Goal: Task Accomplishment & Management: Manage account settings

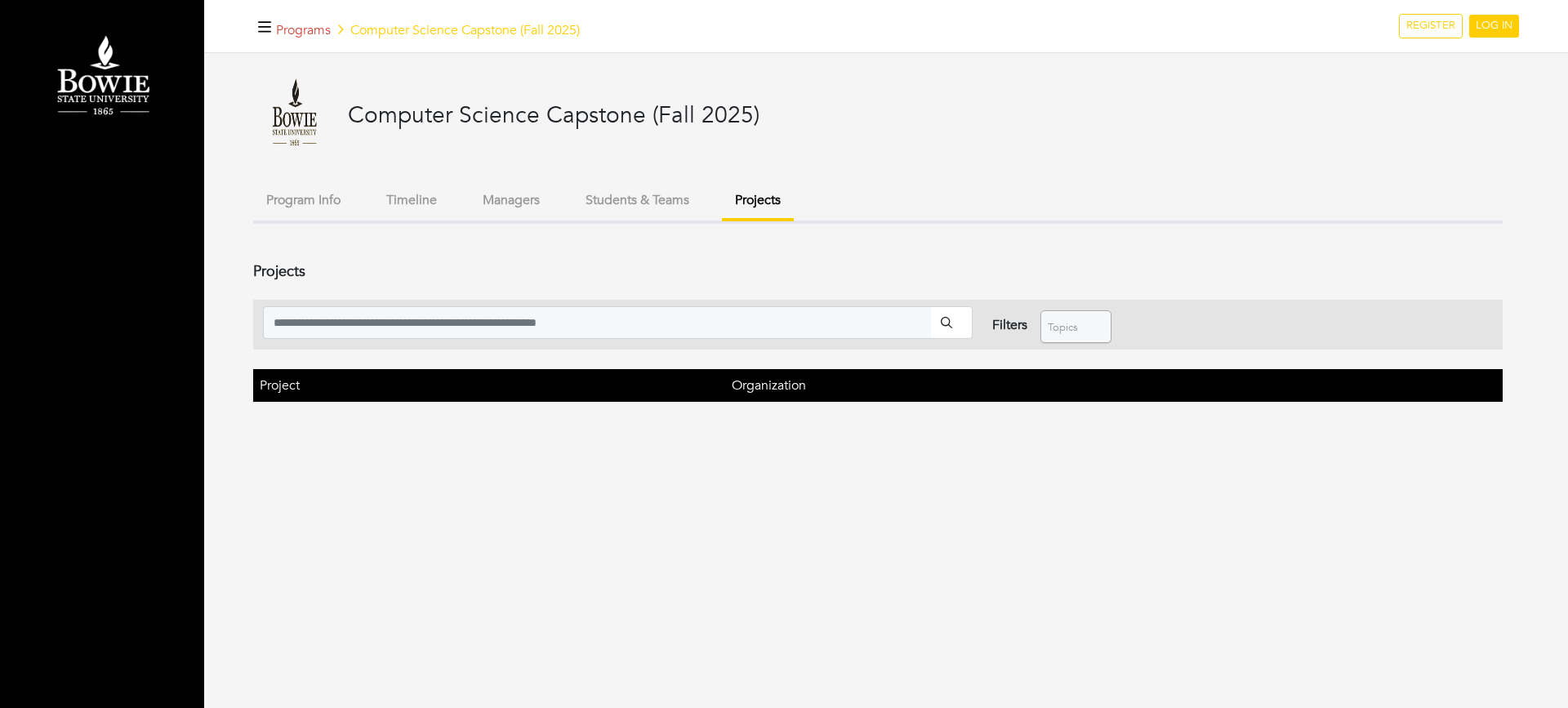
click at [769, 201] on button "Projects" at bounding box center [758, 202] width 72 height 39
click at [1499, 21] on link "LOG IN" at bounding box center [1493, 26] width 50 height 23
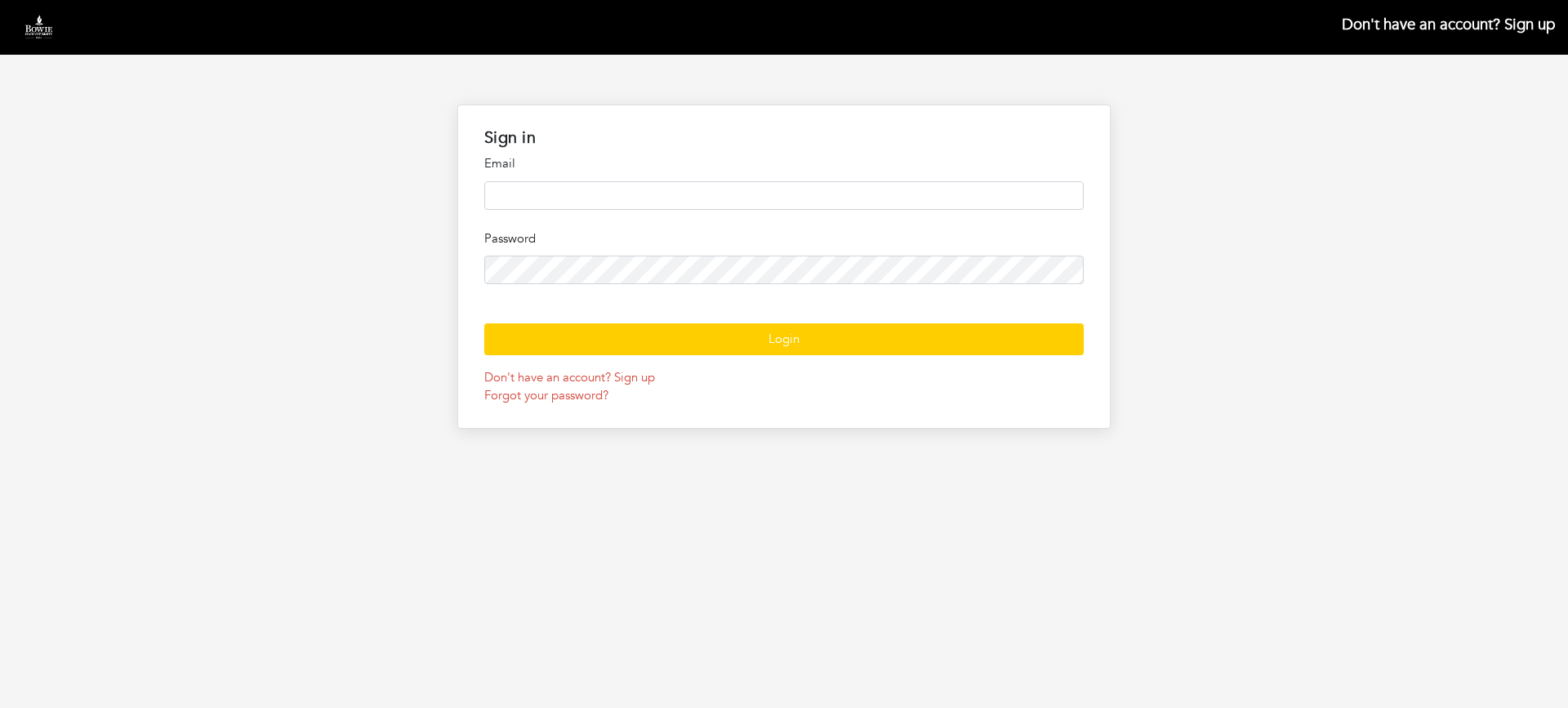
click at [603, 198] on input "email" at bounding box center [784, 195] width 600 height 29
type input "**********"
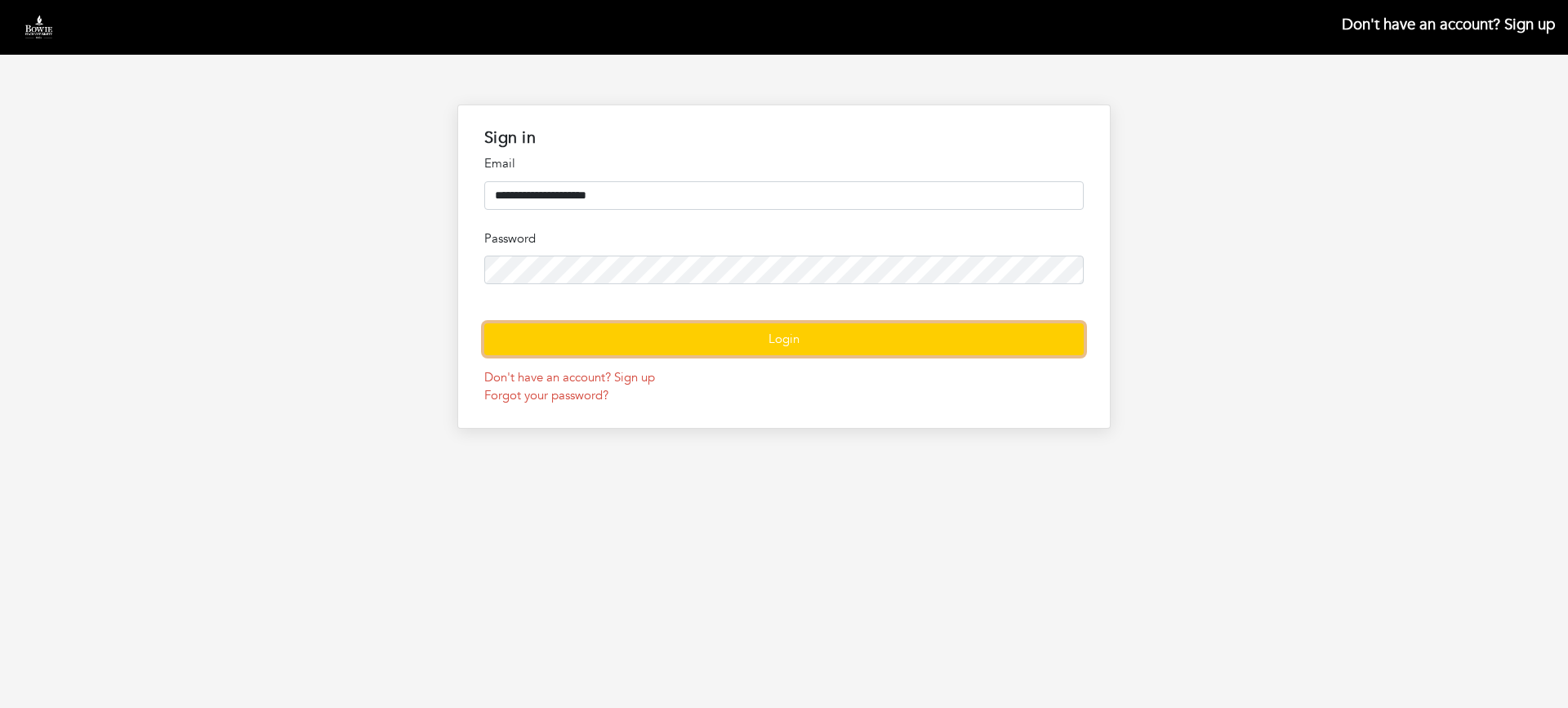
click at [761, 355] on button "Login" at bounding box center [784, 339] width 600 height 32
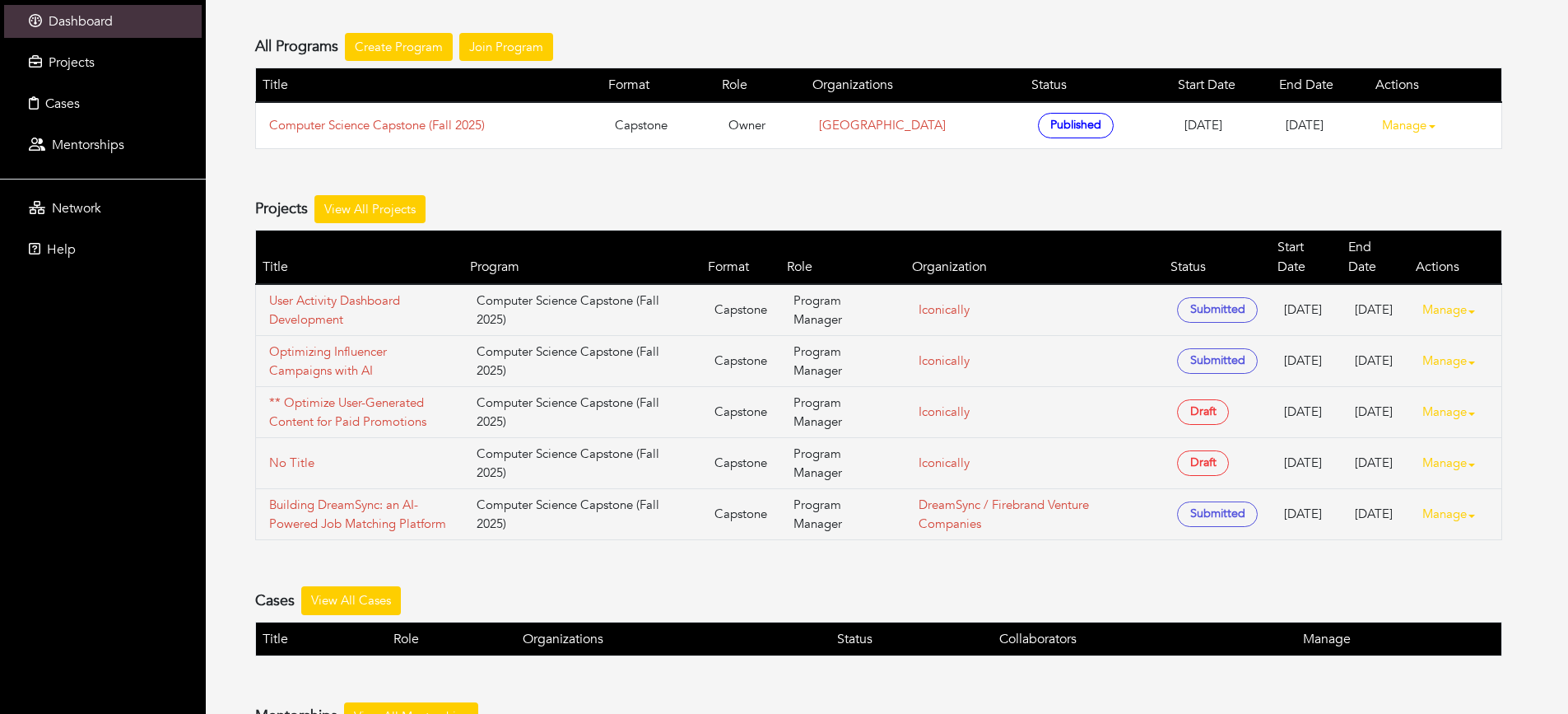
scroll to position [247, 0]
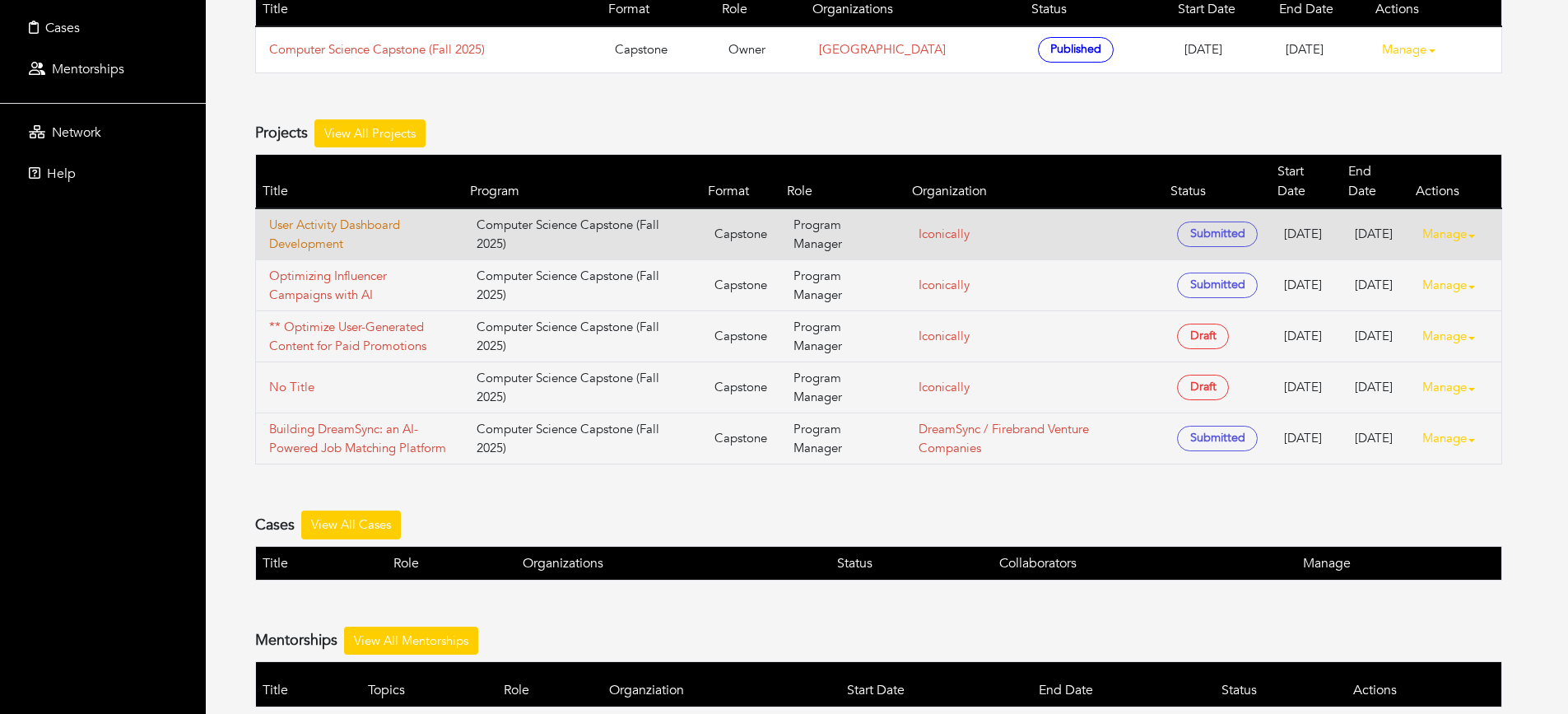
click at [282, 217] on link "User Activity Dashboard Development" at bounding box center [359, 234] width 181 height 37
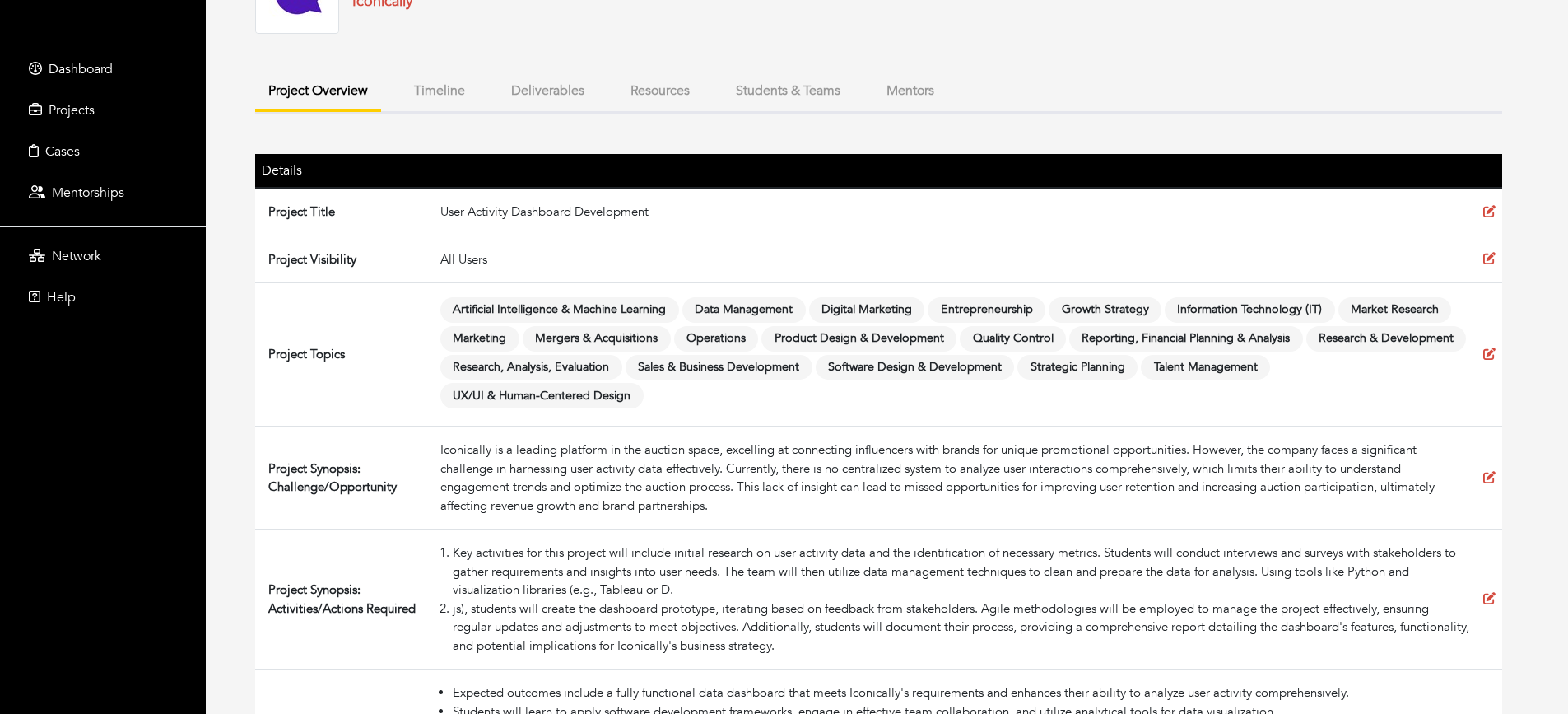
scroll to position [214, 0]
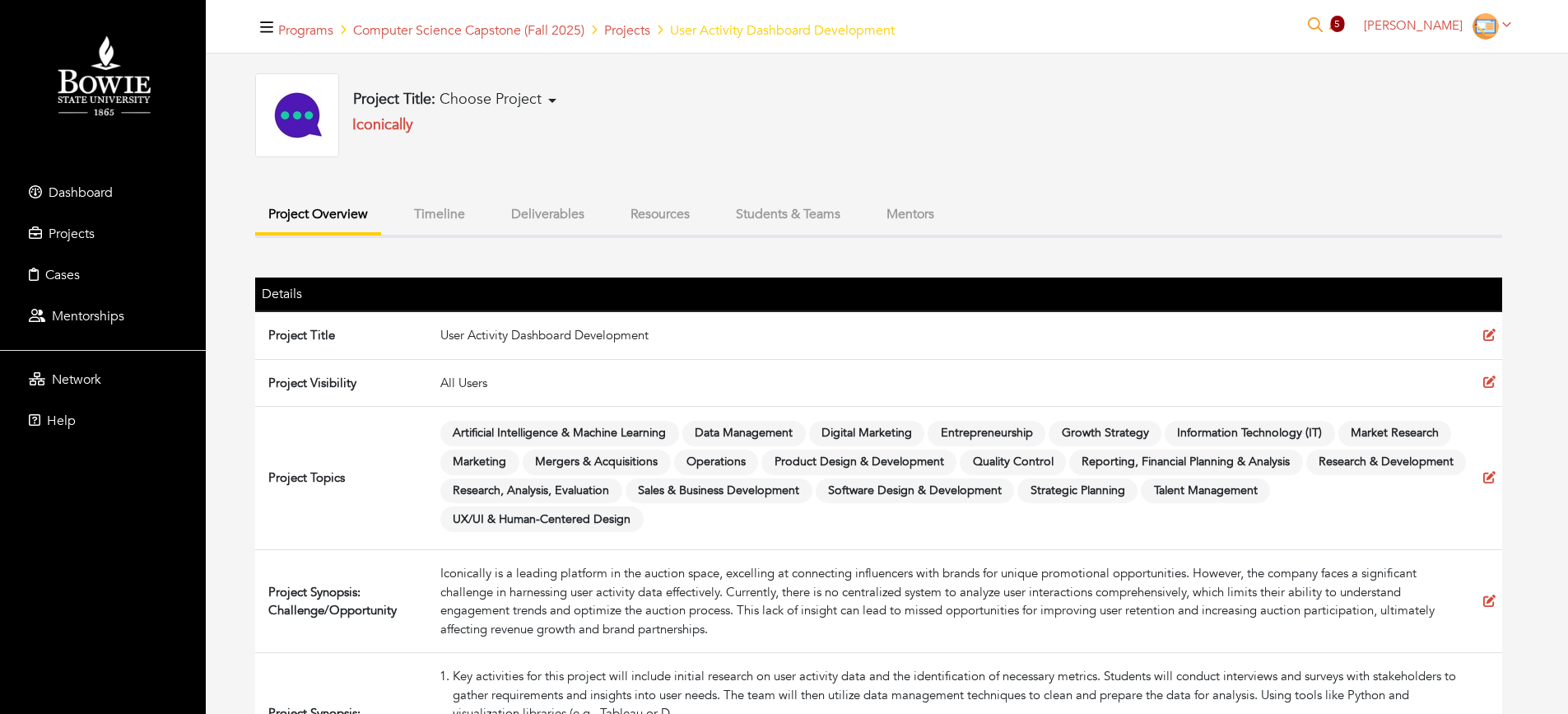
scroll to position [214, 0]
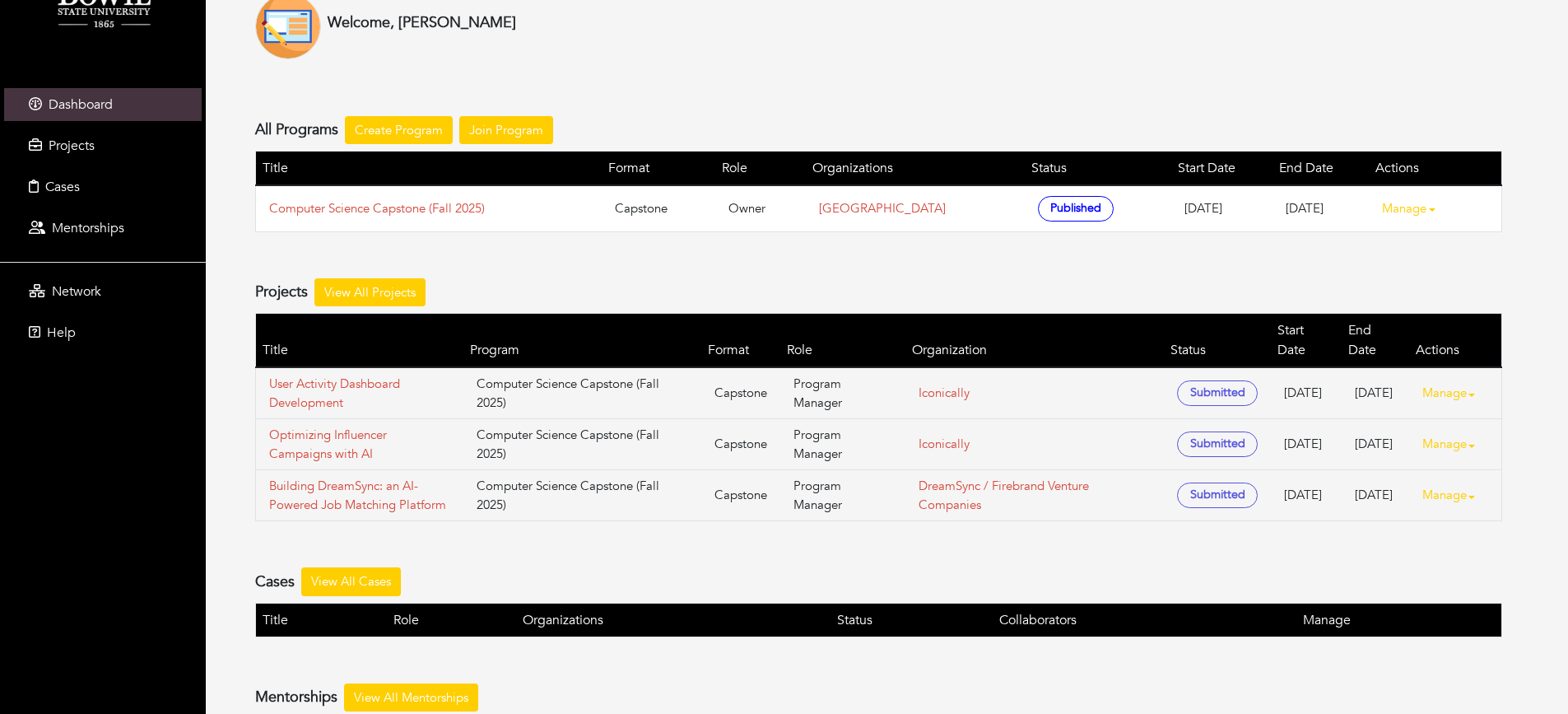
scroll to position [165, 0]
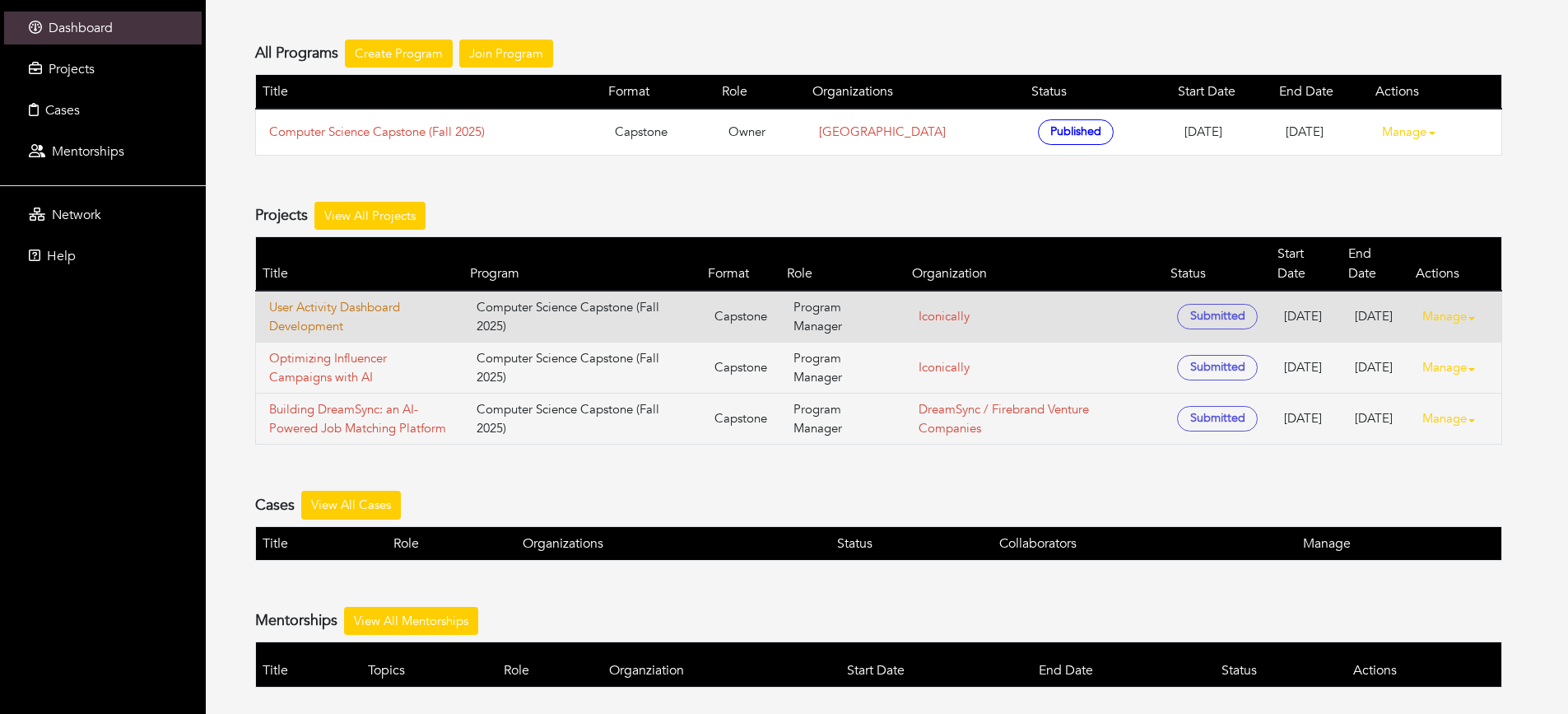
click at [361, 298] on link "User Activity Dashboard Development" at bounding box center [359, 316] width 181 height 37
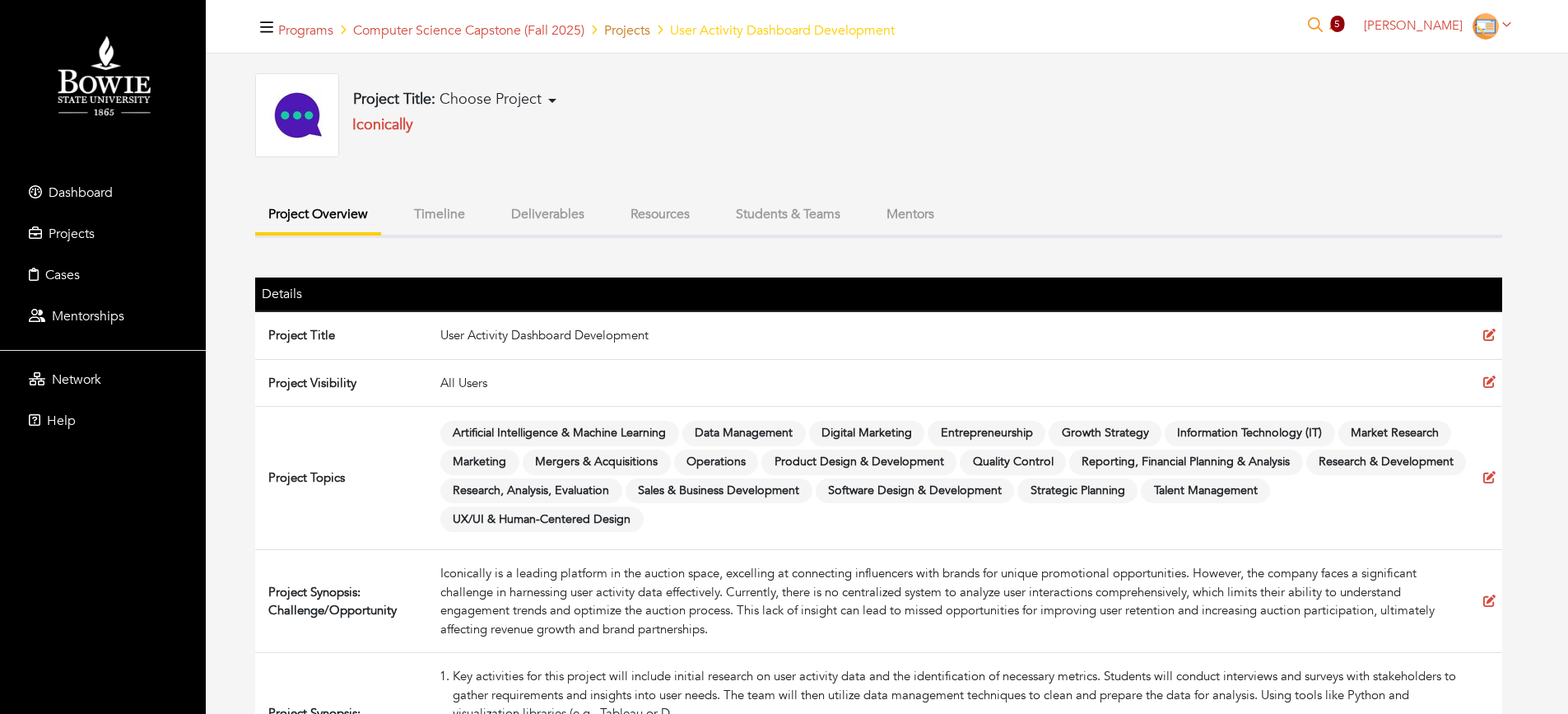
click at [643, 31] on link "Projects" at bounding box center [628, 31] width 46 height 18
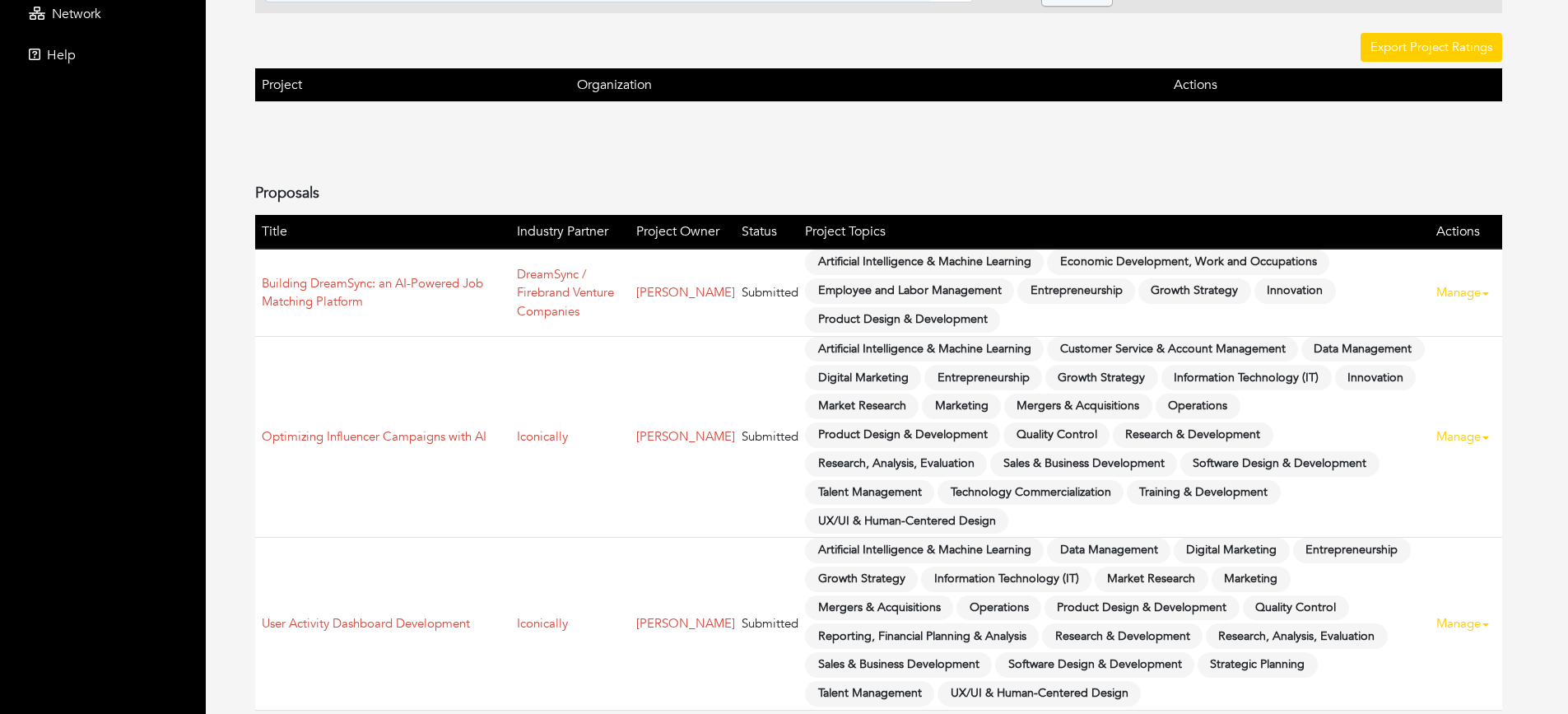
scroll to position [400, 0]
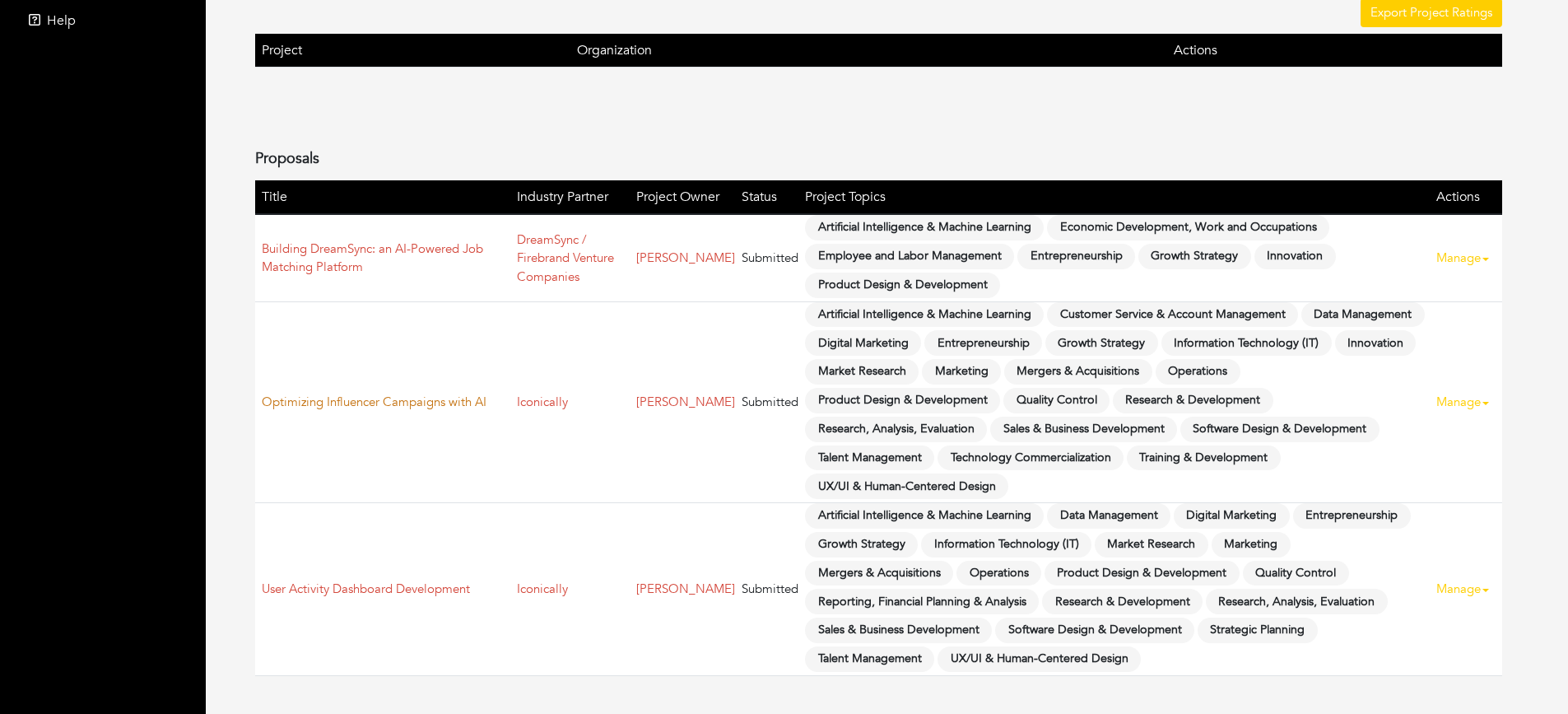
click at [308, 409] on link "Optimizing Influencer Campaigns with AI" at bounding box center [374, 402] width 225 height 17
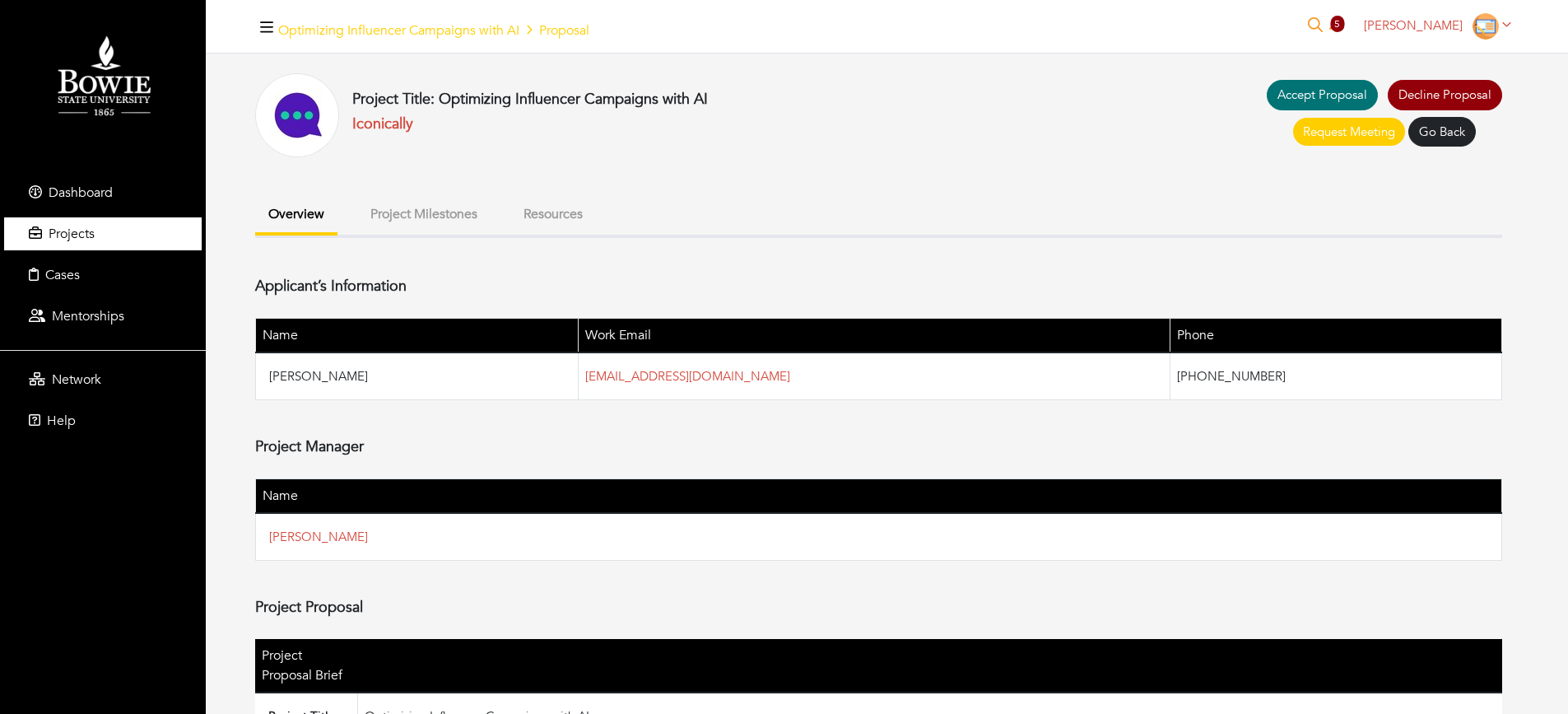
click at [87, 232] on span "Projects" at bounding box center [72, 234] width 46 height 18
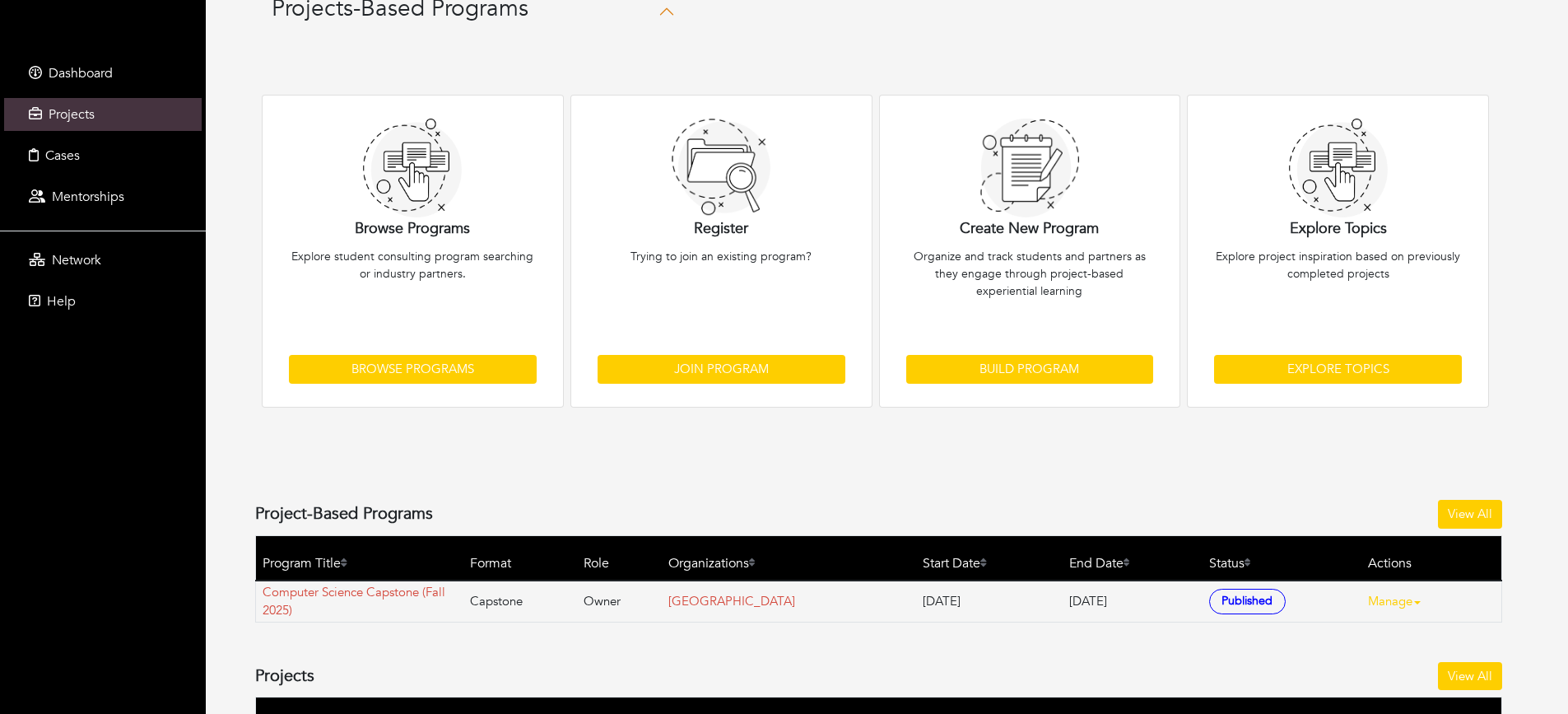
scroll to position [165, 0]
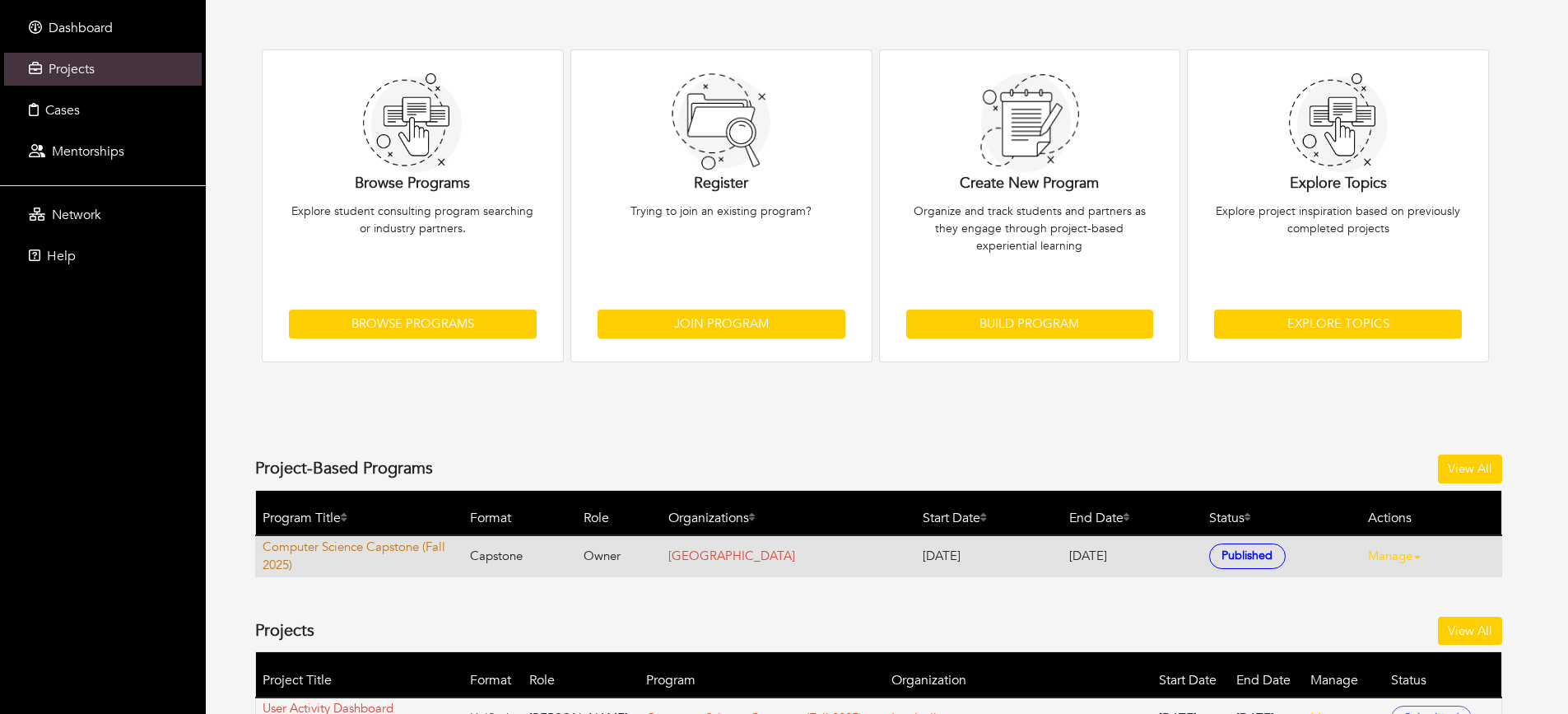
click at [306, 551] on link "Computer Science Capstone (Fall 2025)" at bounding box center [362, 556] width 200 height 37
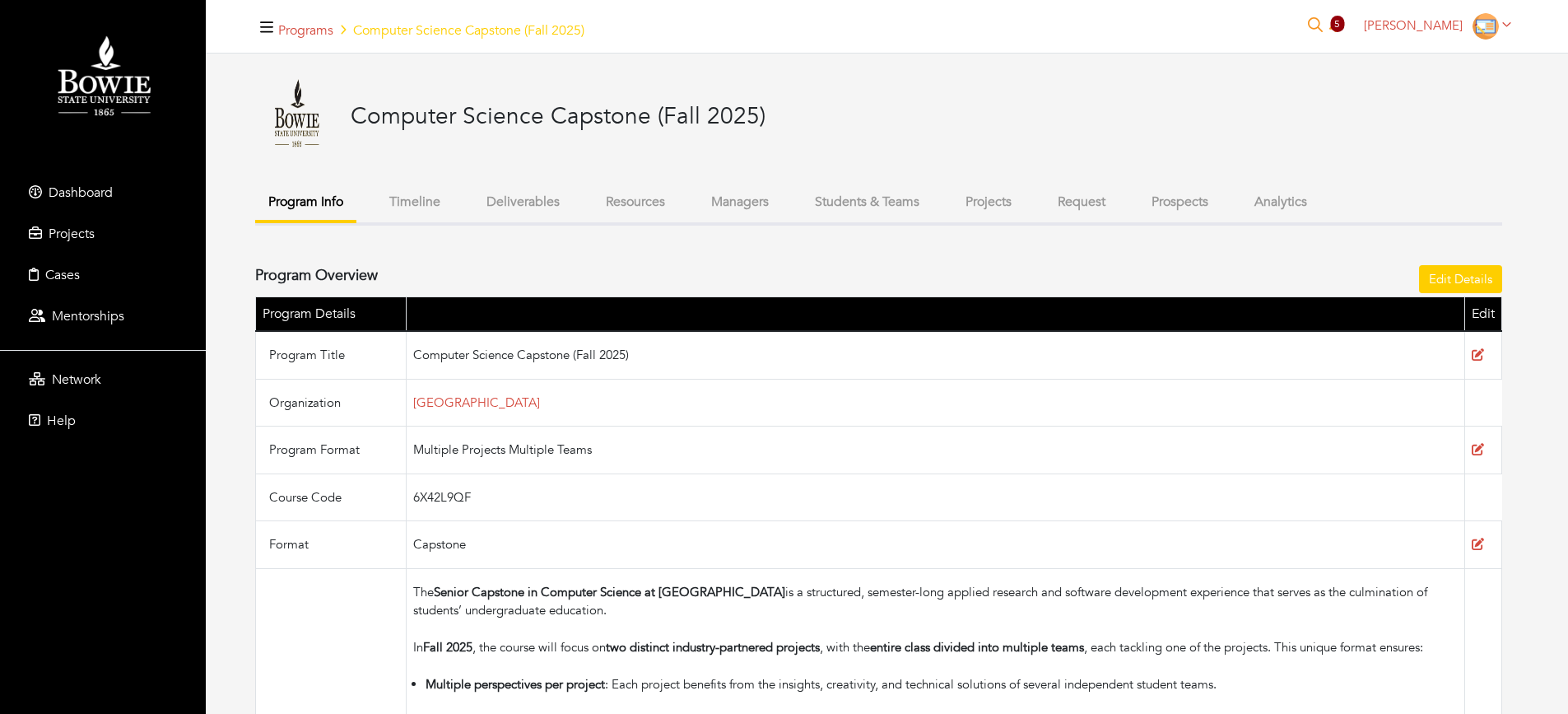
click at [405, 199] on button "Timeline" at bounding box center [415, 202] width 78 height 36
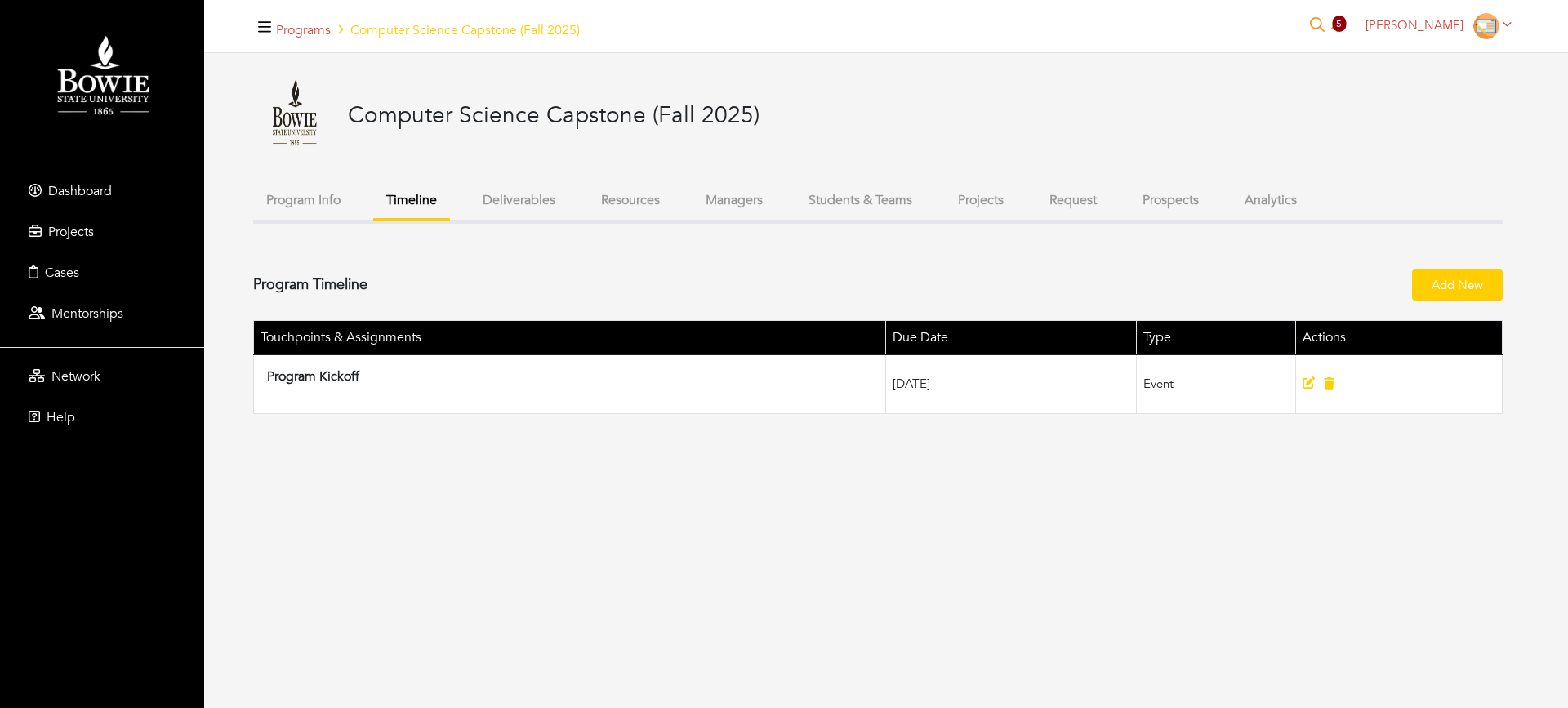
click at [517, 204] on button "Deliverables" at bounding box center [519, 200] width 98 height 35
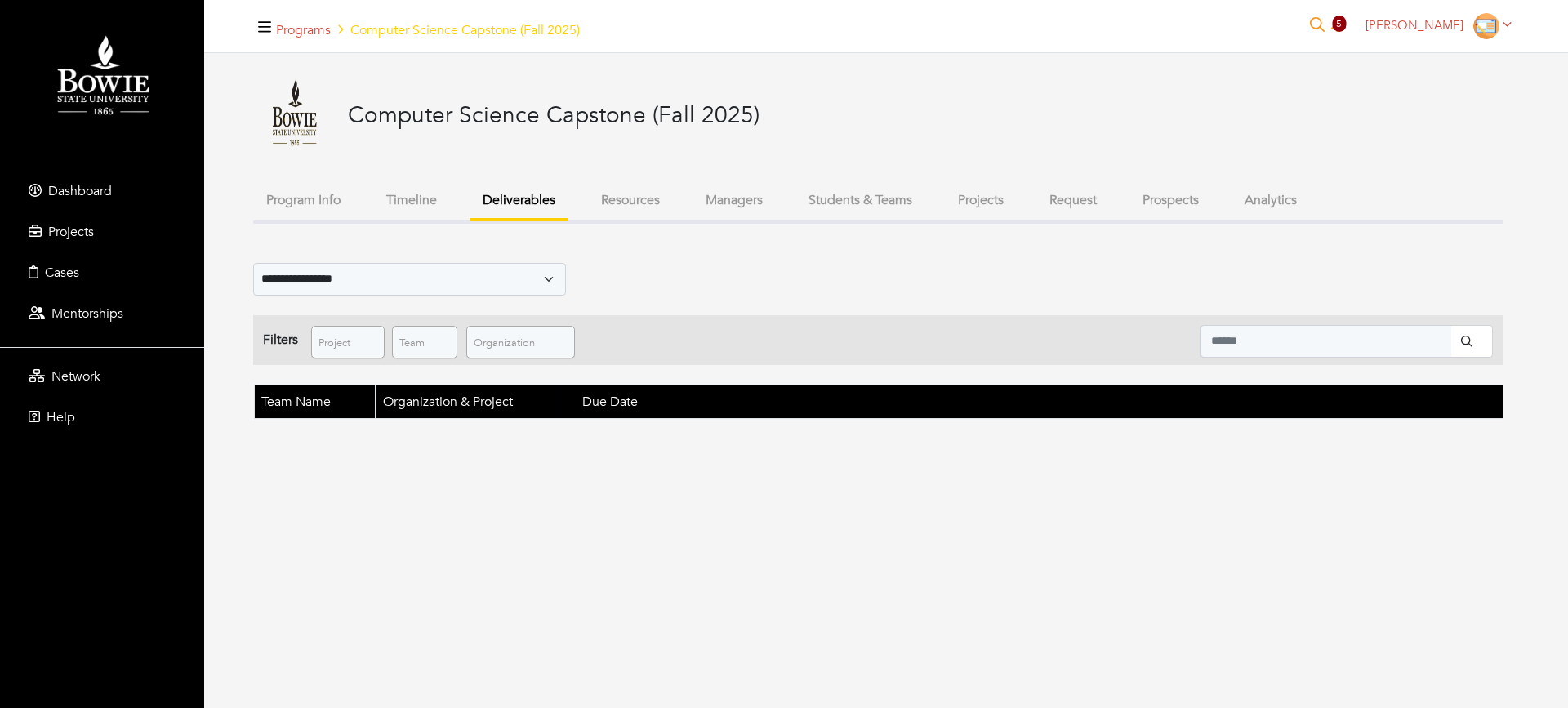
click at [980, 203] on button "Projects" at bounding box center [981, 200] width 72 height 35
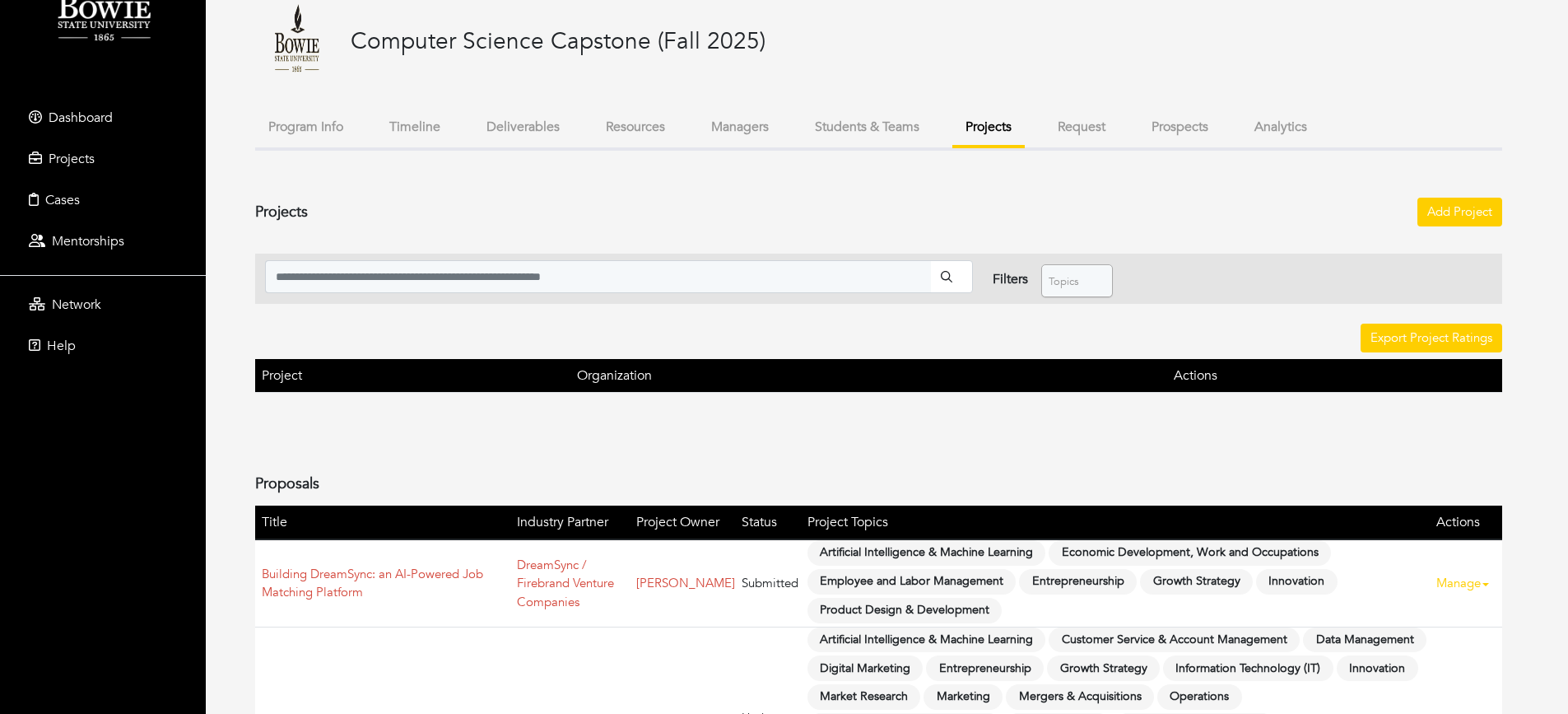
scroll to position [71, 0]
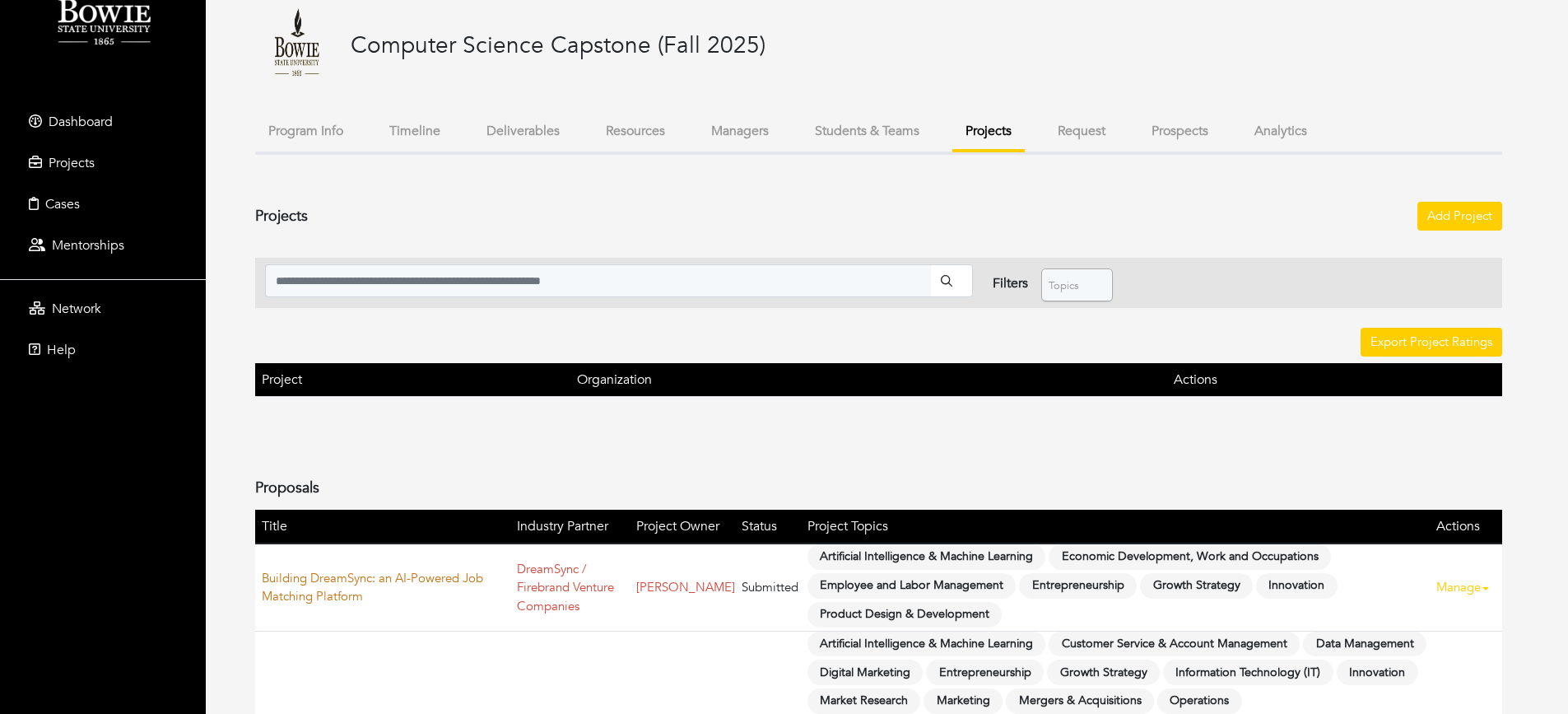
click at [374, 577] on link "Building DreamSync: an AI-Powered Job Matching Platform" at bounding box center [372, 587] width 222 height 36
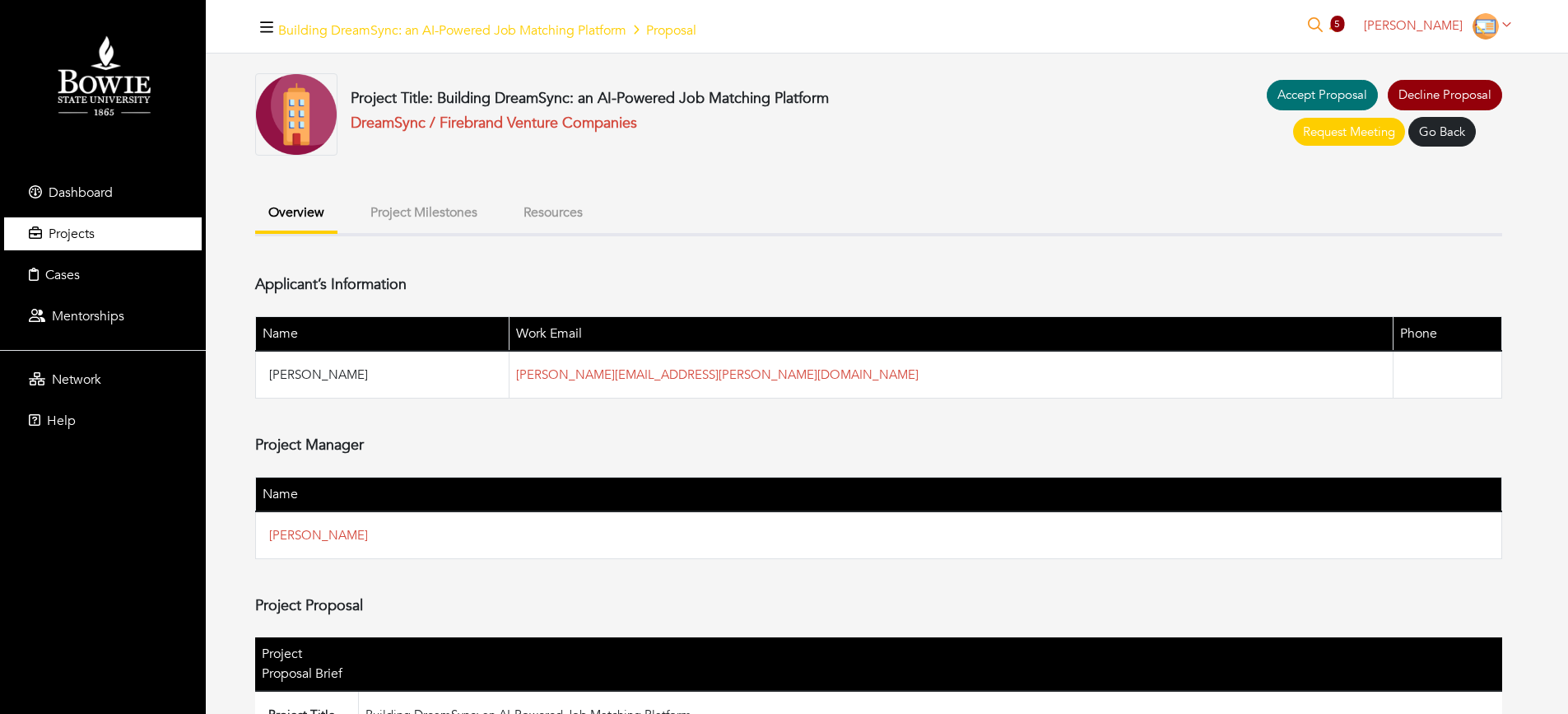
click at [86, 241] on span "Projects" at bounding box center [72, 234] width 46 height 18
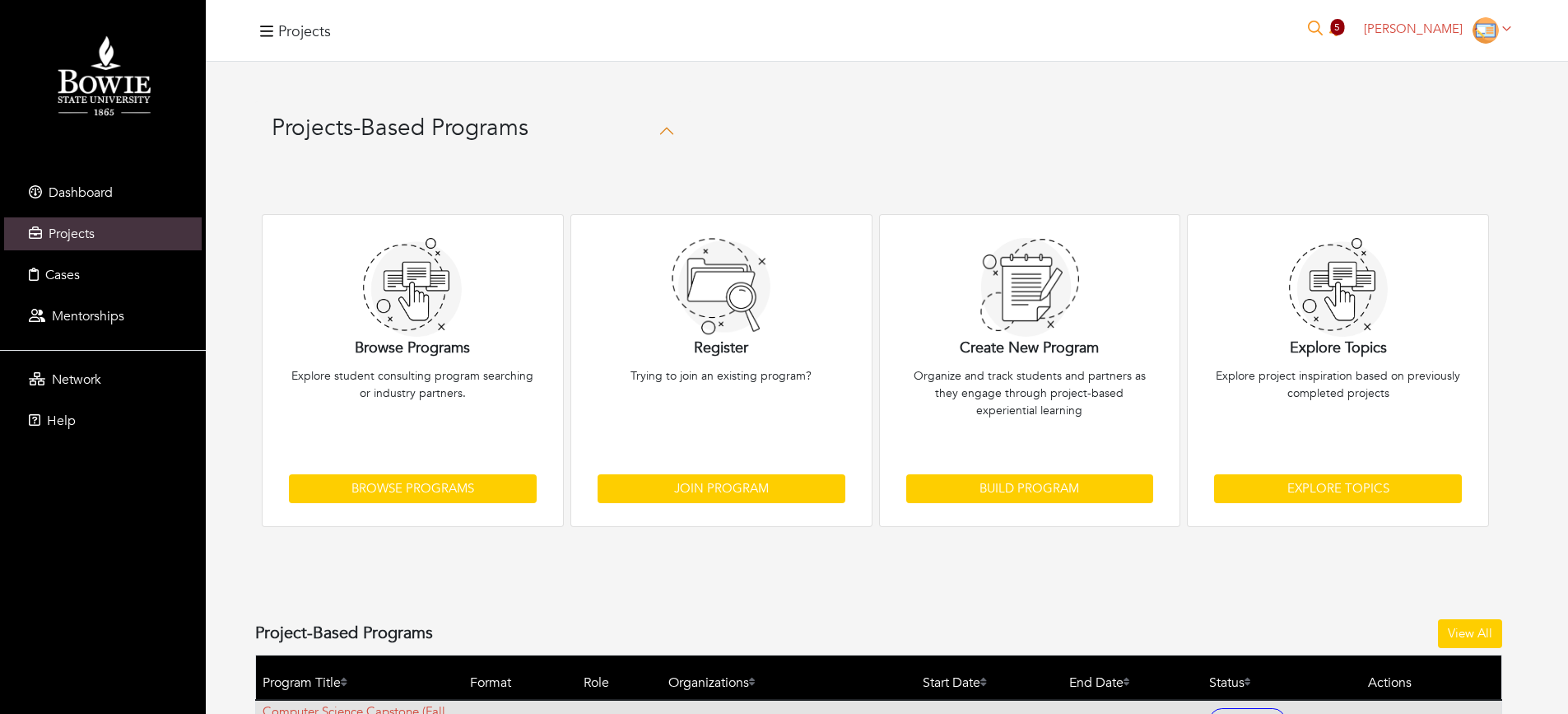
scroll to position [309, 0]
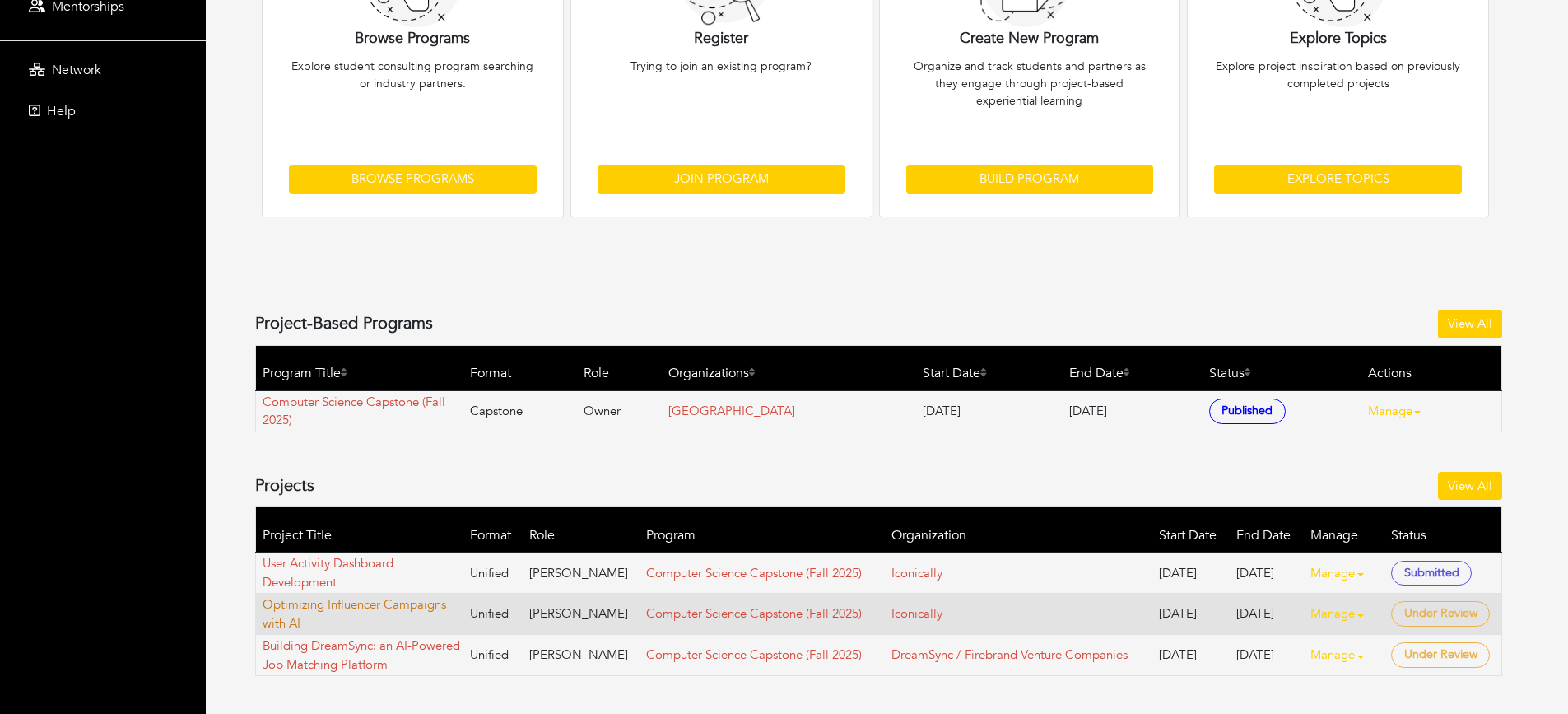
click at [394, 620] on link "Optimizing Influencer Campaigns with AI" at bounding box center [362, 614] width 200 height 37
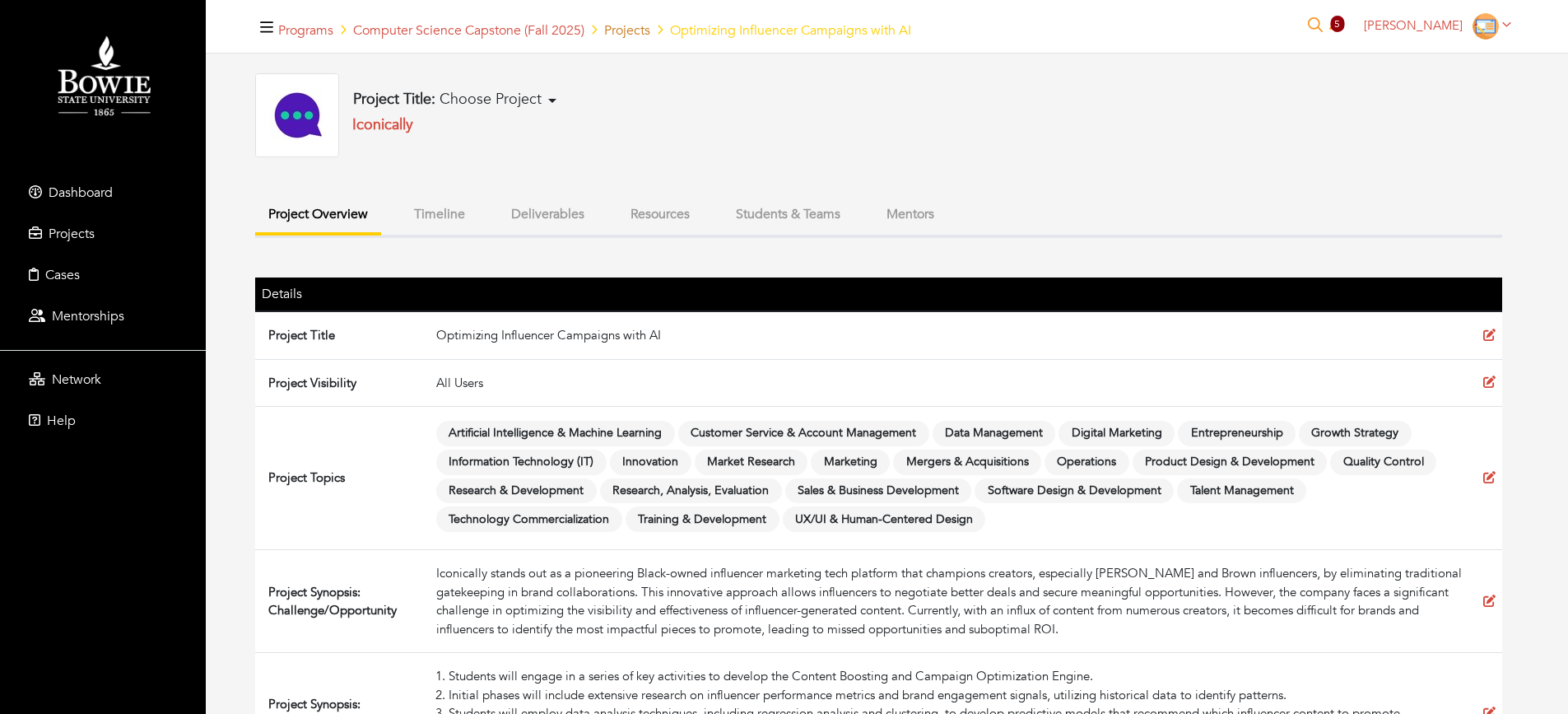
click at [620, 31] on link "Projects" at bounding box center [628, 31] width 46 height 18
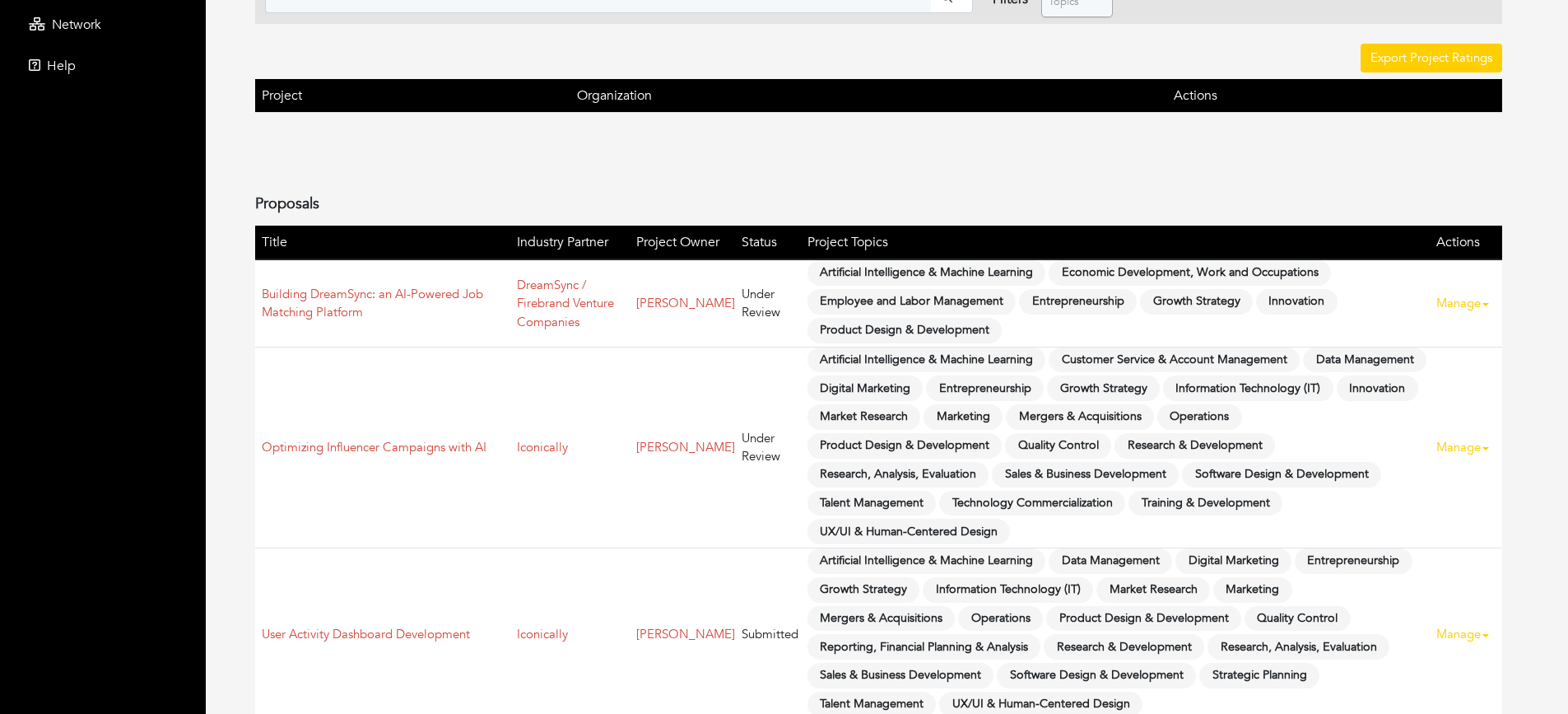
scroll to position [400, 0]
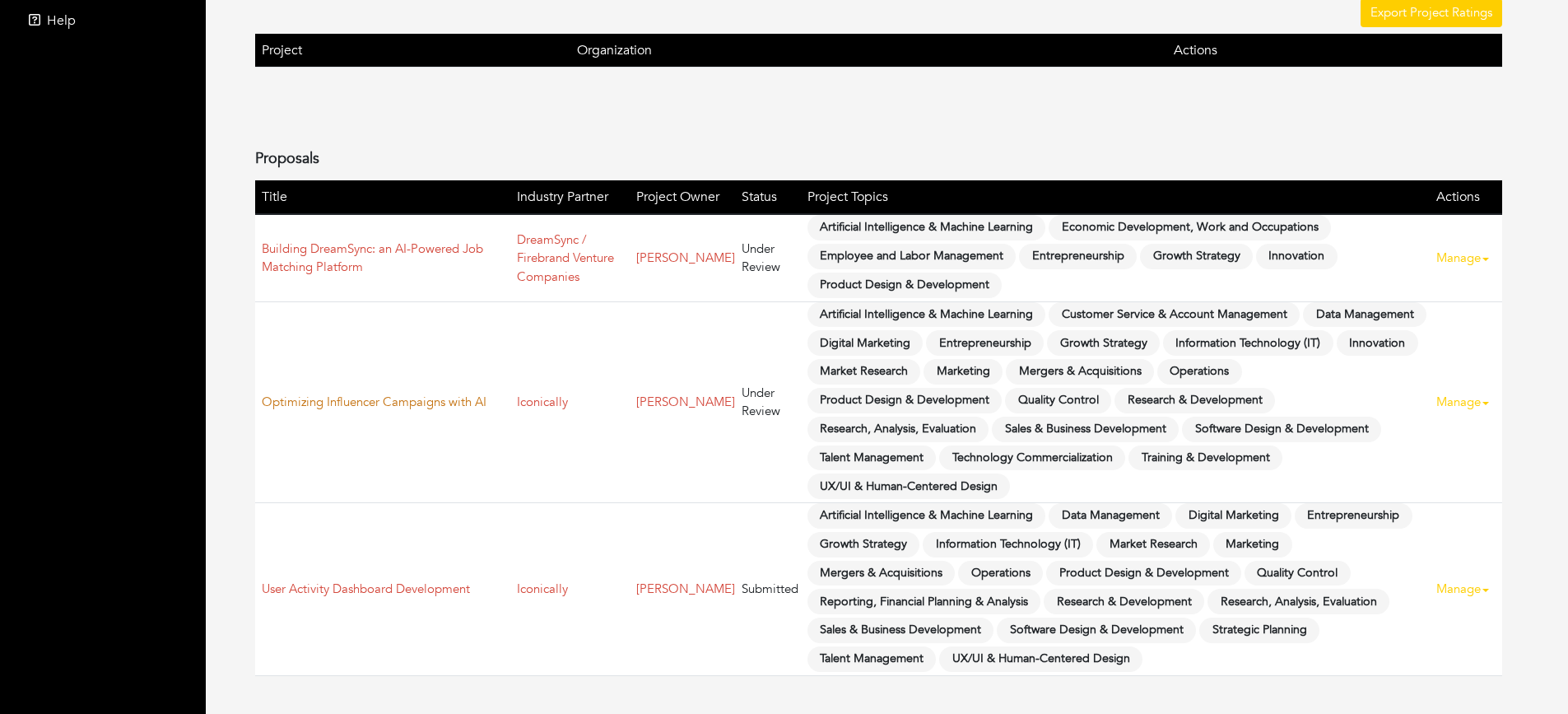
click at [388, 400] on link "Optimizing Influencer Campaigns with AI" at bounding box center [374, 402] width 225 height 17
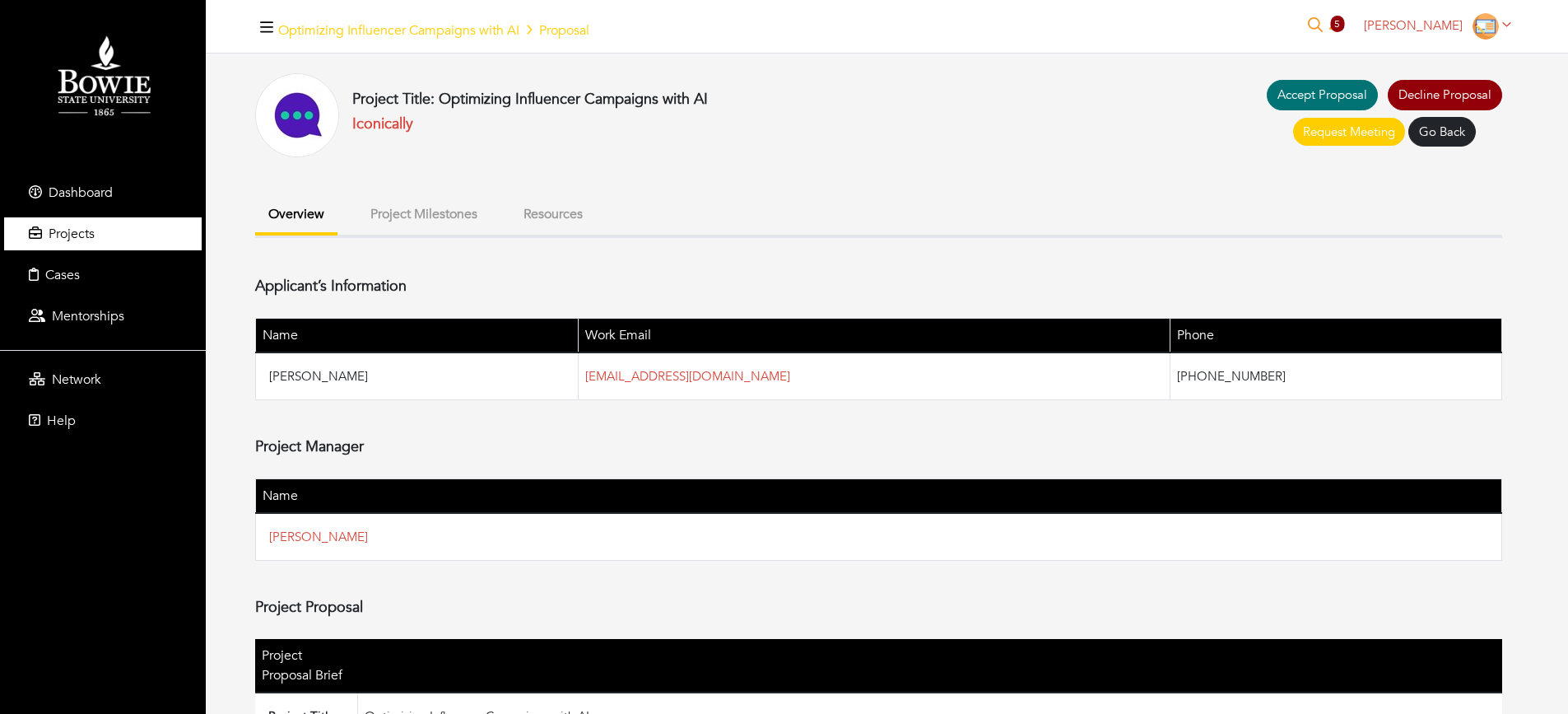
click at [82, 243] on link "Projects" at bounding box center [103, 234] width 198 height 33
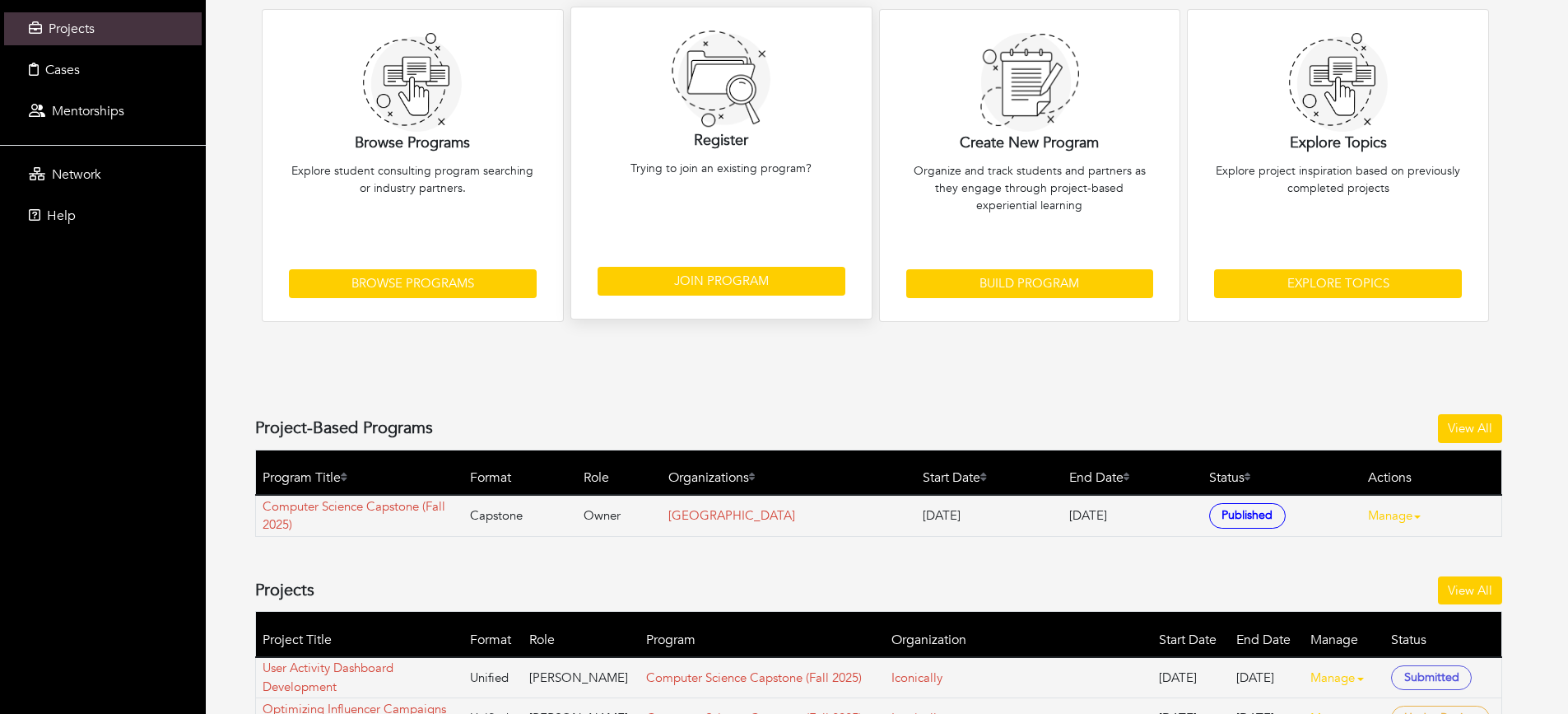
scroll to position [309, 0]
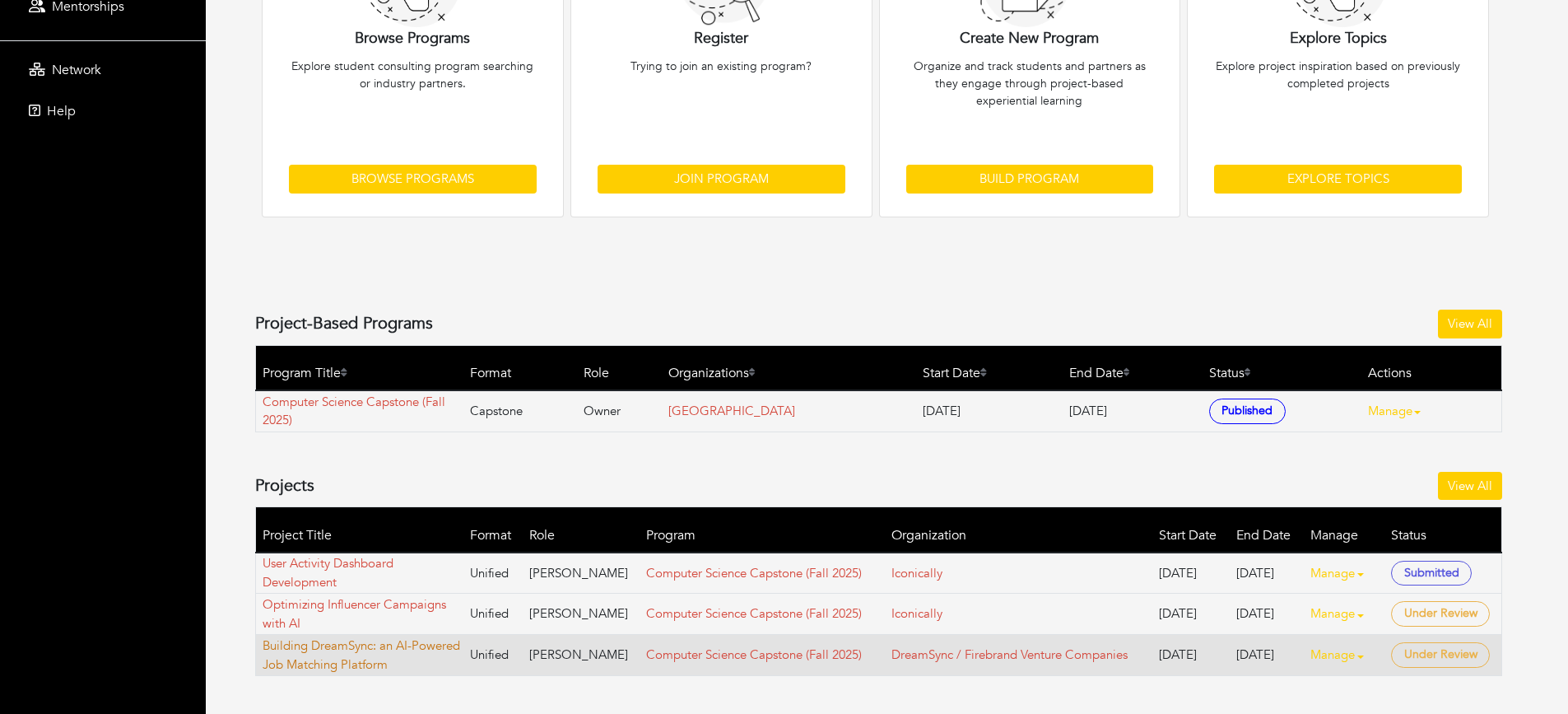
click at [354, 654] on link "Building DreamSync: an AI-Powered Job Matching Platform" at bounding box center [362, 654] width 200 height 37
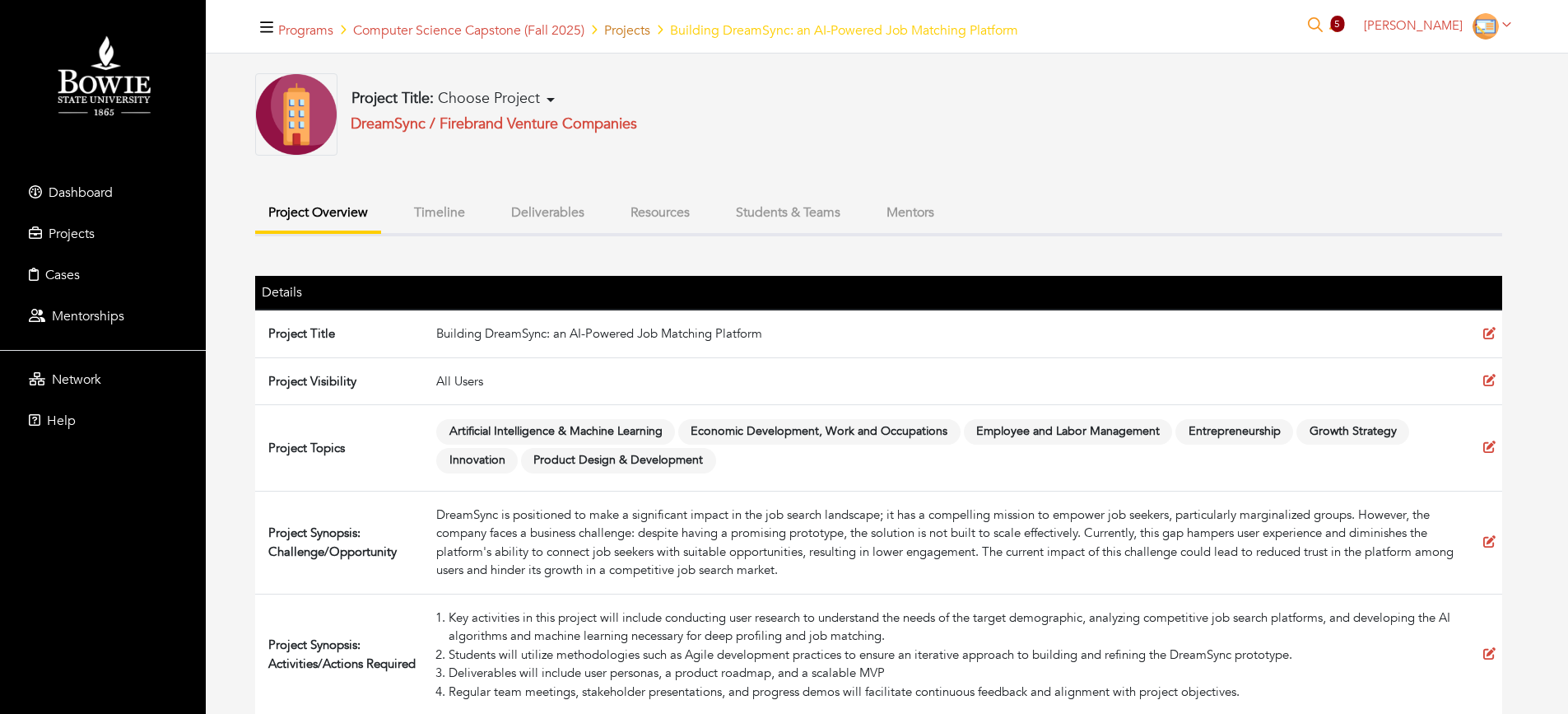
click at [634, 33] on link "Projects" at bounding box center [628, 31] width 46 height 18
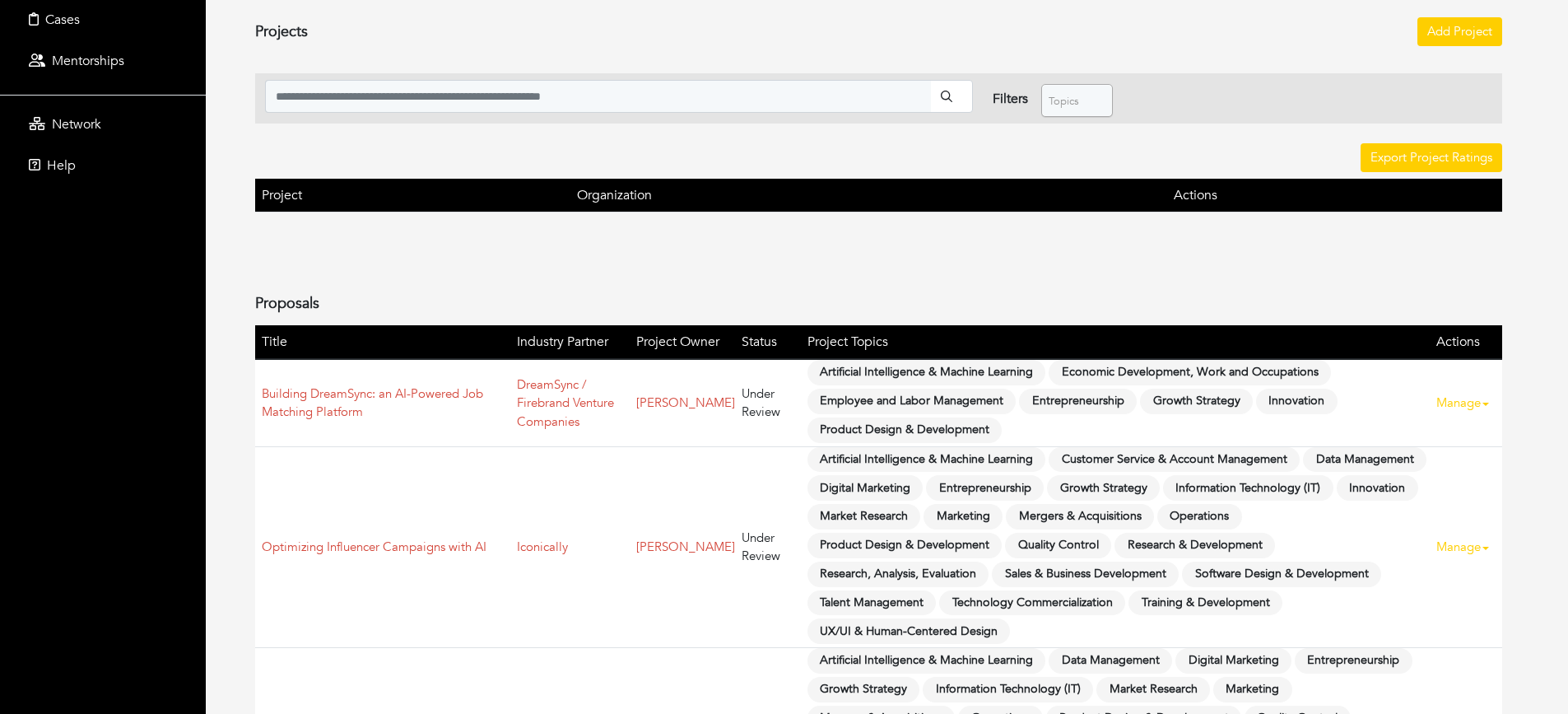
scroll to position [400, 0]
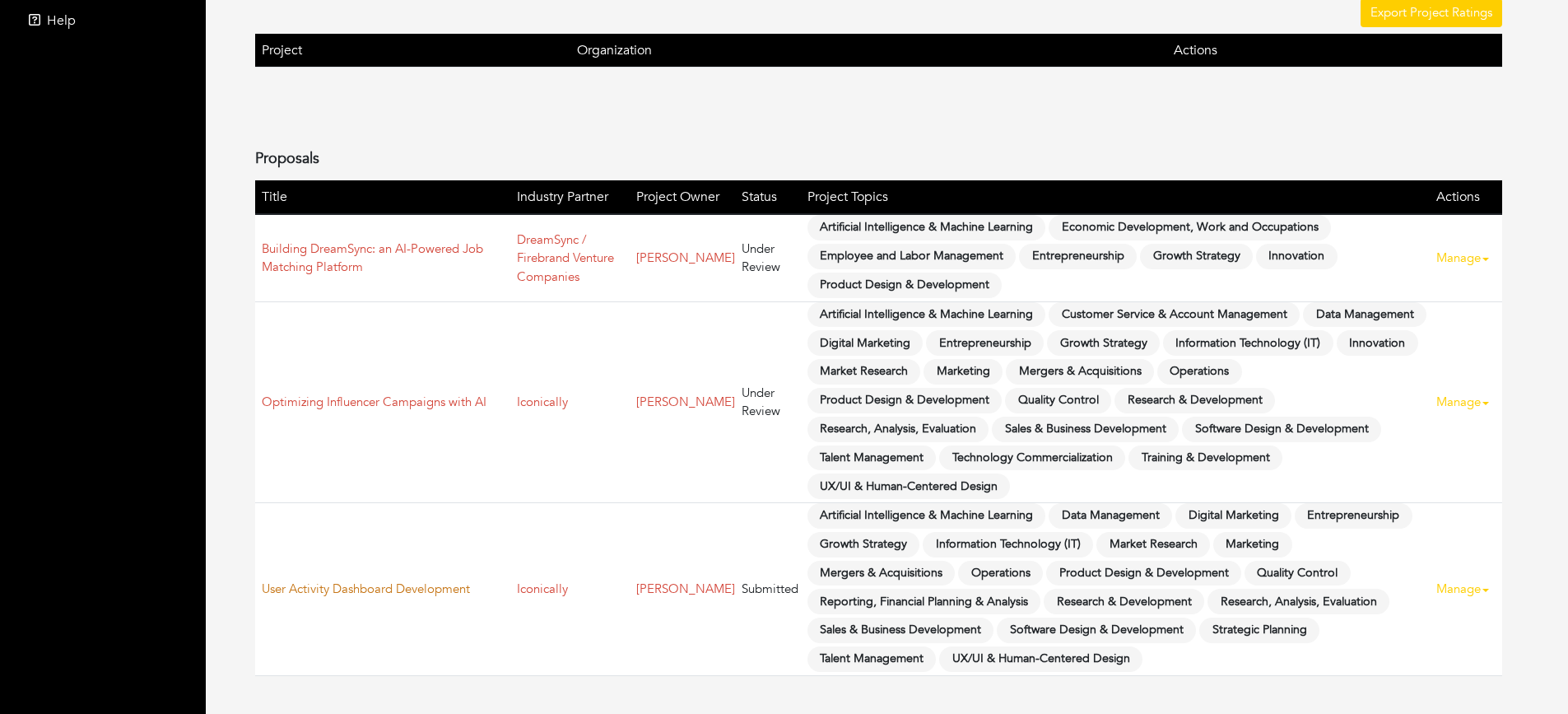
click at [347, 587] on link "User Activity Dashboard Development" at bounding box center [366, 589] width 208 height 17
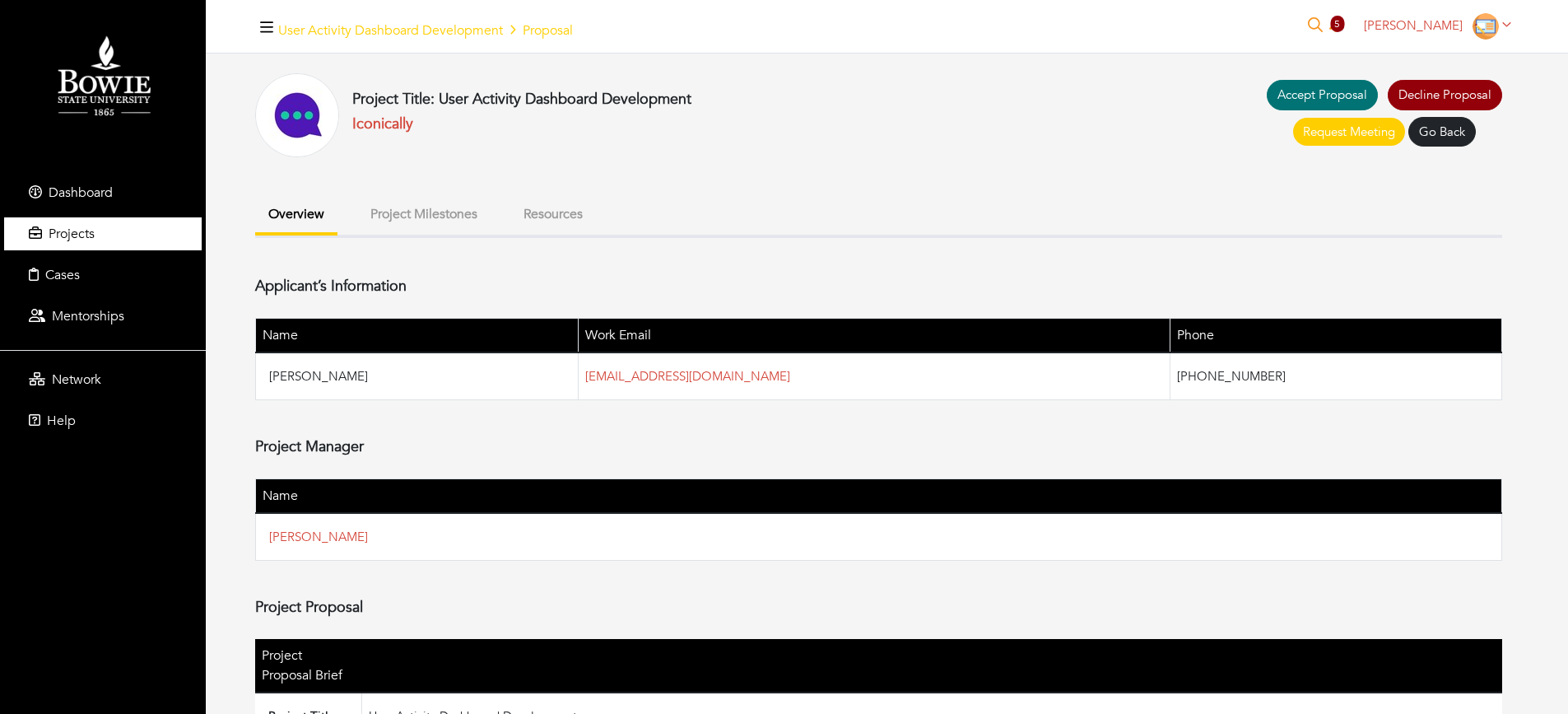
click at [96, 220] on link "Projects" at bounding box center [103, 234] width 198 height 33
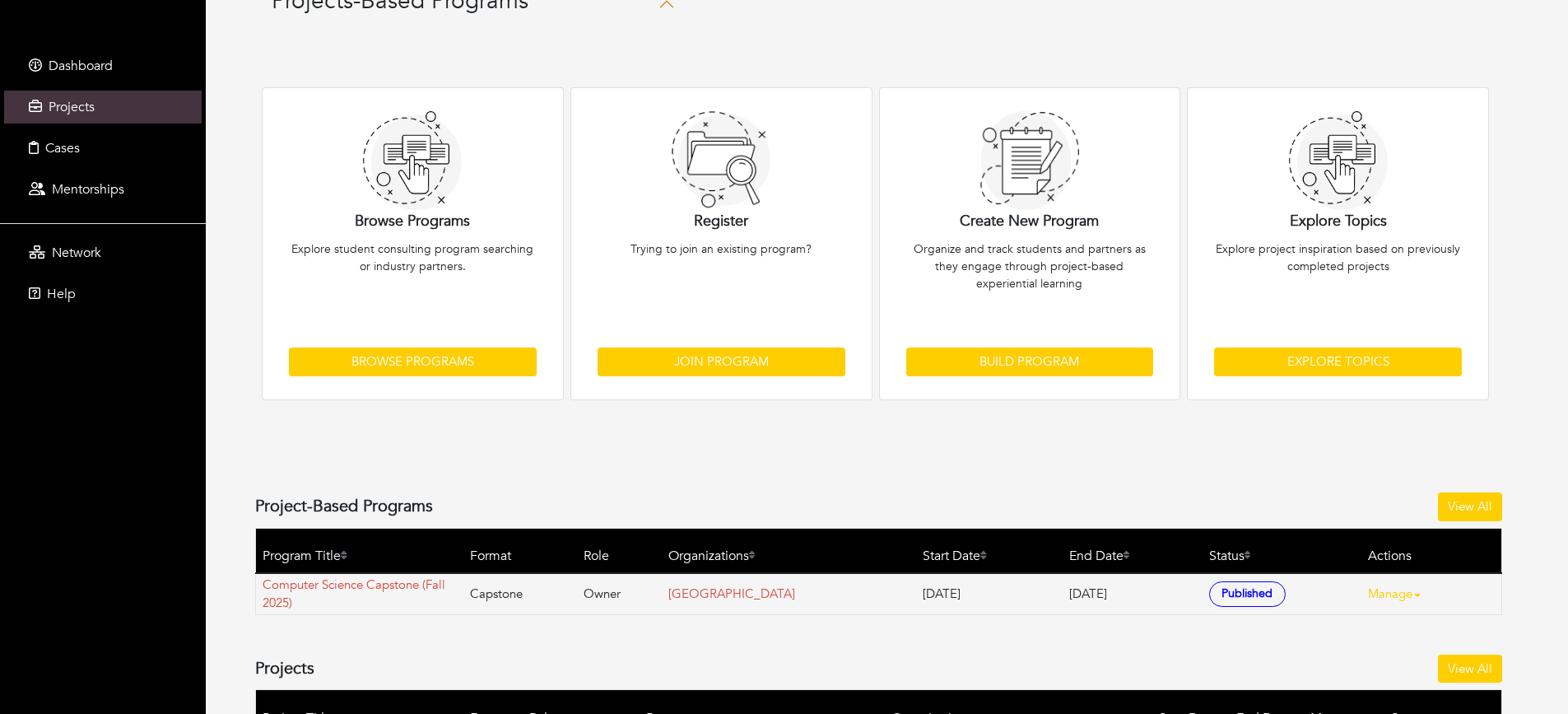
scroll to position [309, 0]
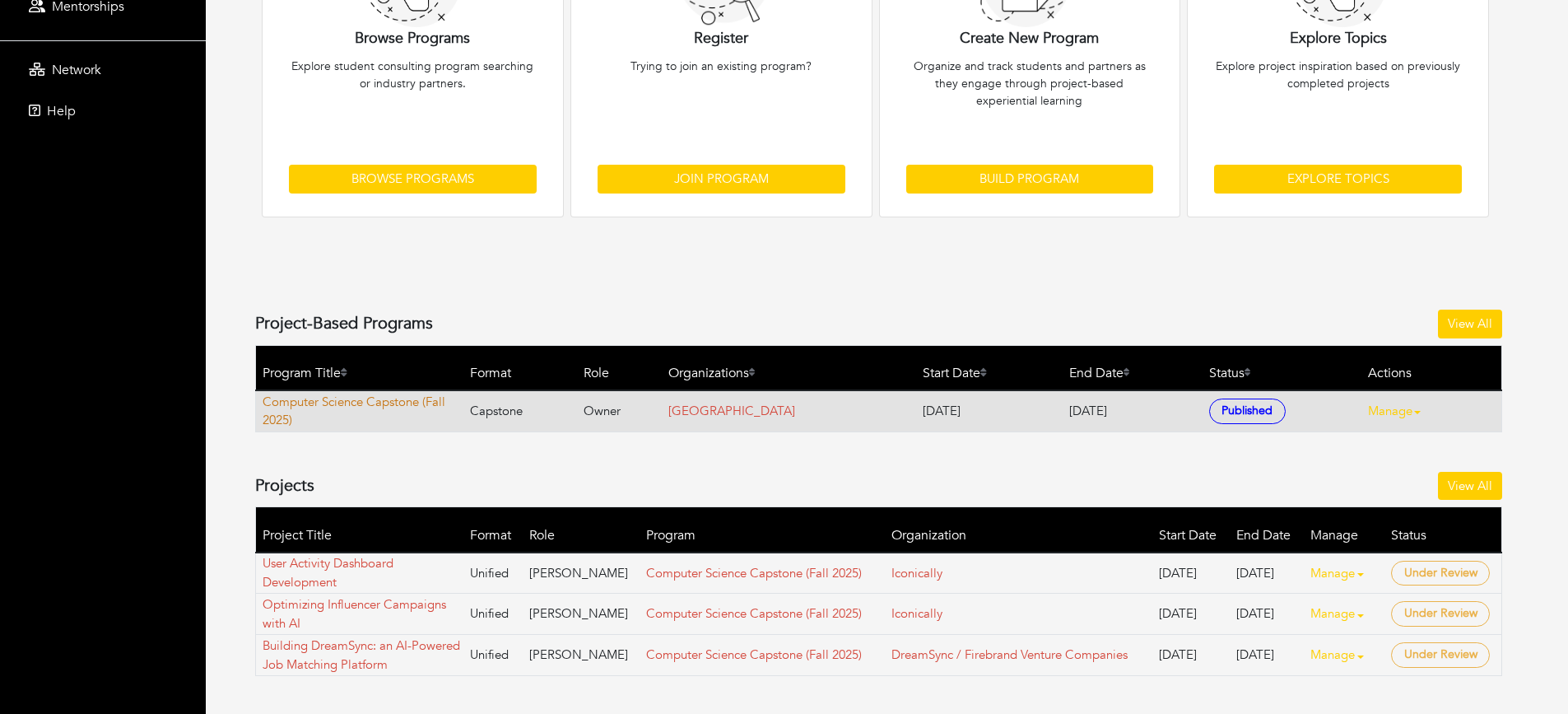
click at [390, 405] on link "Computer Science Capstone (Fall 2025)" at bounding box center [362, 411] width 200 height 37
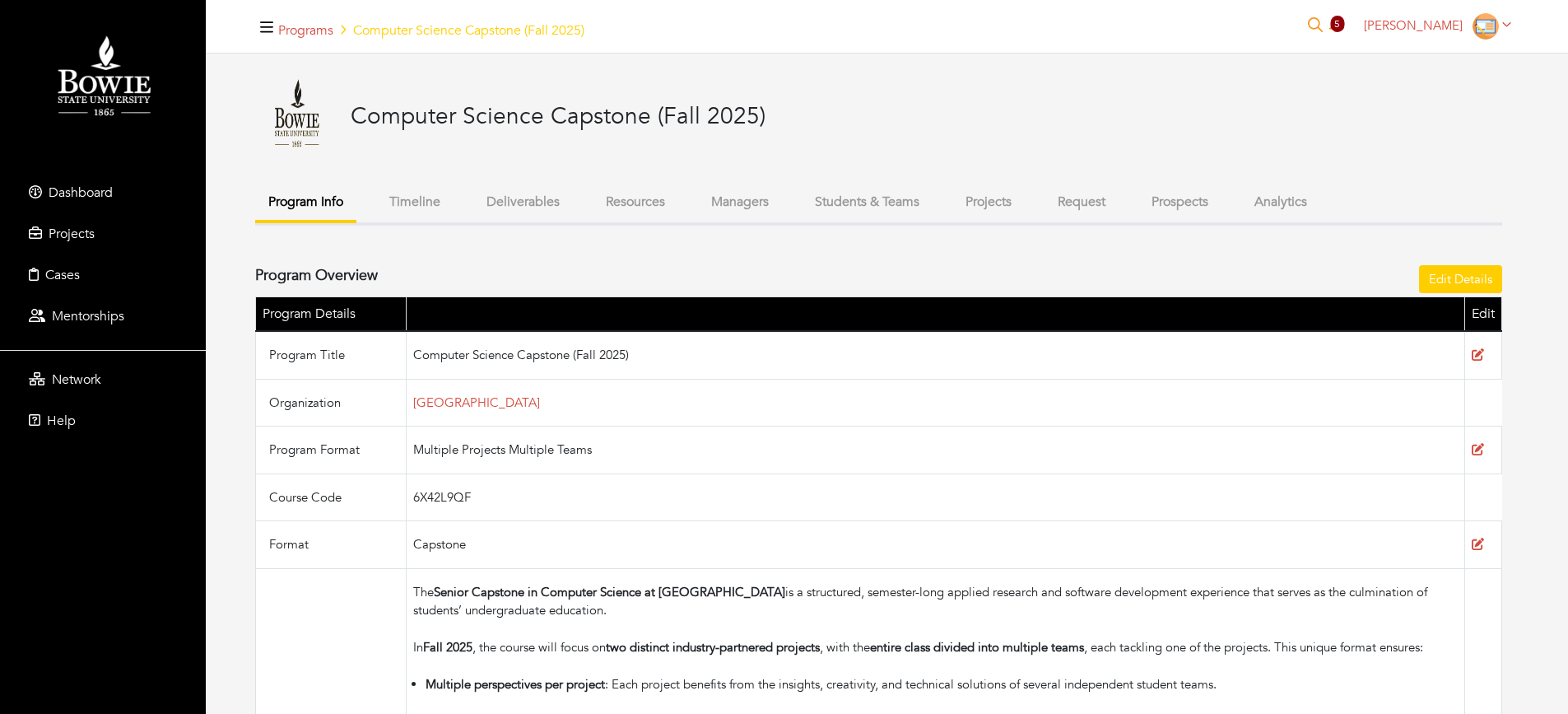
click at [971, 203] on button "Projects" at bounding box center [989, 202] width 73 height 36
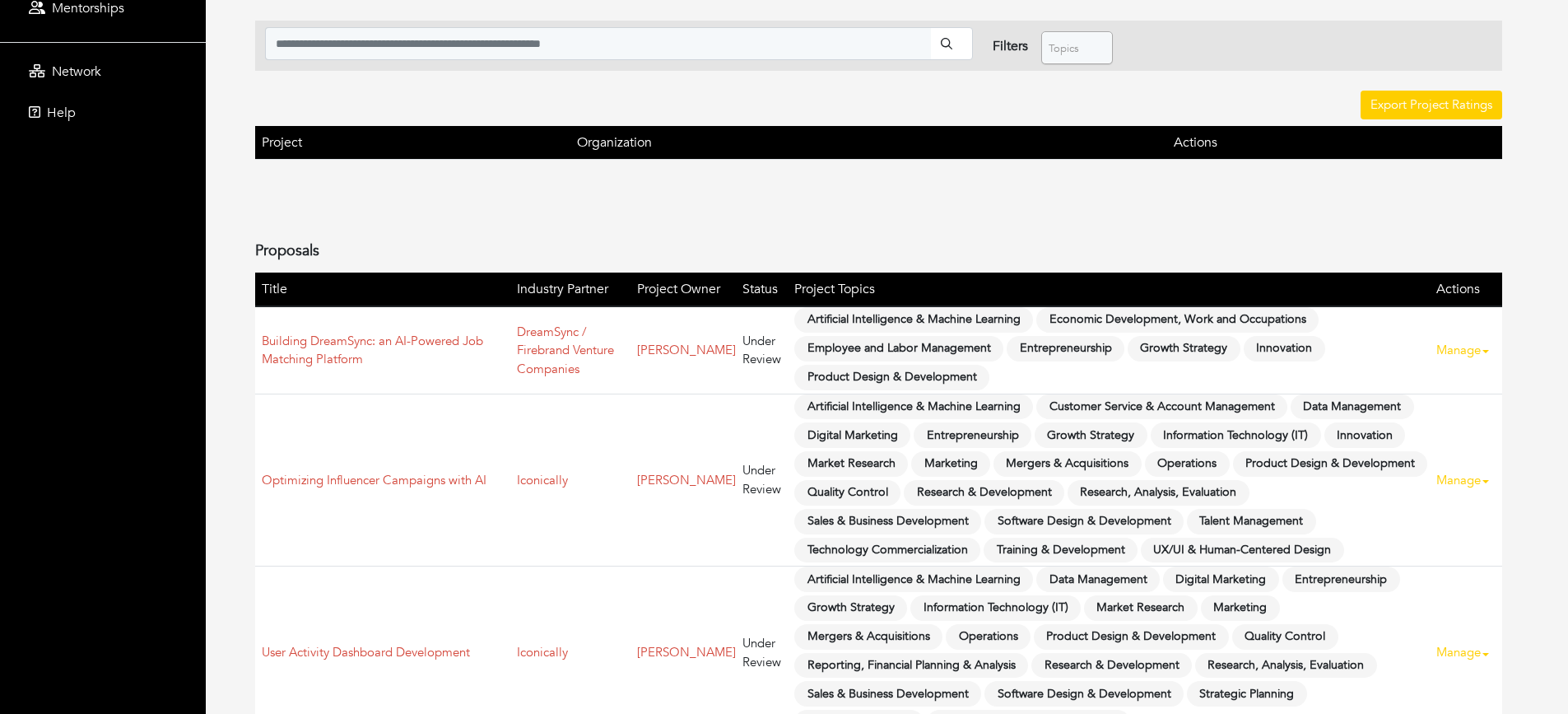
scroll to position [329, 0]
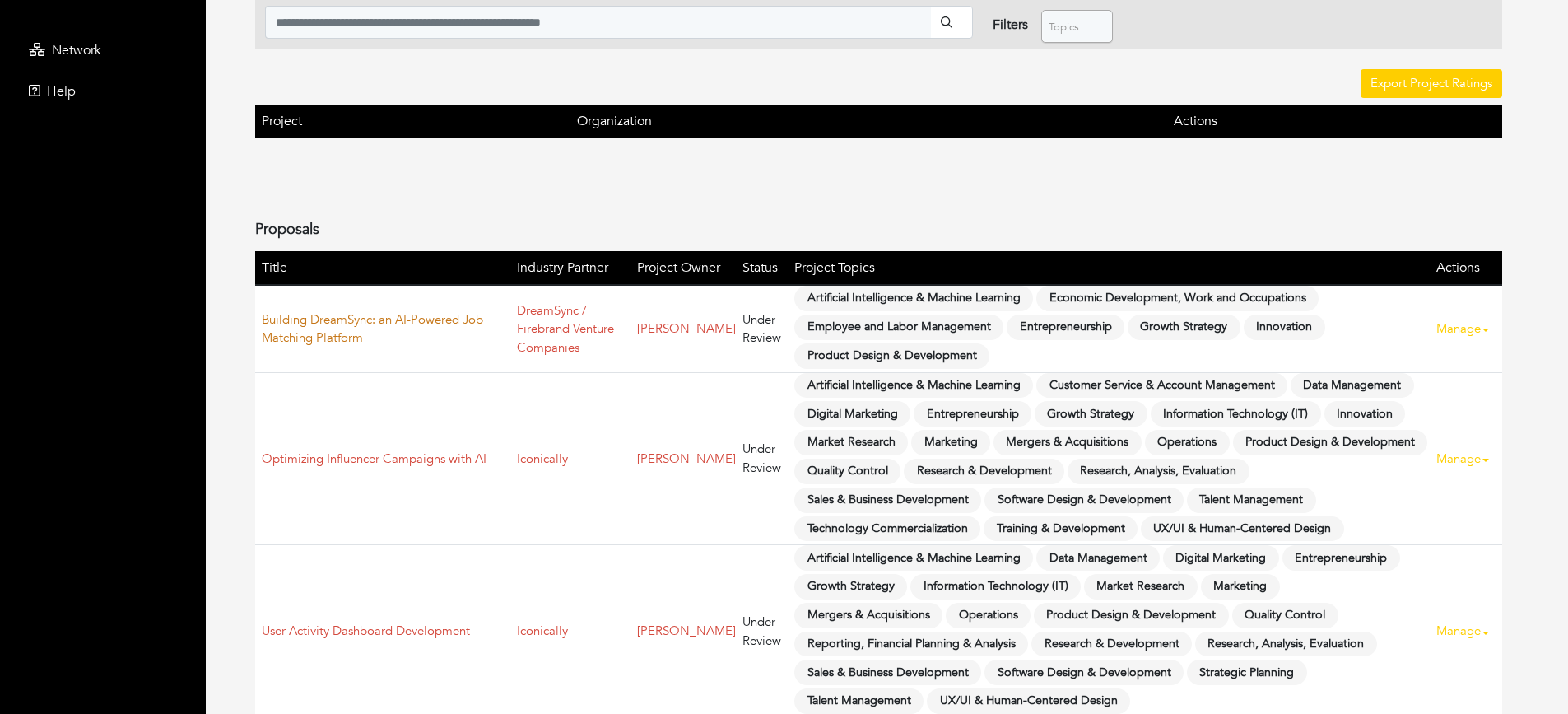
click at [332, 333] on link "Building DreamSync: an AI-Powered Job Matching Platform" at bounding box center [372, 328] width 222 height 36
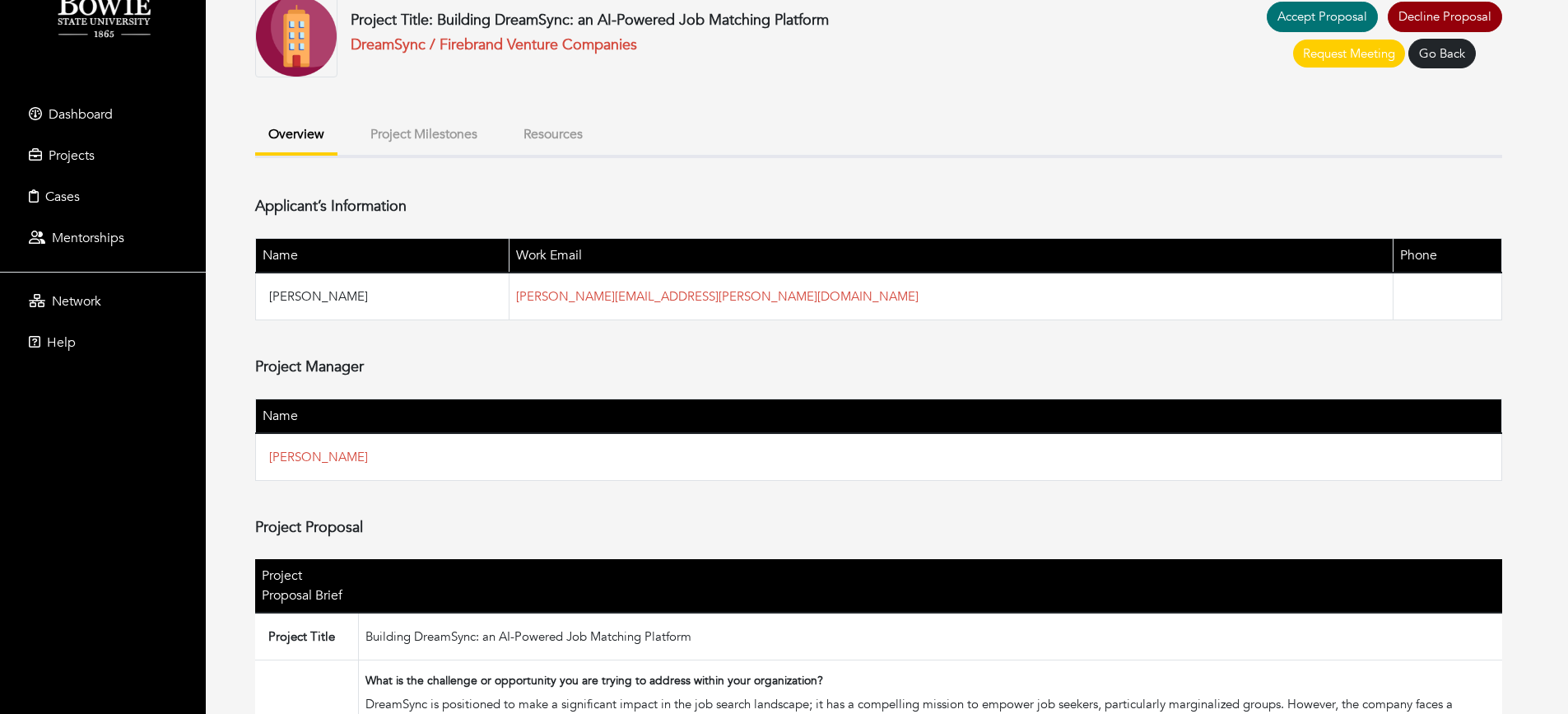
scroll to position [83, 0]
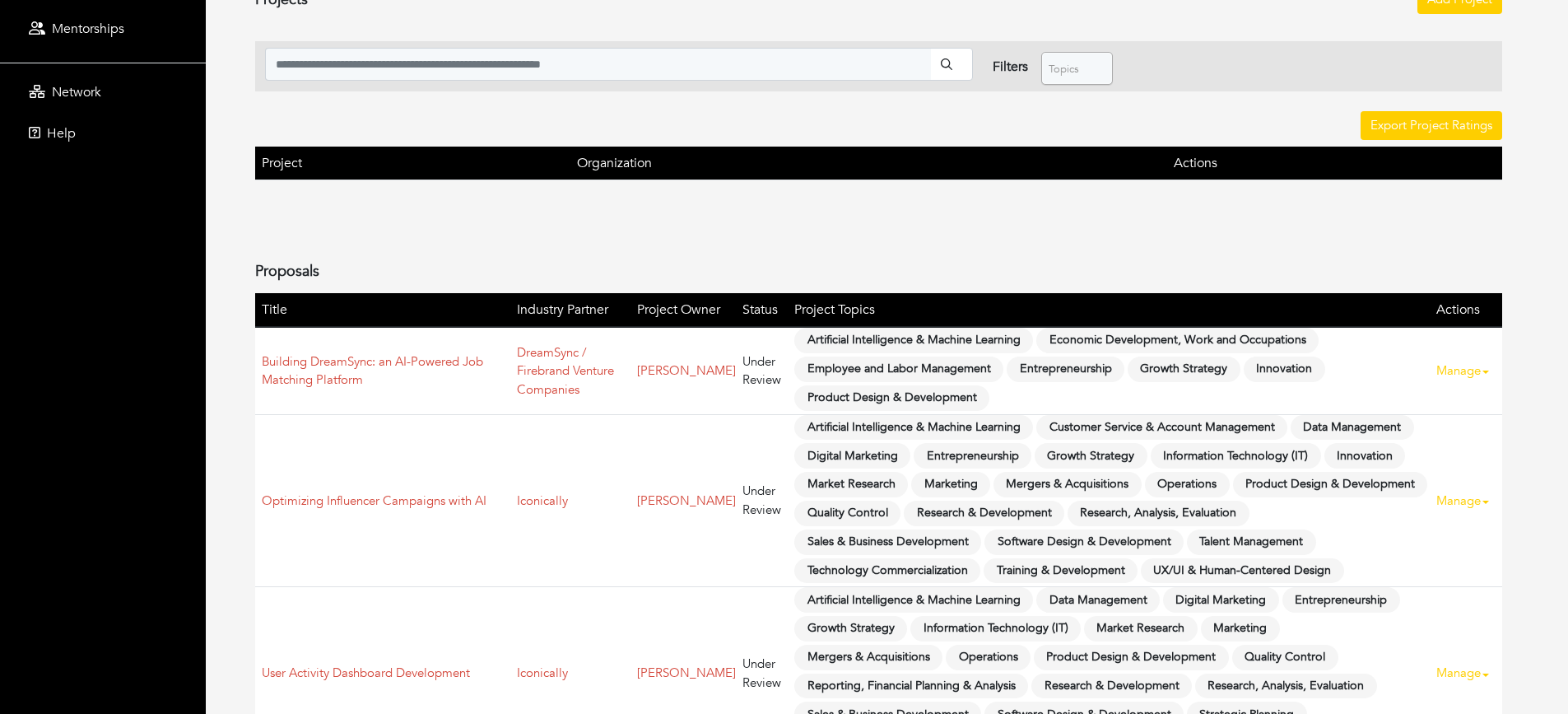
scroll to position [329, 0]
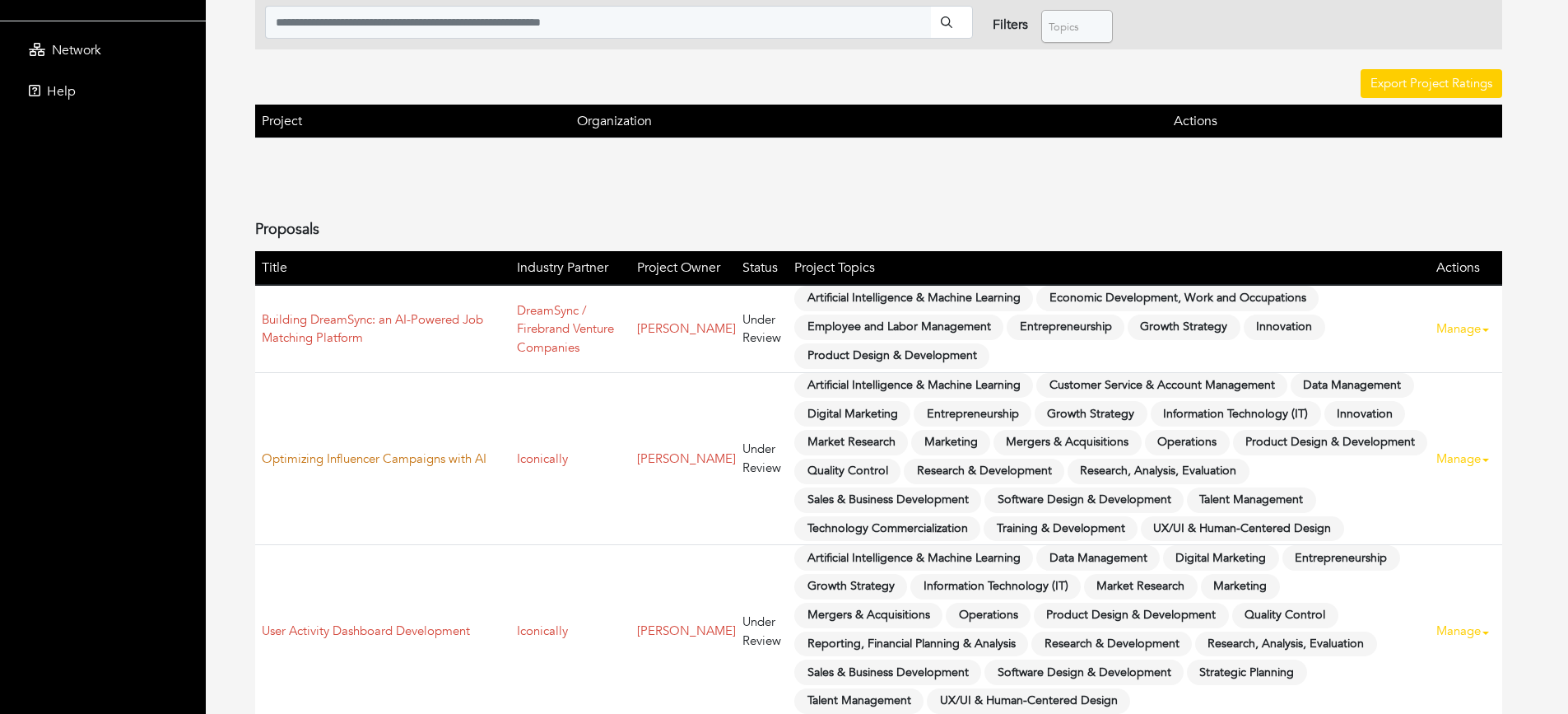
click at [442, 454] on link "Optimizing Influencer Campaigns with AI" at bounding box center [374, 458] width 225 height 17
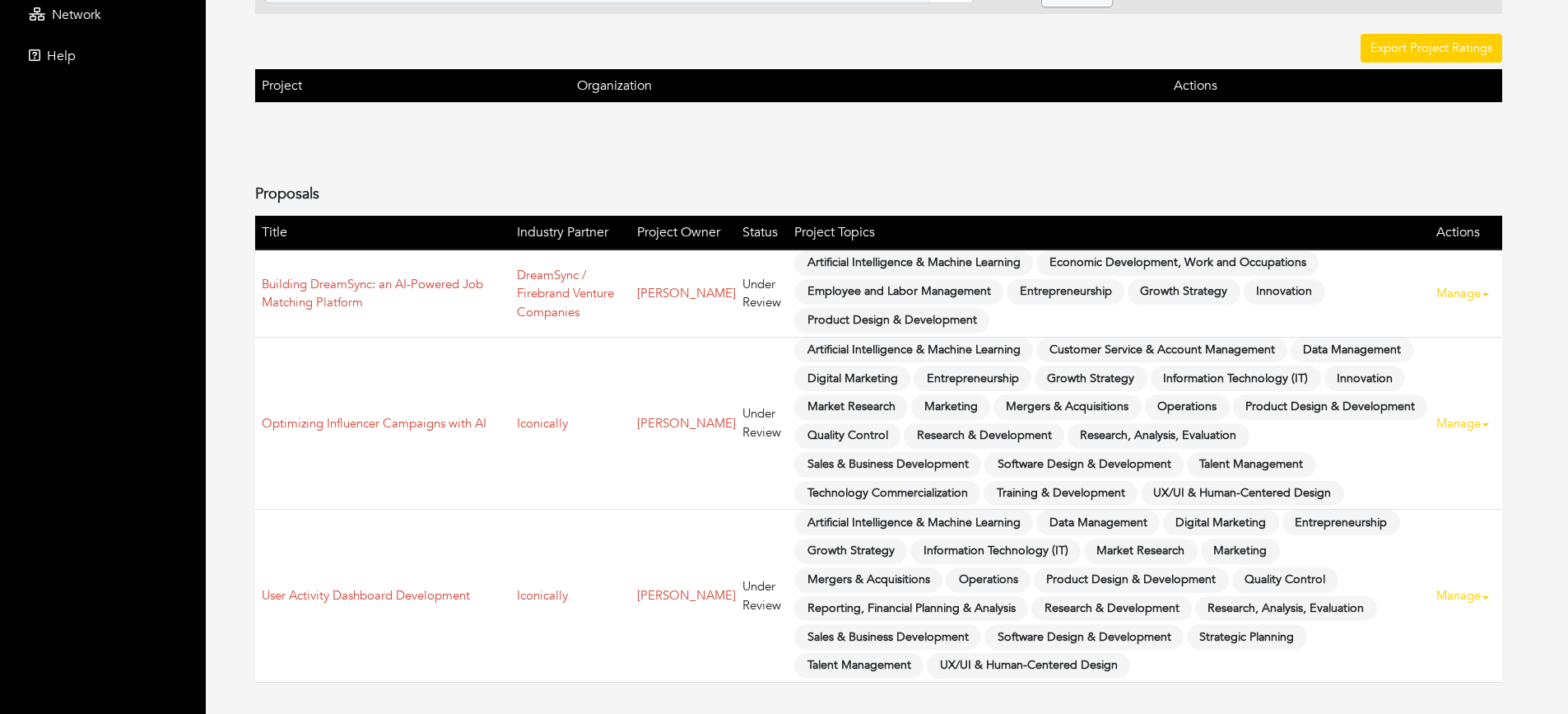
scroll to position [371, 0]
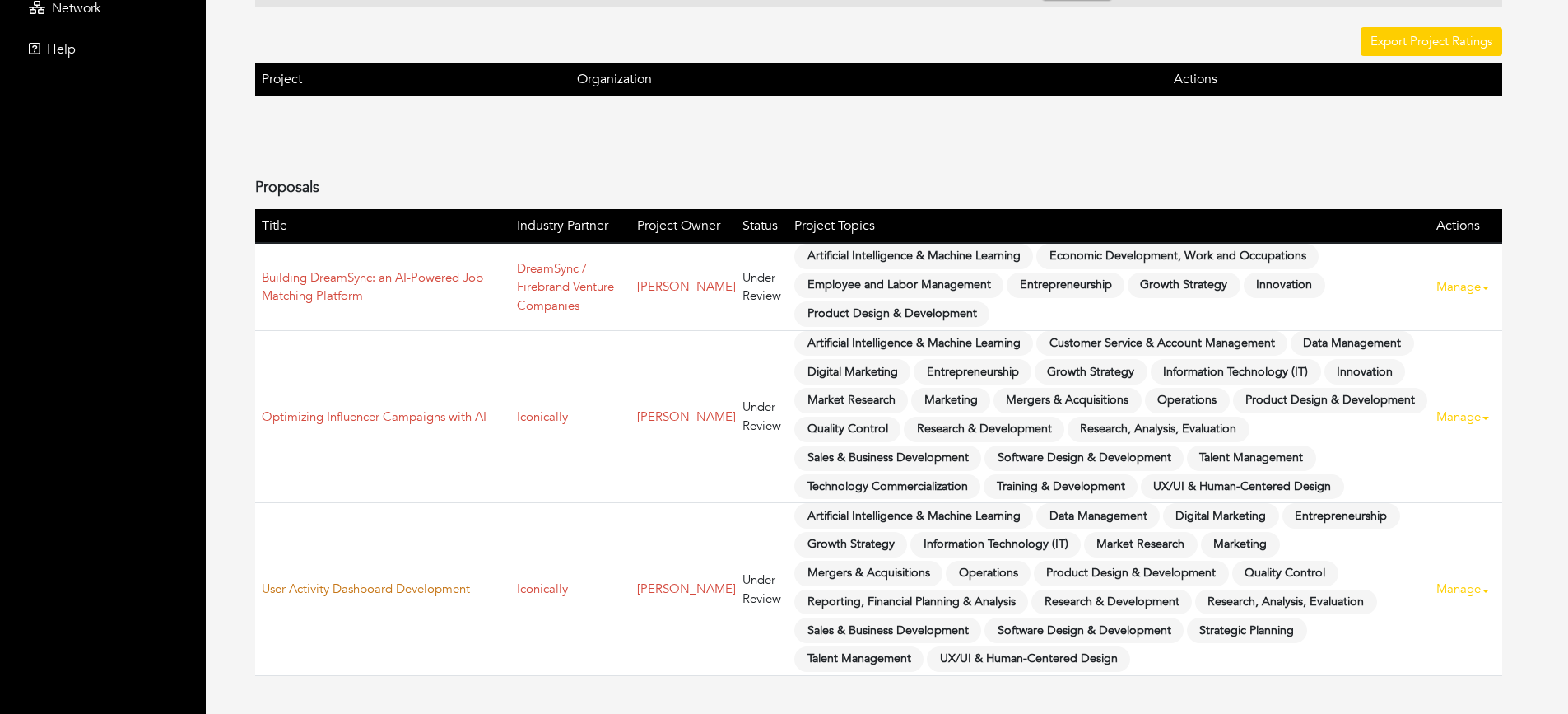
click at [360, 595] on link "User Activity Dashboard Development" at bounding box center [366, 589] width 208 height 17
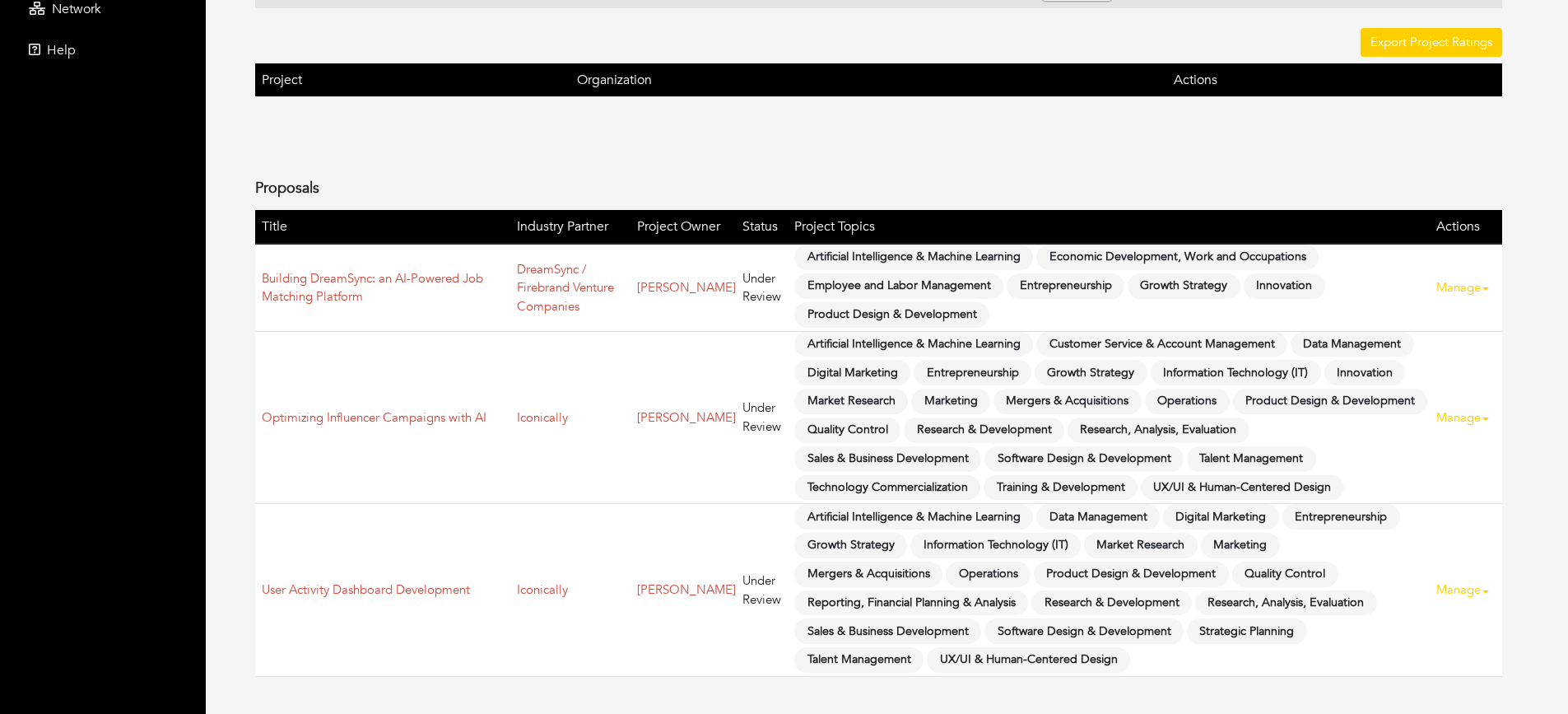
scroll to position [371, 0]
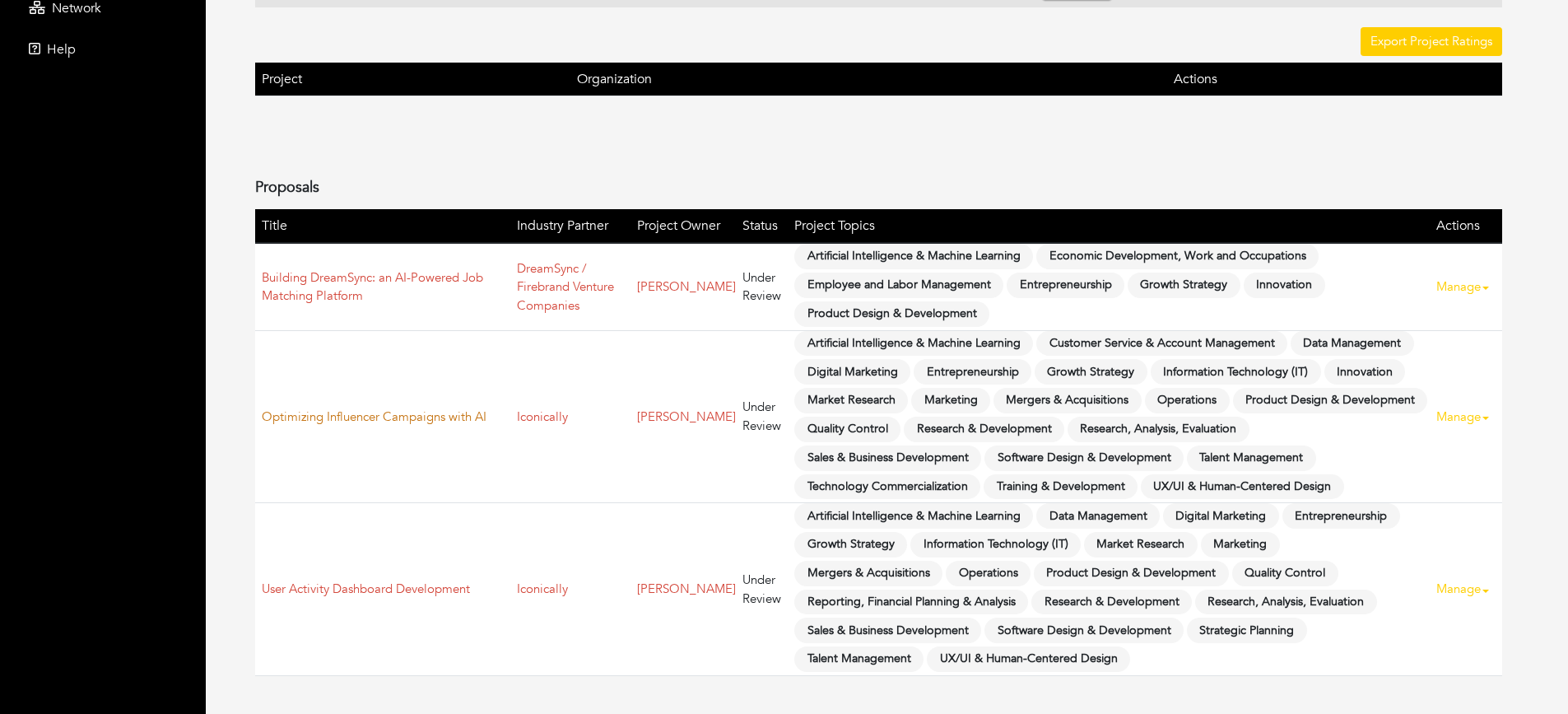
click at [457, 409] on link "Optimizing Influencer Campaigns with AI" at bounding box center [374, 417] width 225 height 17
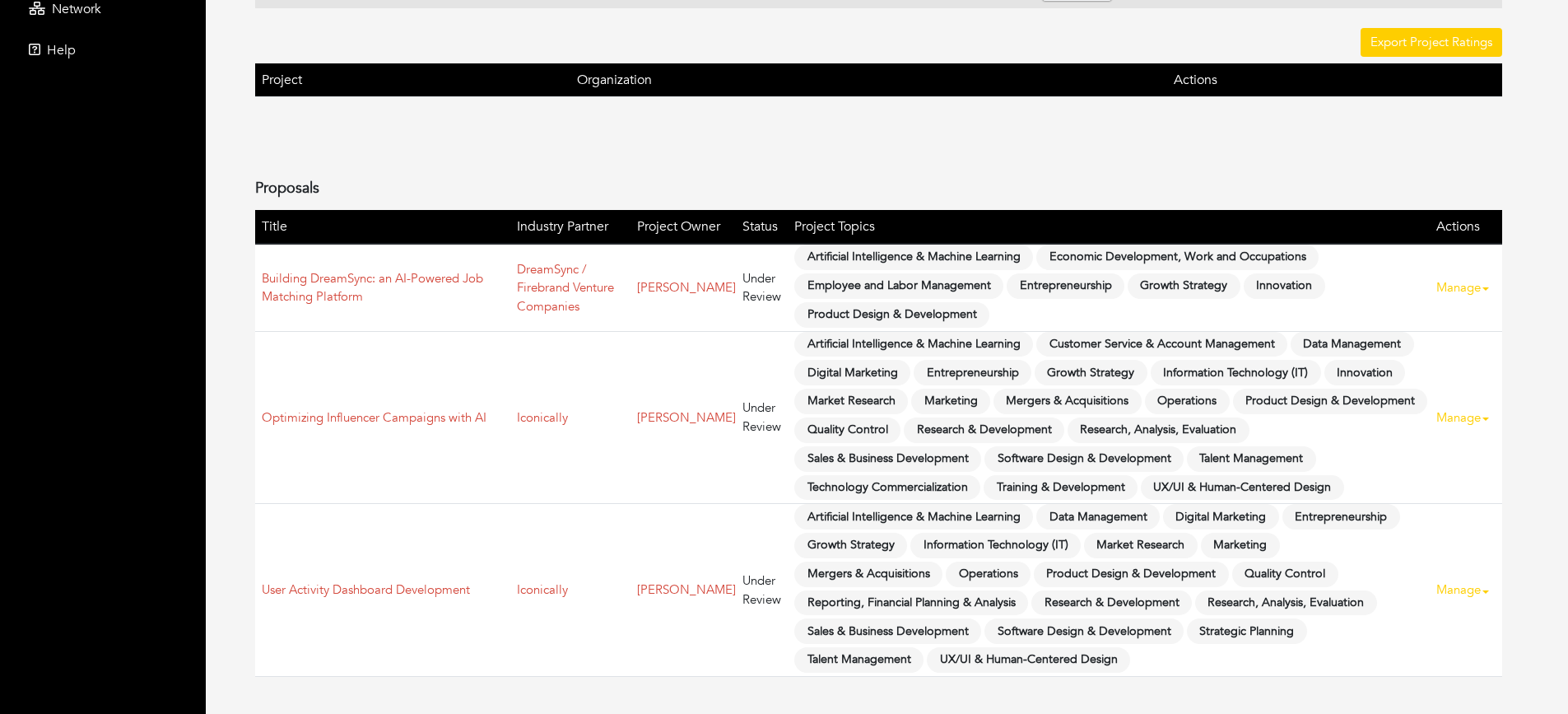
scroll to position [371, 0]
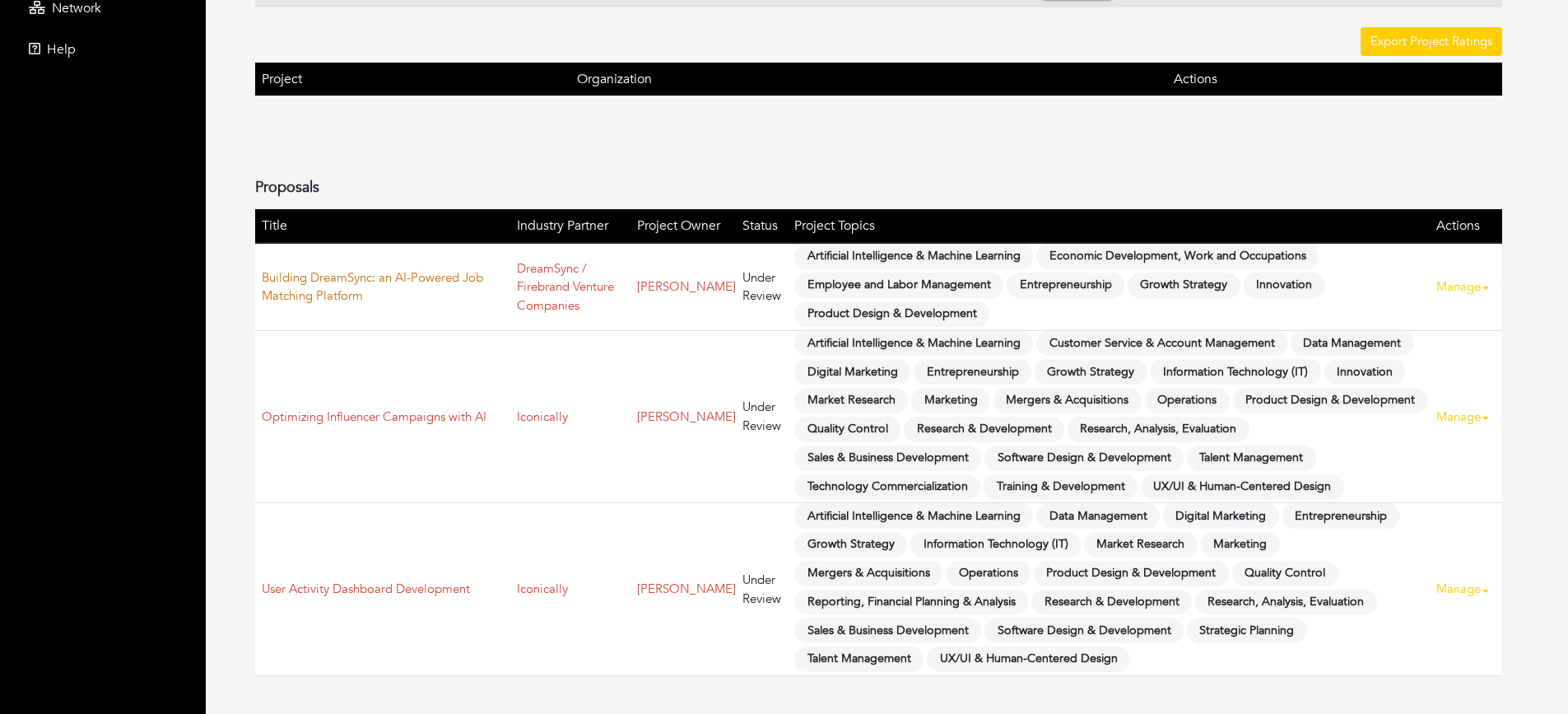
click at [428, 281] on link "Building DreamSync: an AI-Powered Job Matching Platform" at bounding box center [372, 286] width 222 height 36
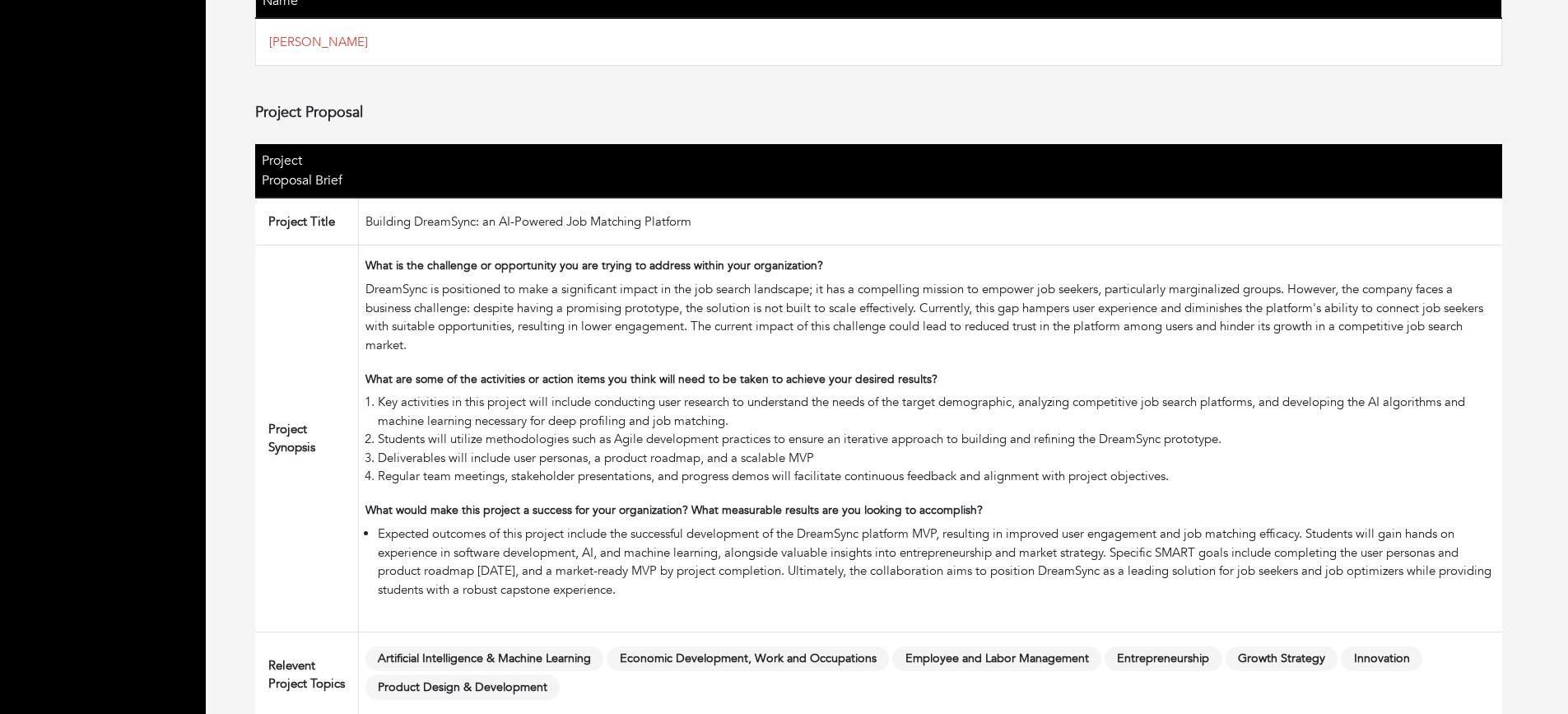
scroll to position [494, 0]
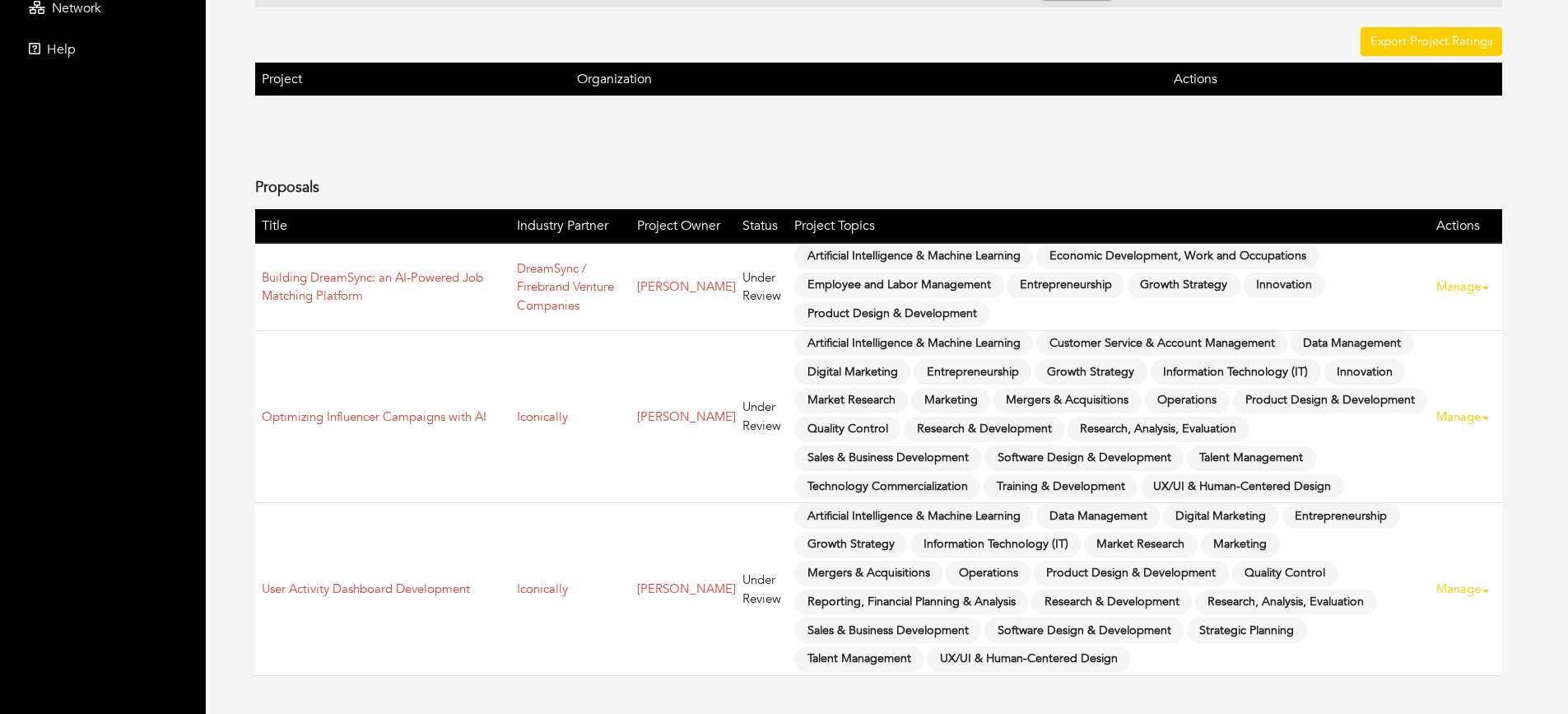
scroll to position [371, 0]
click at [387, 416] on link "Optimizing Influencer Campaigns with AI" at bounding box center [374, 417] width 225 height 17
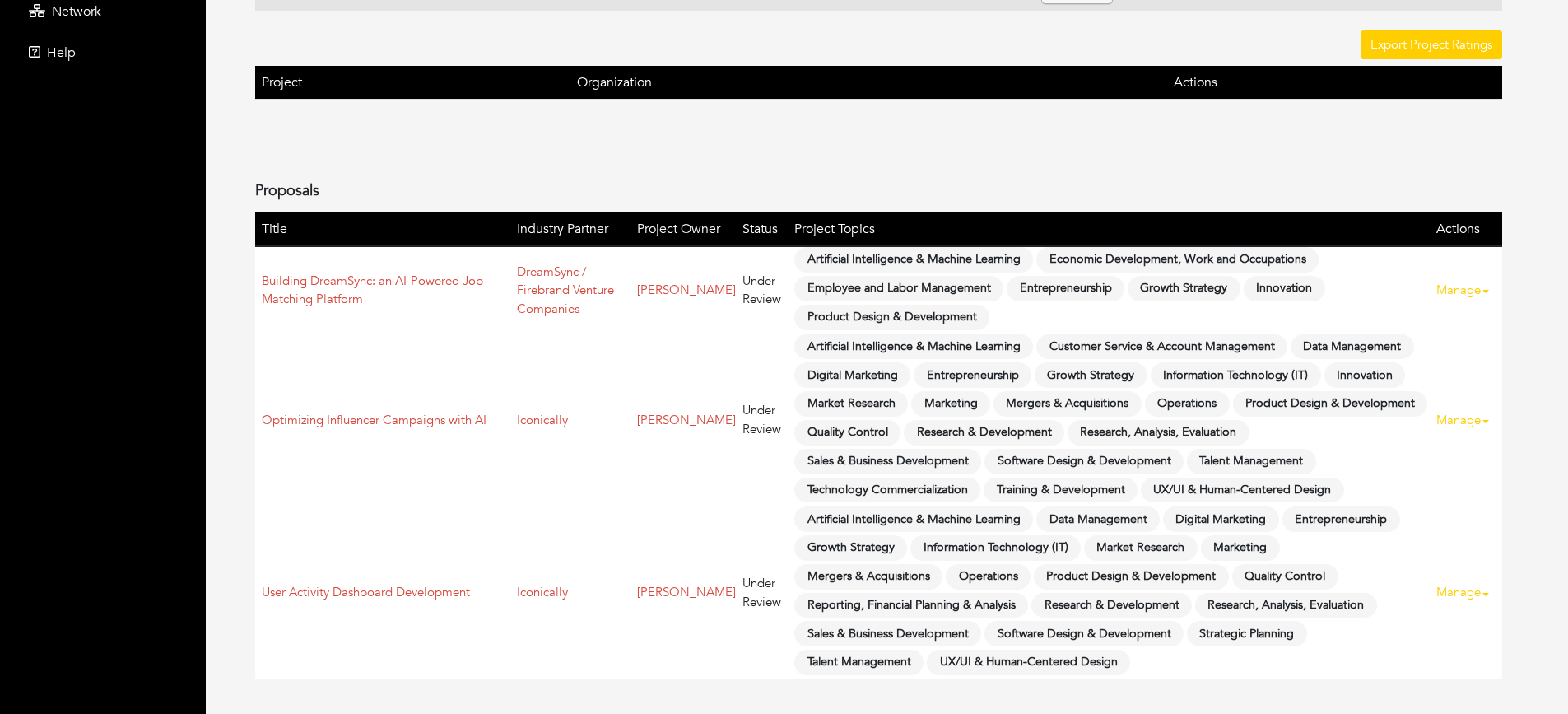
scroll to position [371, 0]
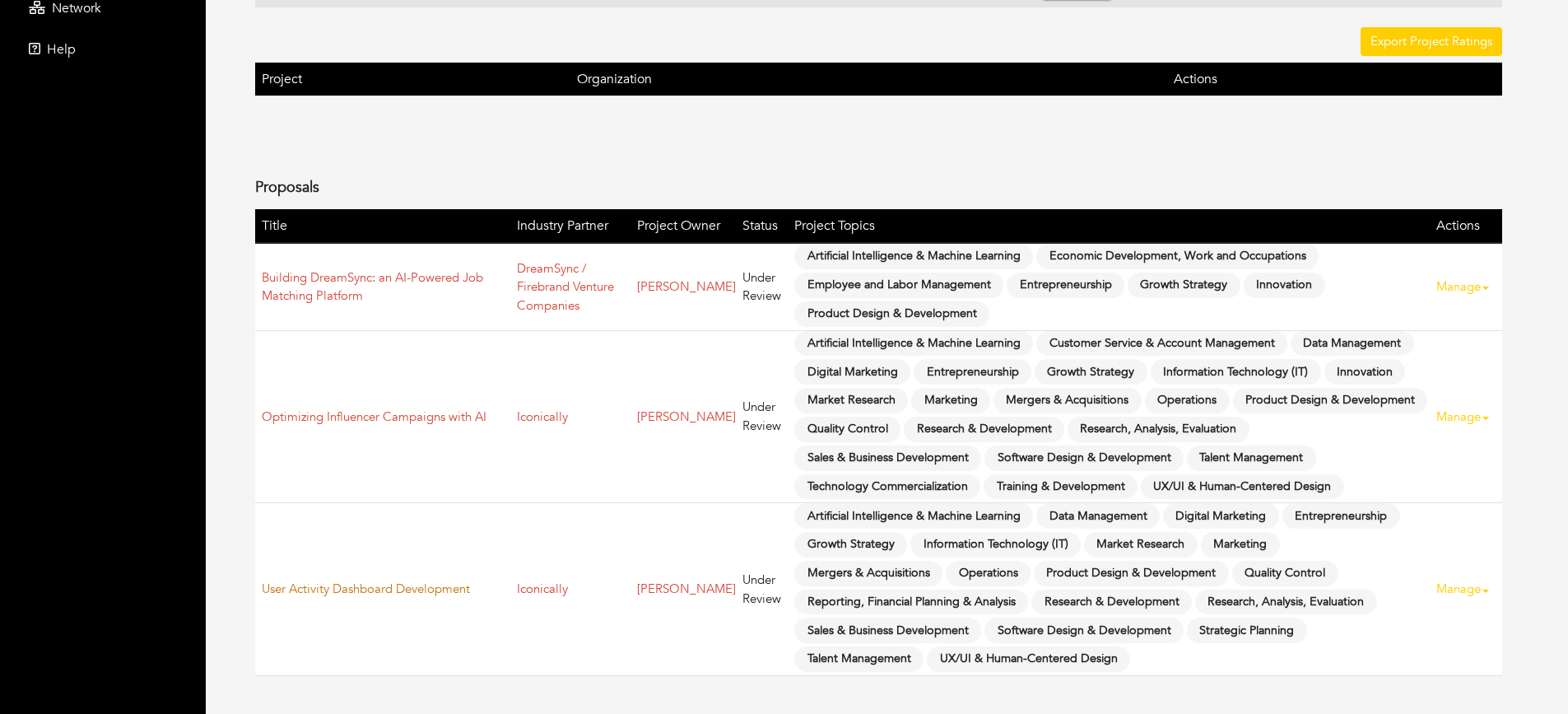
click at [440, 587] on link "User Activity Dashboard Development" at bounding box center [366, 589] width 208 height 17
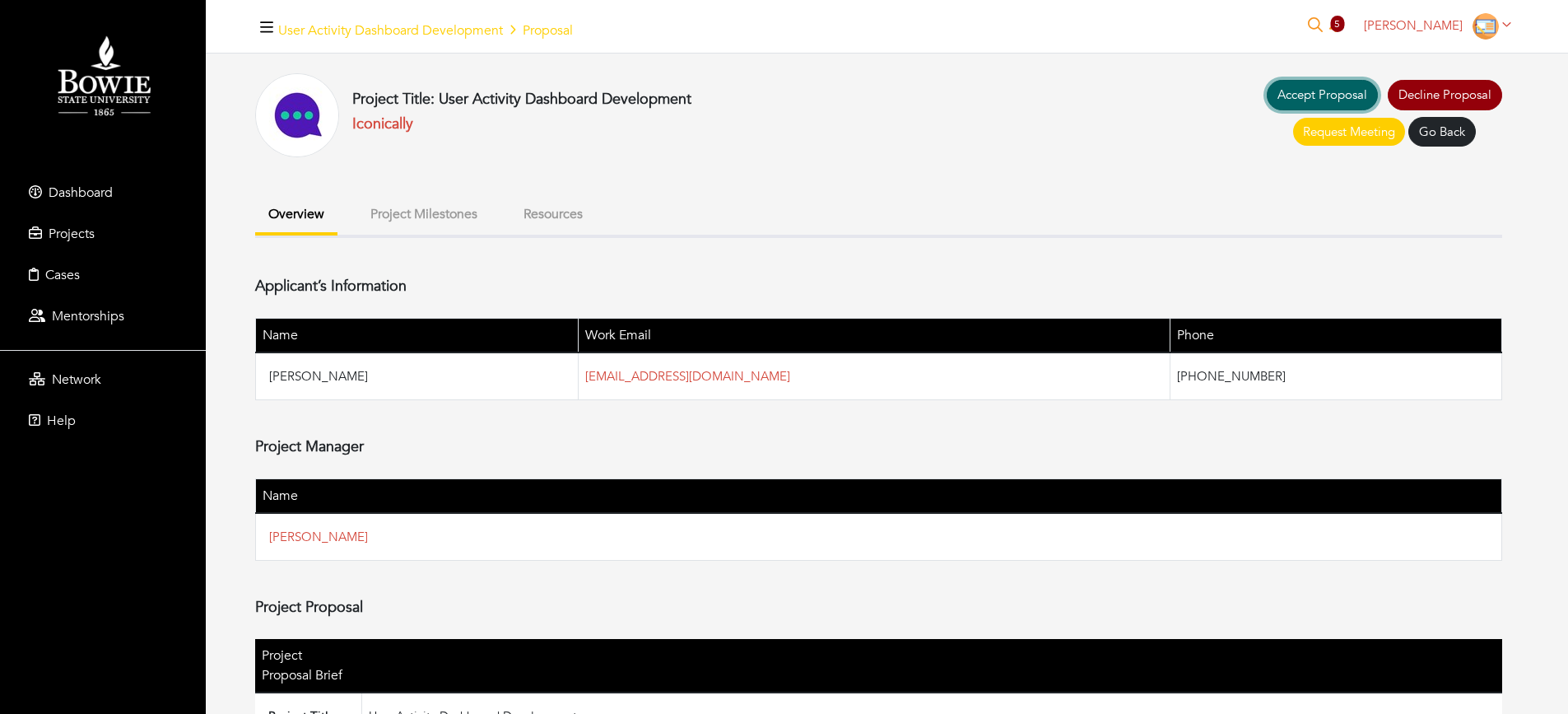
click at [1339, 91] on link "Accept Proposal" at bounding box center [1322, 95] width 111 height 31
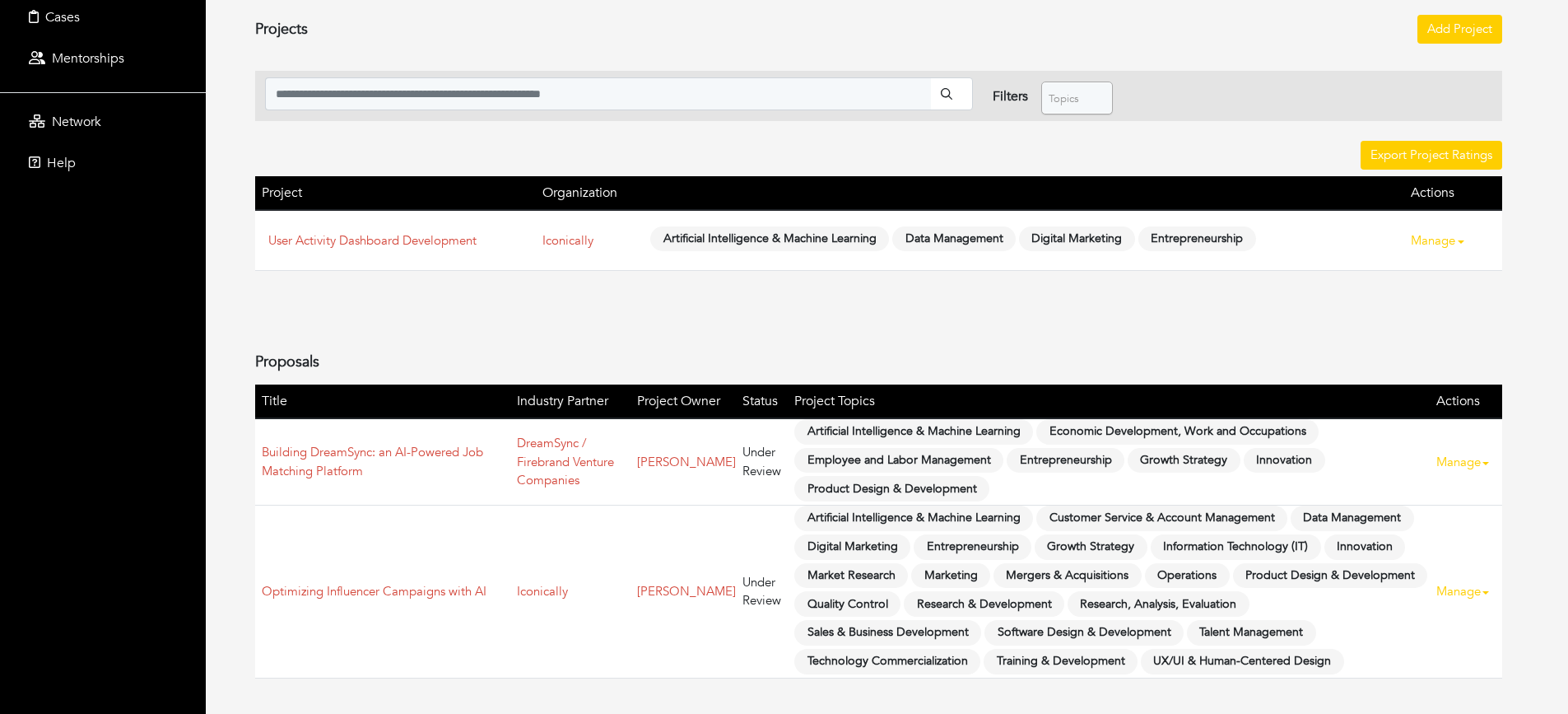
scroll to position [261, 0]
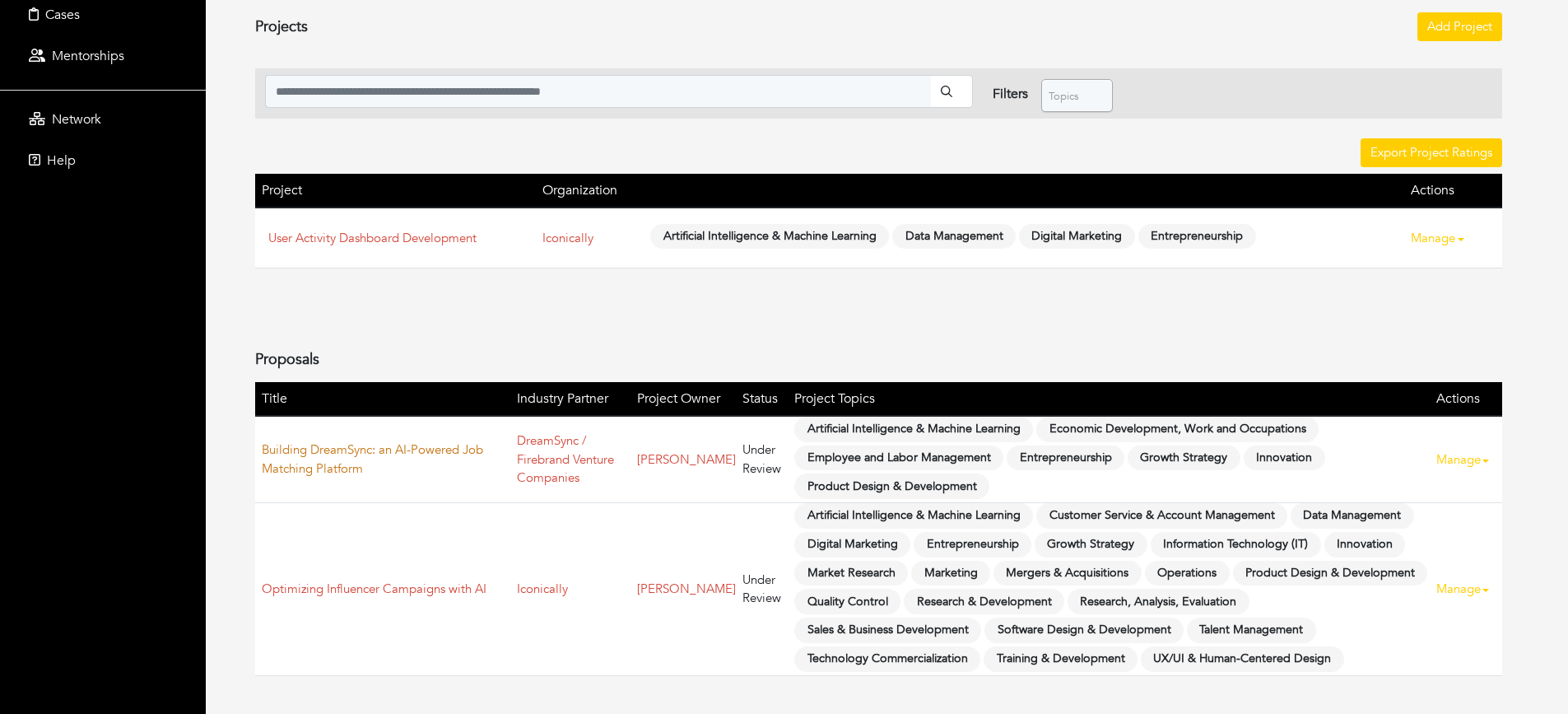
click at [327, 448] on link "Building DreamSync: an AI-Powered Job Matching Platform" at bounding box center [372, 458] width 222 height 36
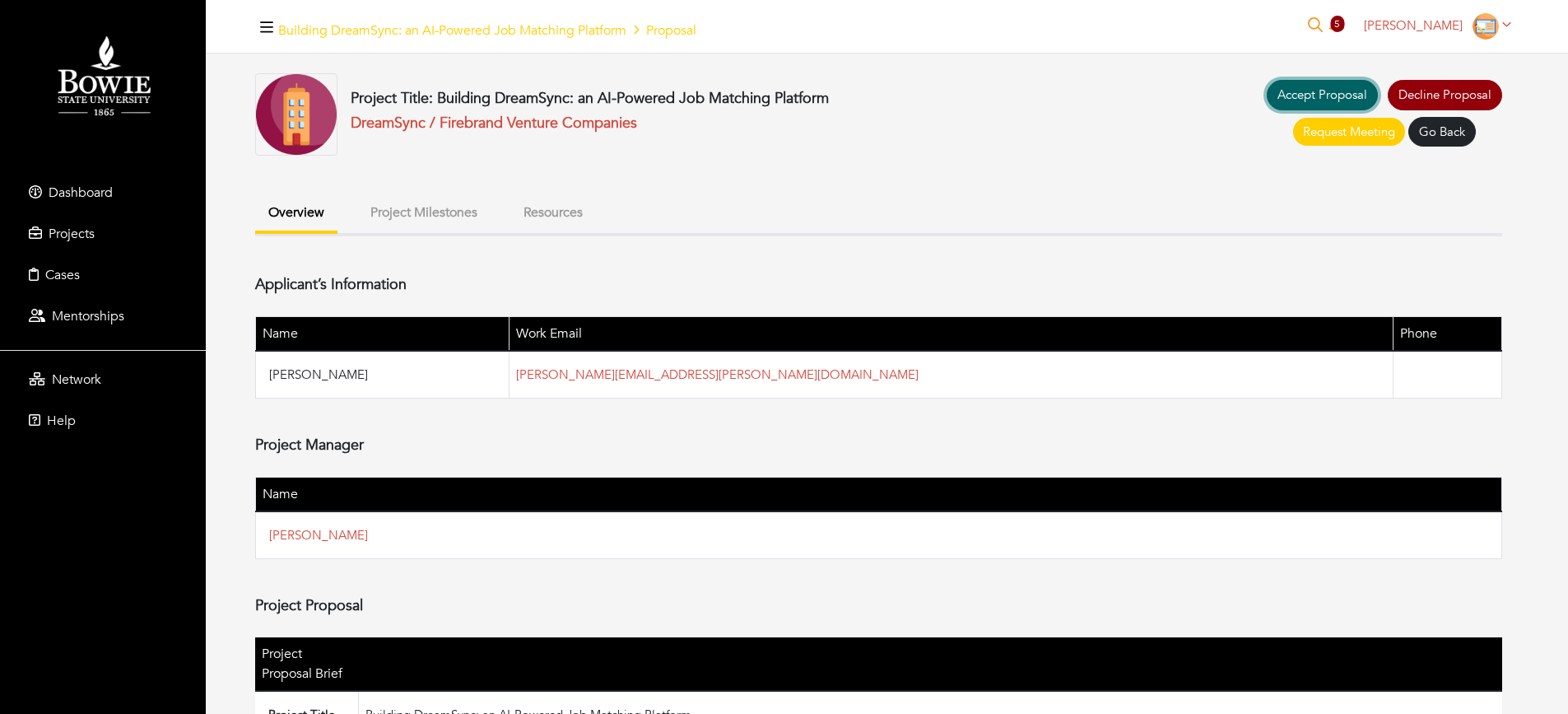
click at [1332, 90] on link "Accept Proposal" at bounding box center [1322, 95] width 111 height 31
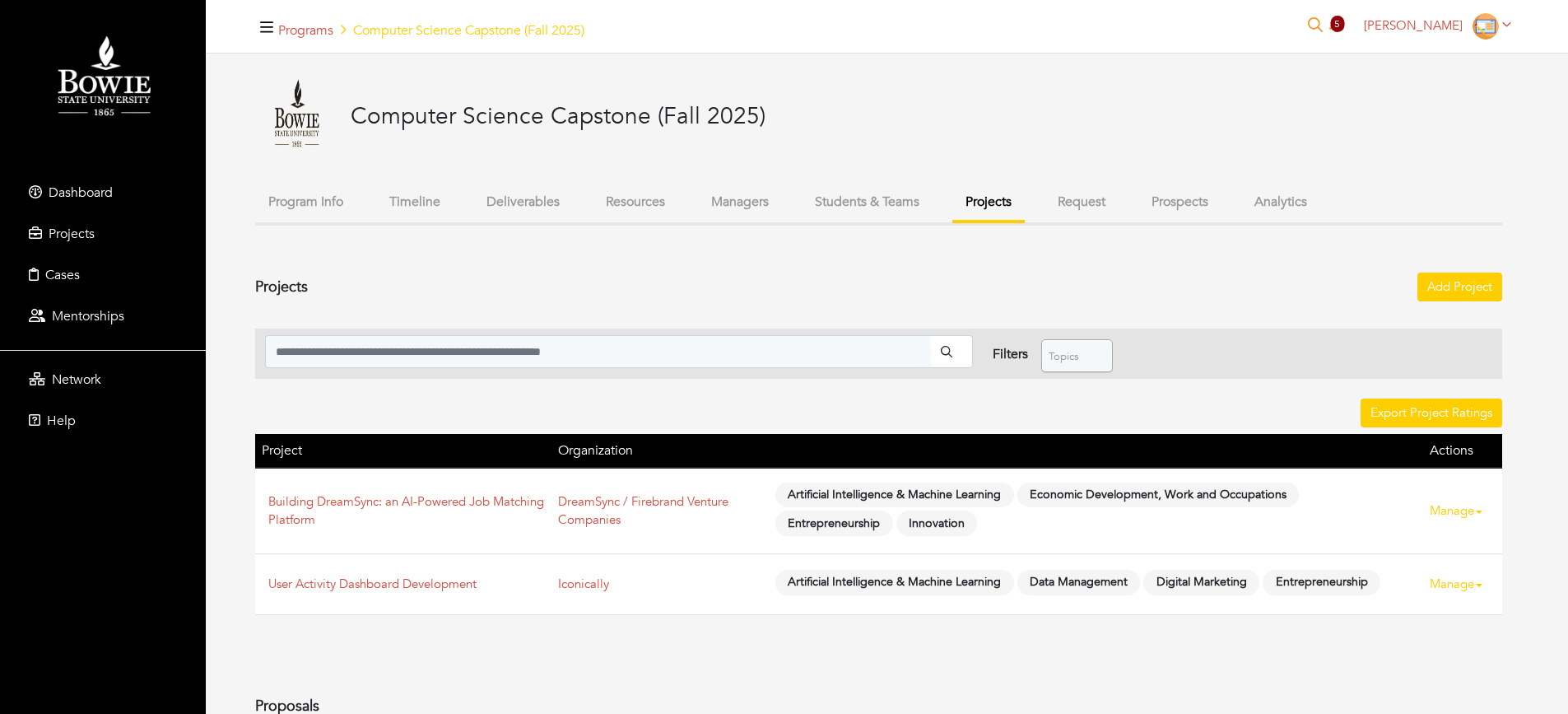
click at [407, 206] on button "Timeline" at bounding box center [415, 202] width 78 height 36
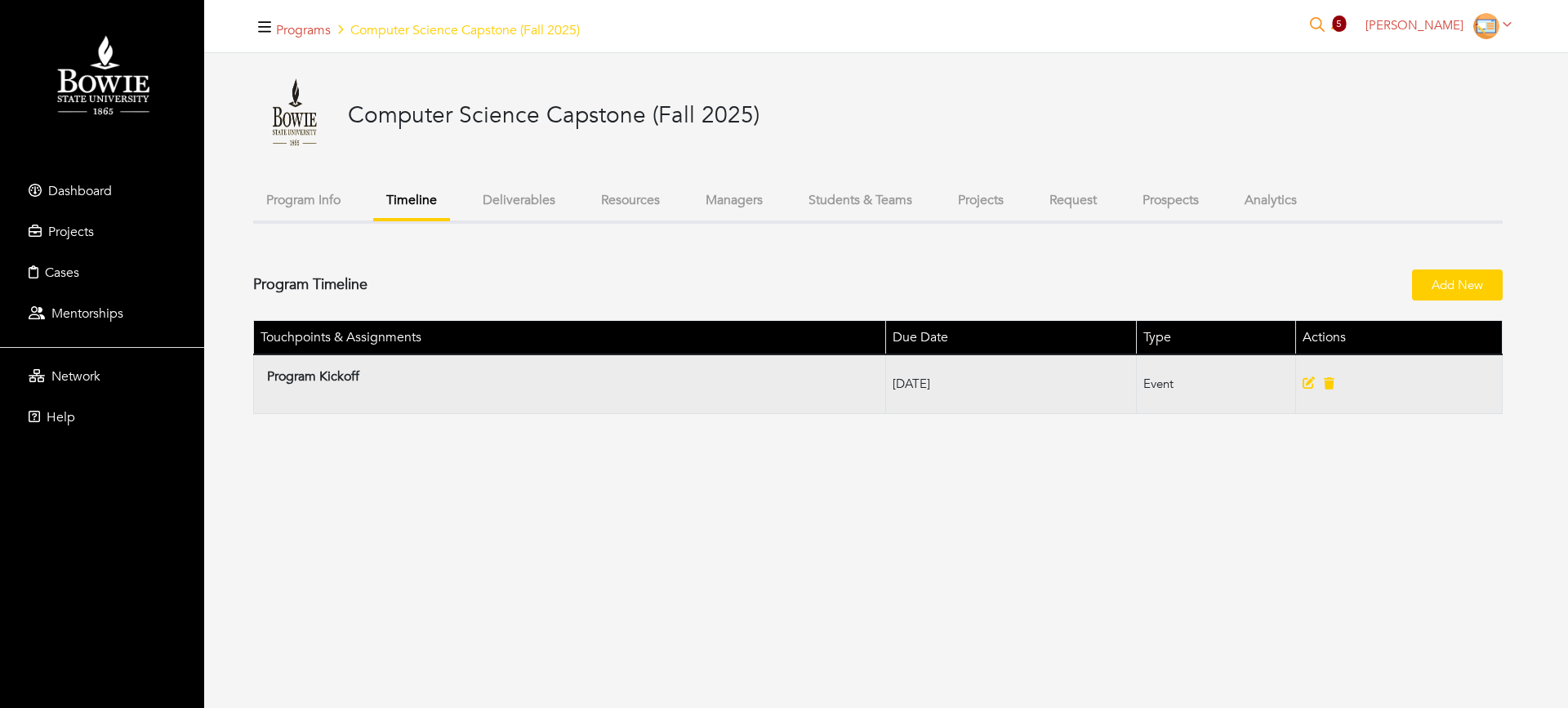
click at [1310, 380] on icon at bounding box center [1308, 382] width 12 height 12
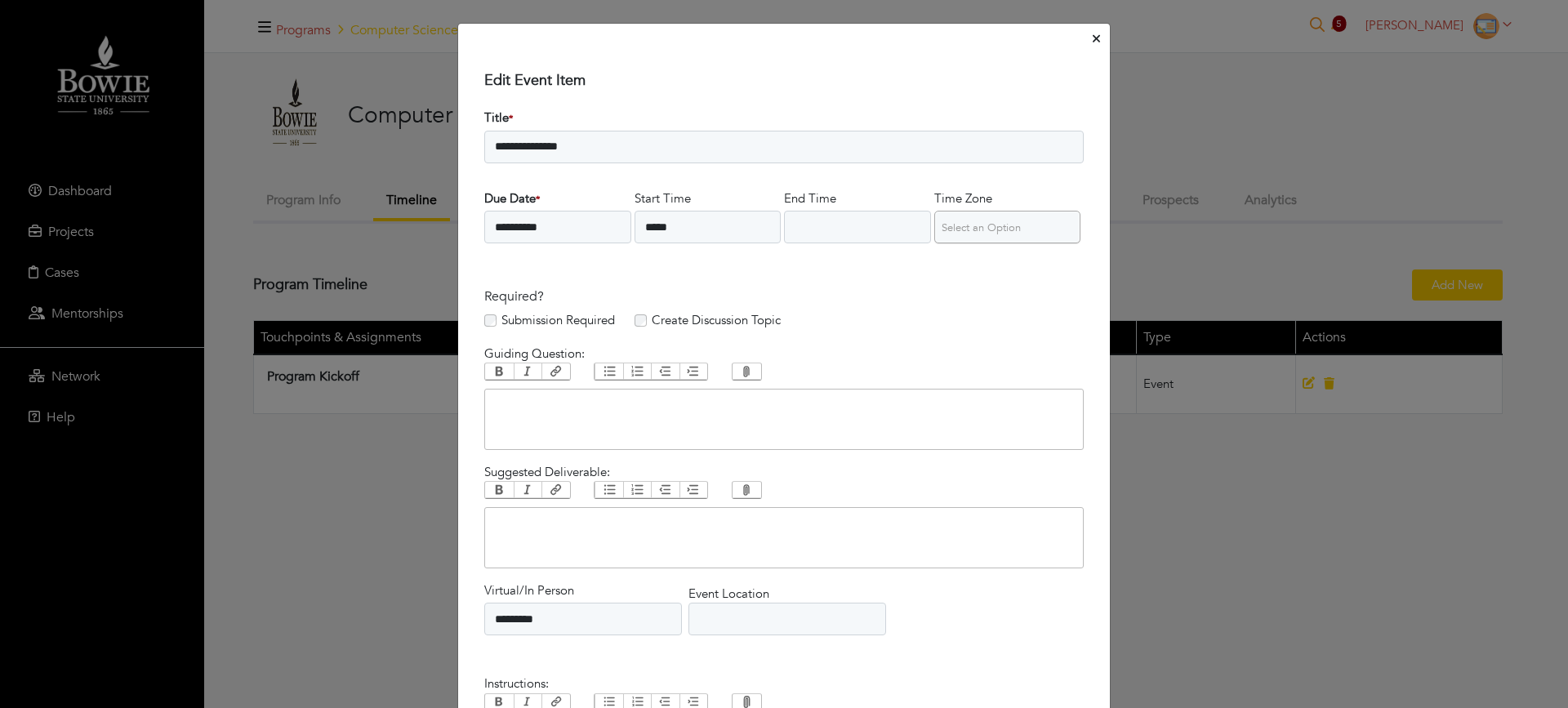
click at [1273, 602] on div "**********" at bounding box center [784, 354] width 1568 height 708
click at [1090, 42] on button "Close" at bounding box center [1096, 39] width 14 height 25
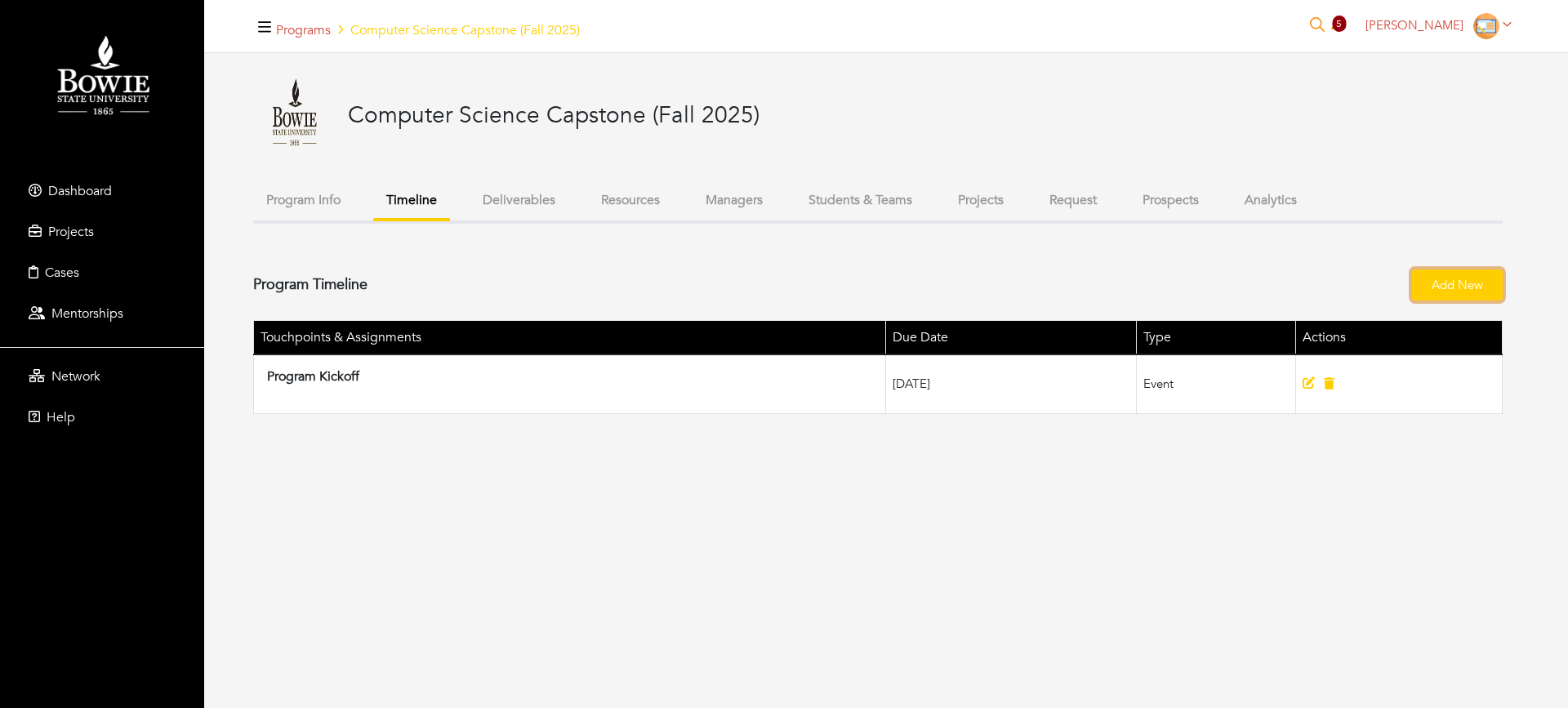
click at [1470, 276] on link "Add New" at bounding box center [1457, 285] width 90 height 32
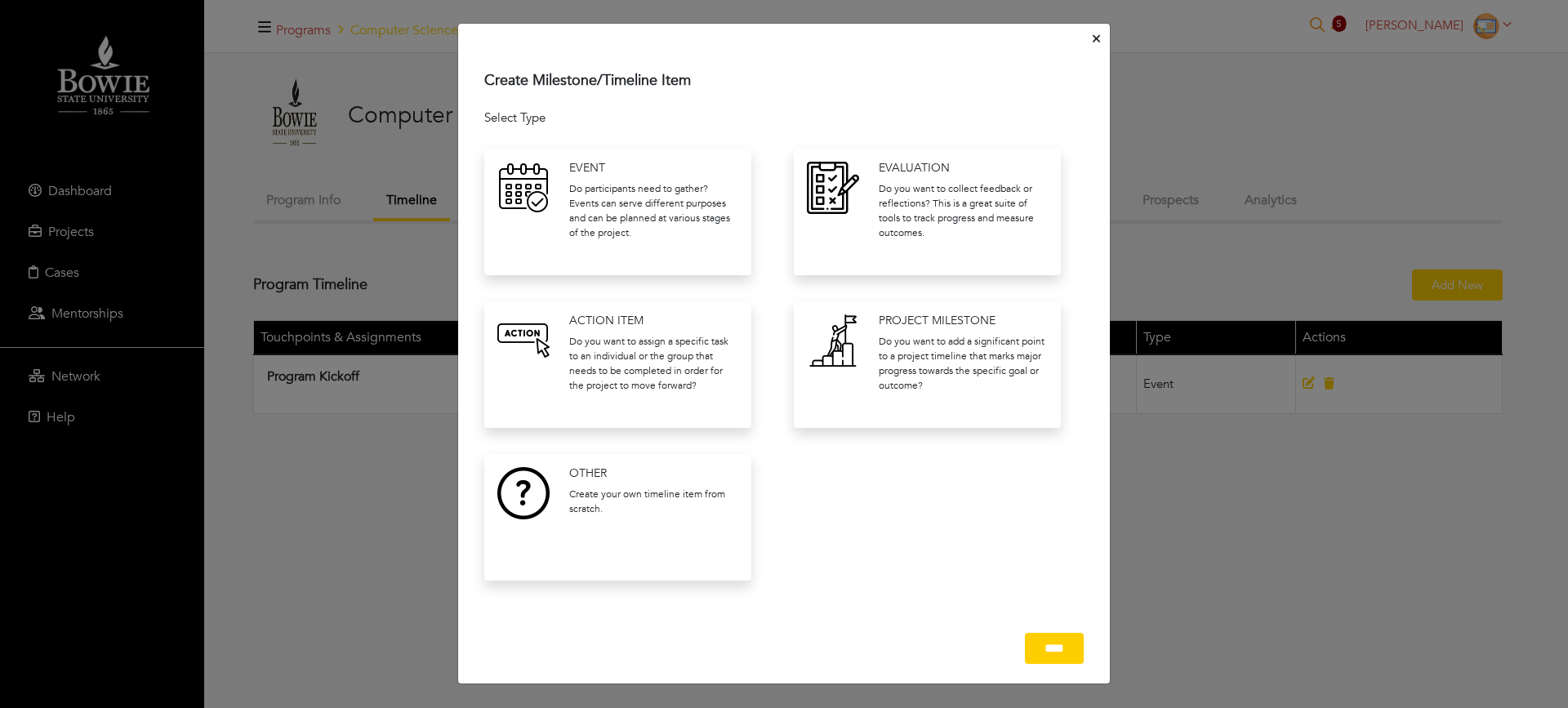
click at [891, 181] on p "Do you want to collect feedback or reflections? This is a great suite of tools …" at bounding box center [963, 211] width 169 height 59
click at [1049, 651] on input "****" at bounding box center [1054, 648] width 59 height 32
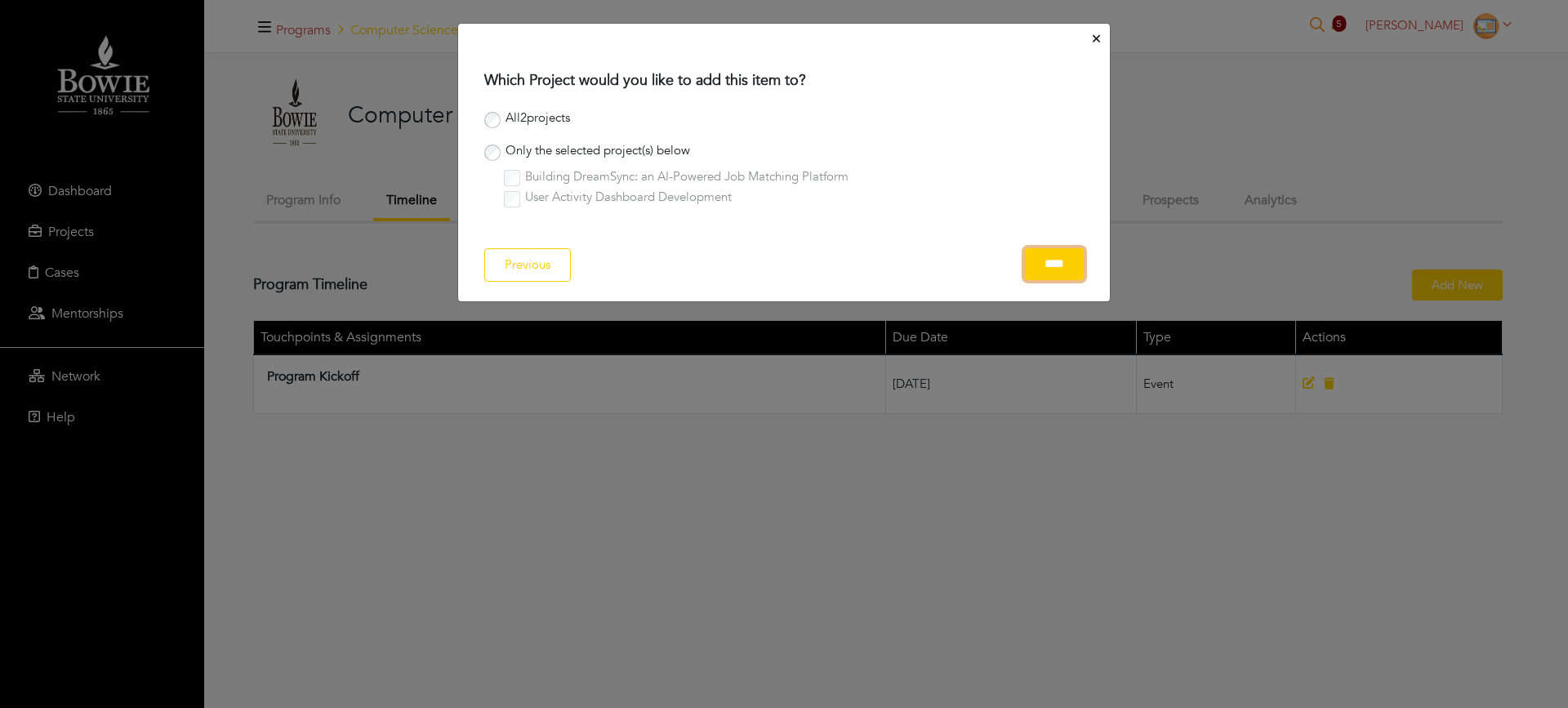
click at [1054, 259] on input "****" at bounding box center [1054, 264] width 59 height 32
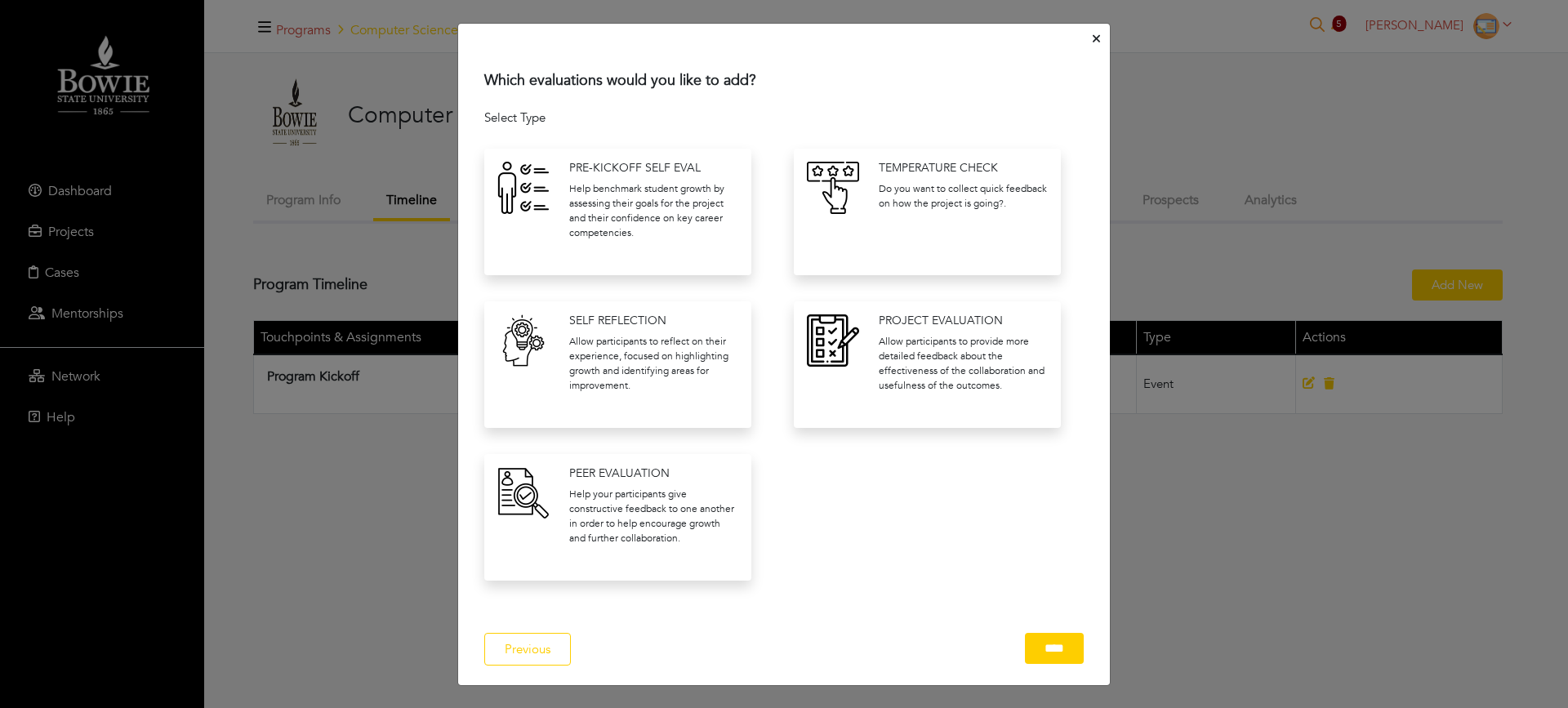
click at [665, 223] on p "Help benchmark student growth by assessing their goals for the project and thei…" at bounding box center [654, 211] width 169 height 59
click at [1030, 656] on input "****" at bounding box center [1054, 648] width 59 height 32
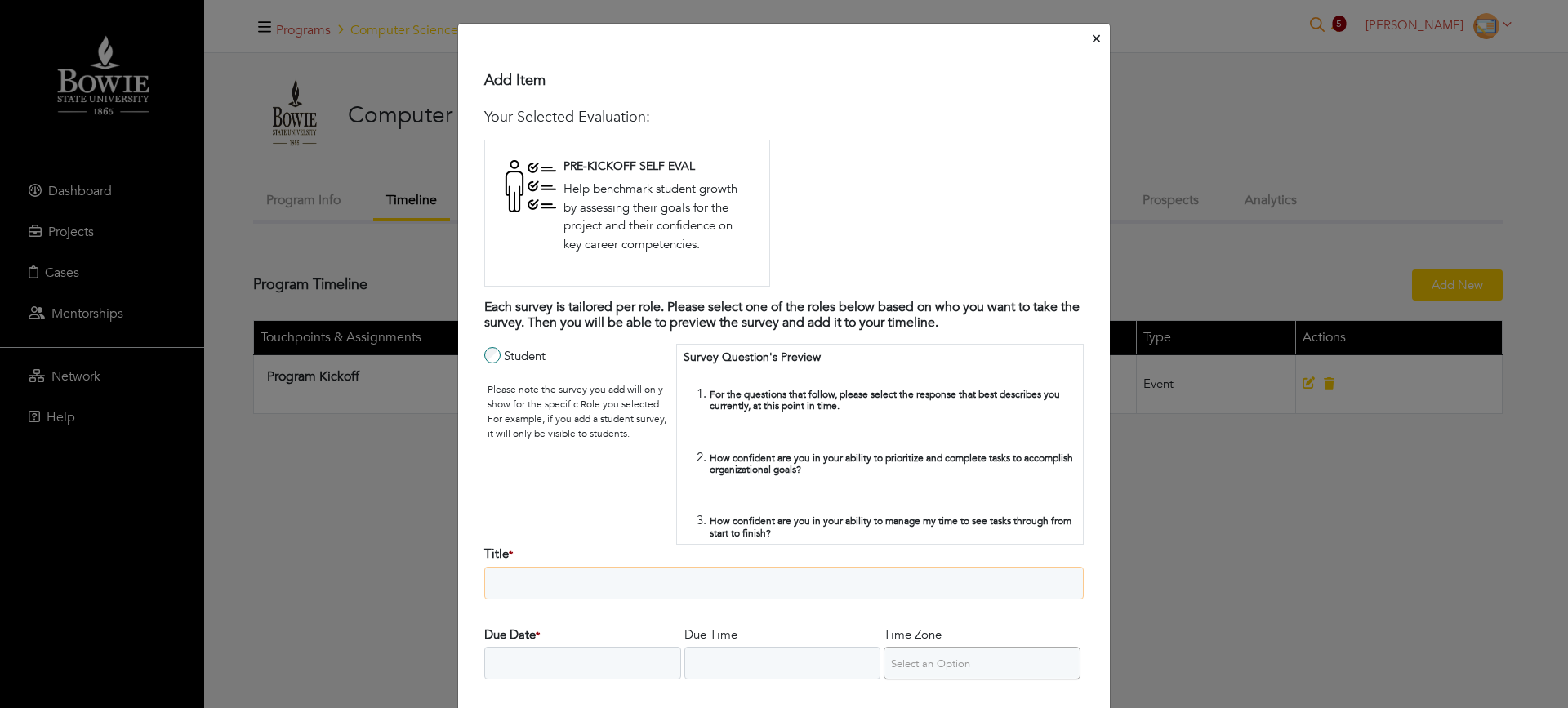
click at [552, 576] on input "Title *" at bounding box center [784, 583] width 600 height 33
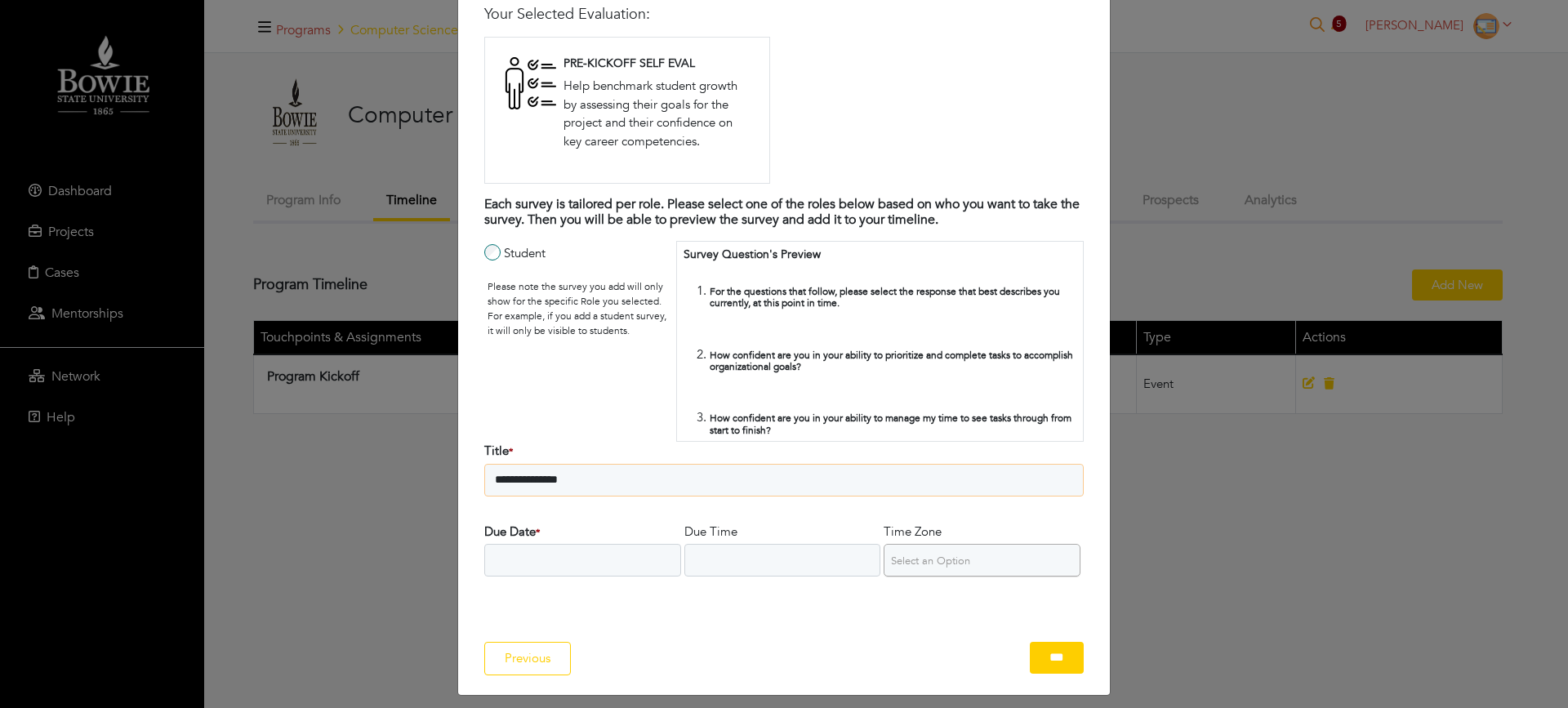
scroll to position [113, 0]
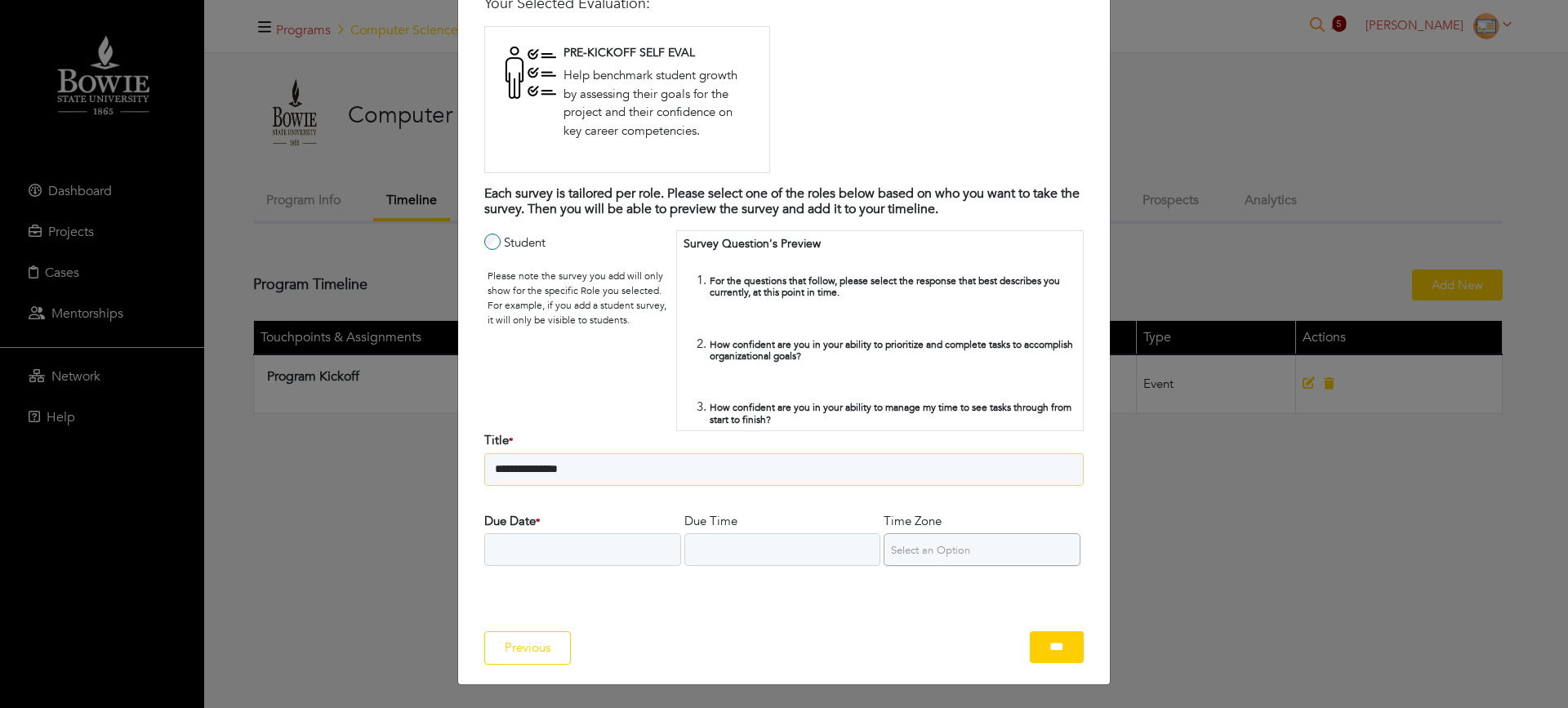
type input "**********"
click at [488, 541] on input "Due Date *" at bounding box center [583, 550] width 197 height 33
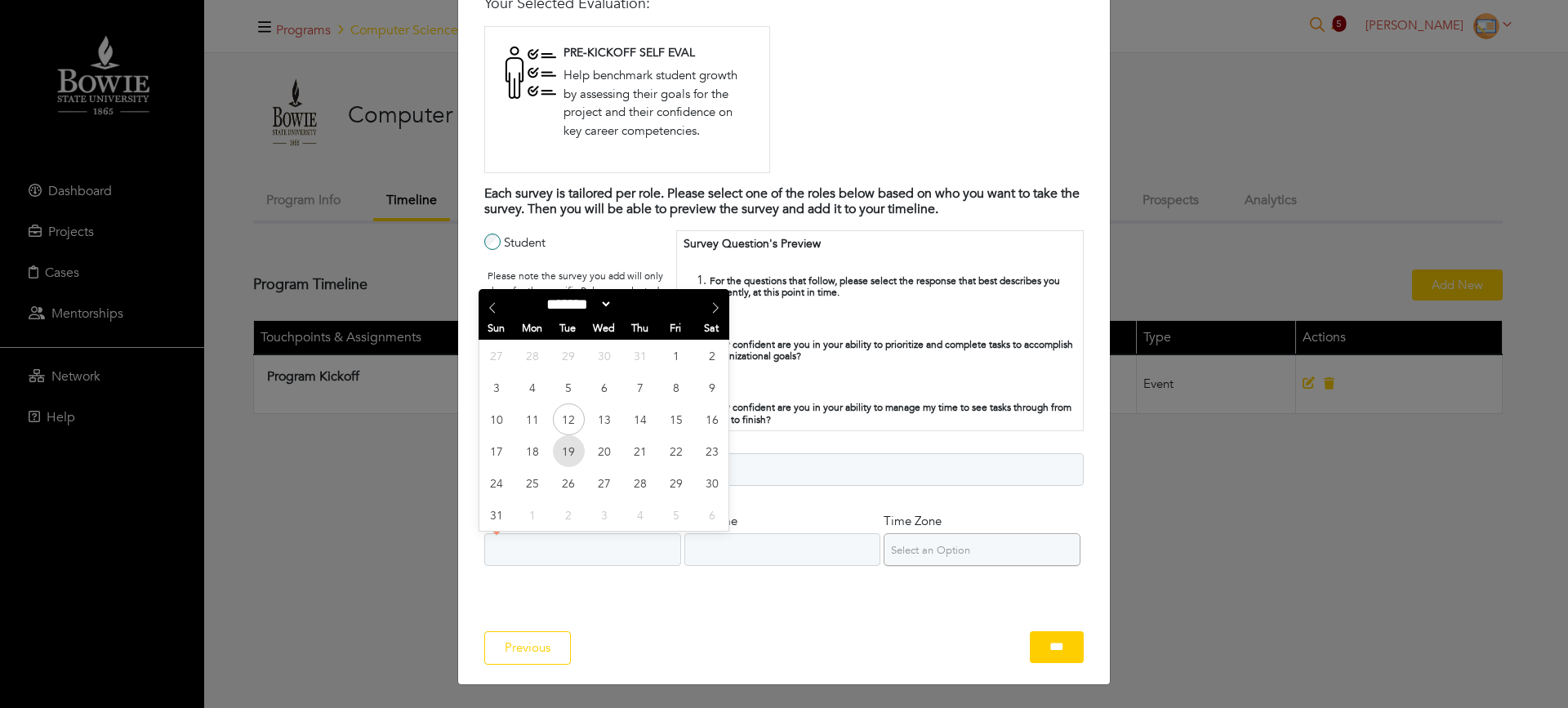
click at [565, 453] on span "19" at bounding box center [569, 450] width 32 height 32
type input "**********"
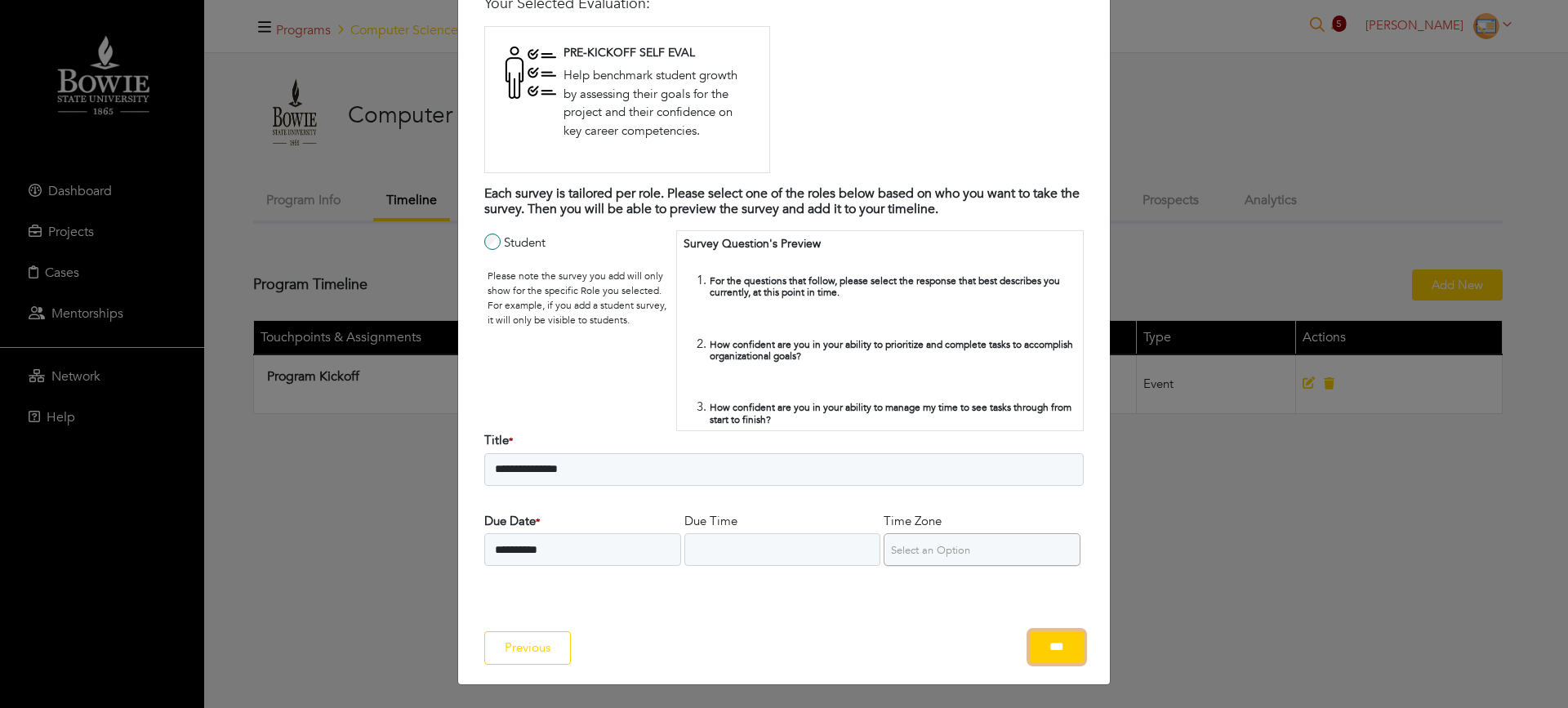
click at [1049, 647] on input "***" at bounding box center [1057, 646] width 54 height 32
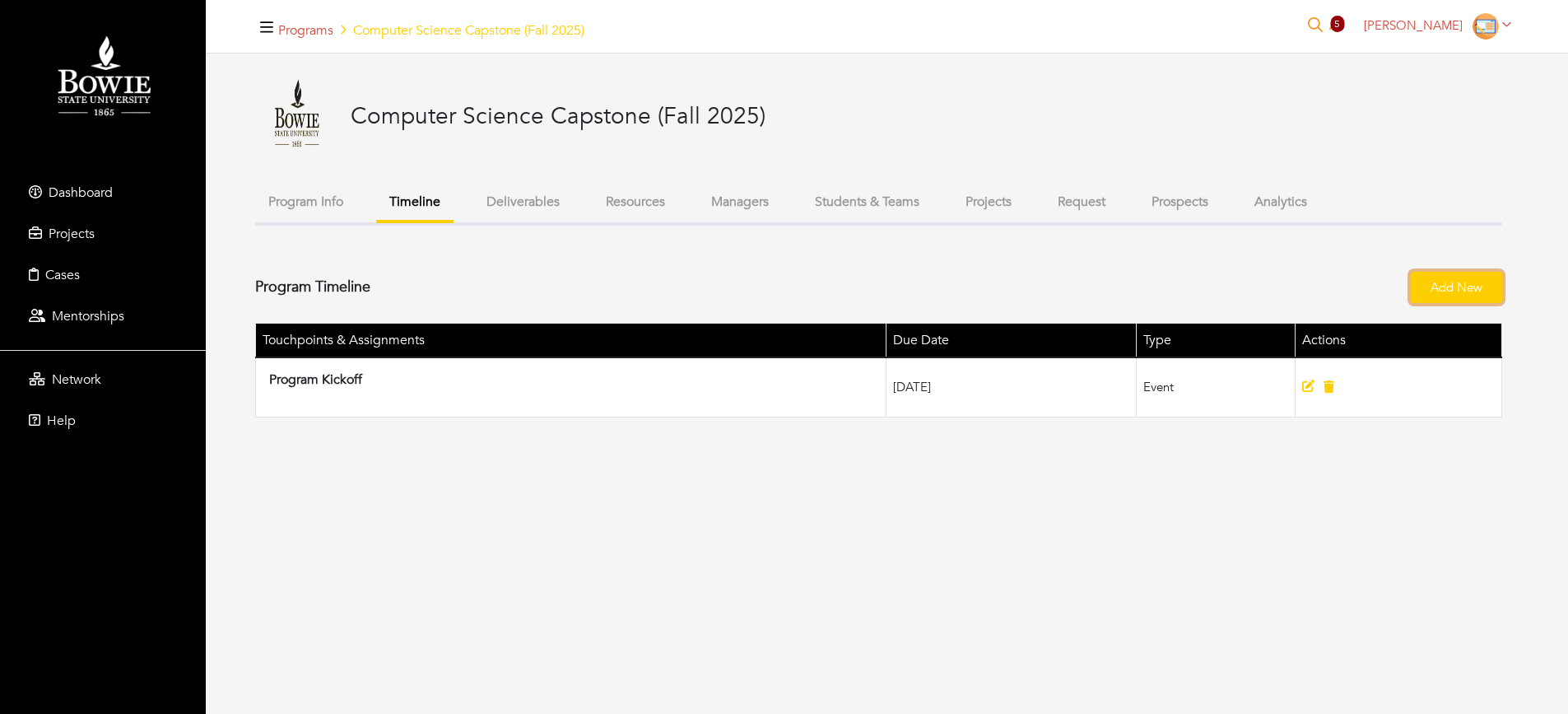
click at [1440, 282] on link "Add New" at bounding box center [1456, 287] width 91 height 32
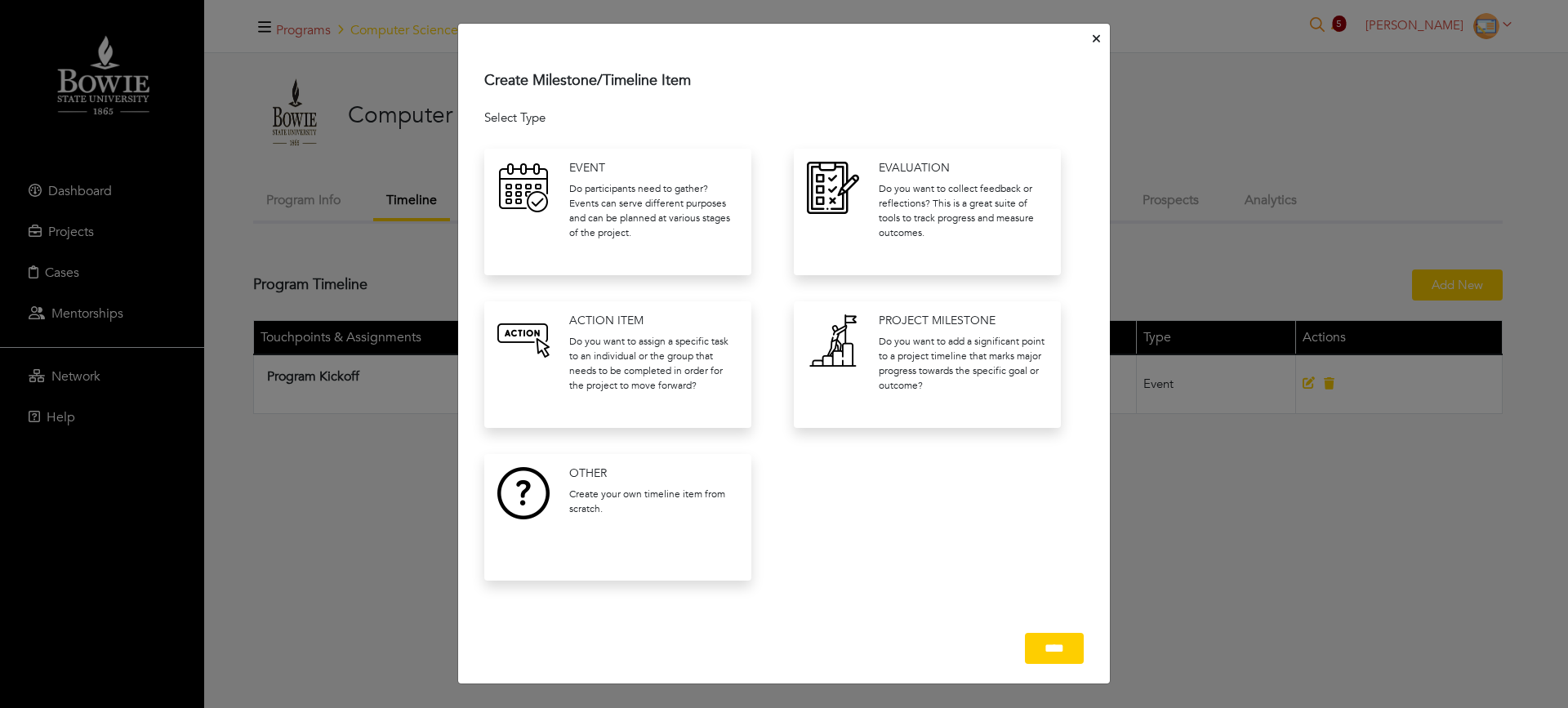
click at [919, 210] on p "Do you want to collect feedback or reflections? This is a great suite of tools …" at bounding box center [963, 211] width 169 height 59
click at [1035, 665] on input "****" at bounding box center [1054, 648] width 59 height 32
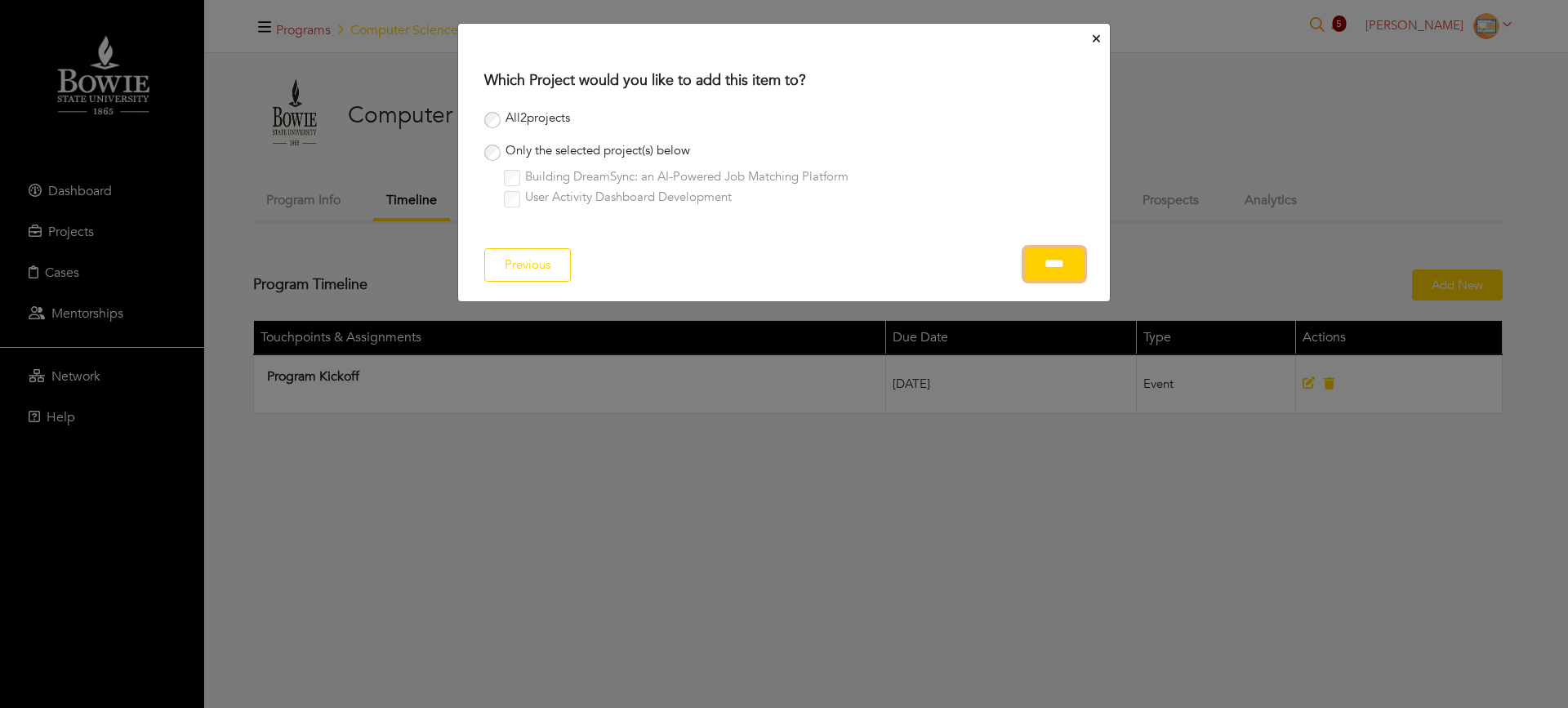
click at [1038, 254] on input "****" at bounding box center [1054, 264] width 59 height 32
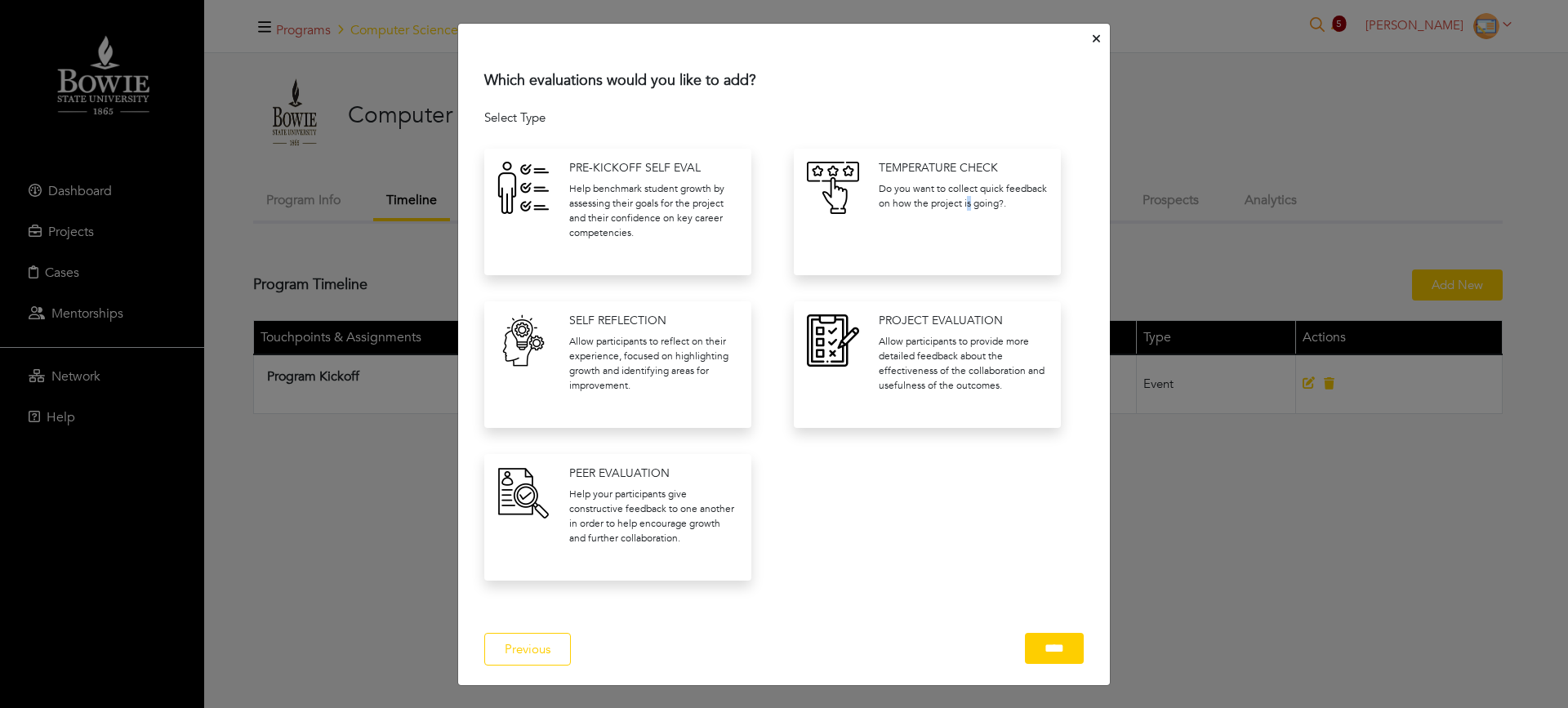
click at [962, 207] on p "Do you want to collect quick feedback on how the project is going?." at bounding box center [963, 196] width 169 height 30
click at [946, 242] on div "TEMPERATURE CHECK Do you want to collect quick feedback on how the project is g…" at bounding box center [926, 212] width 267 height 126
click at [1031, 640] on input "****" at bounding box center [1054, 648] width 59 height 32
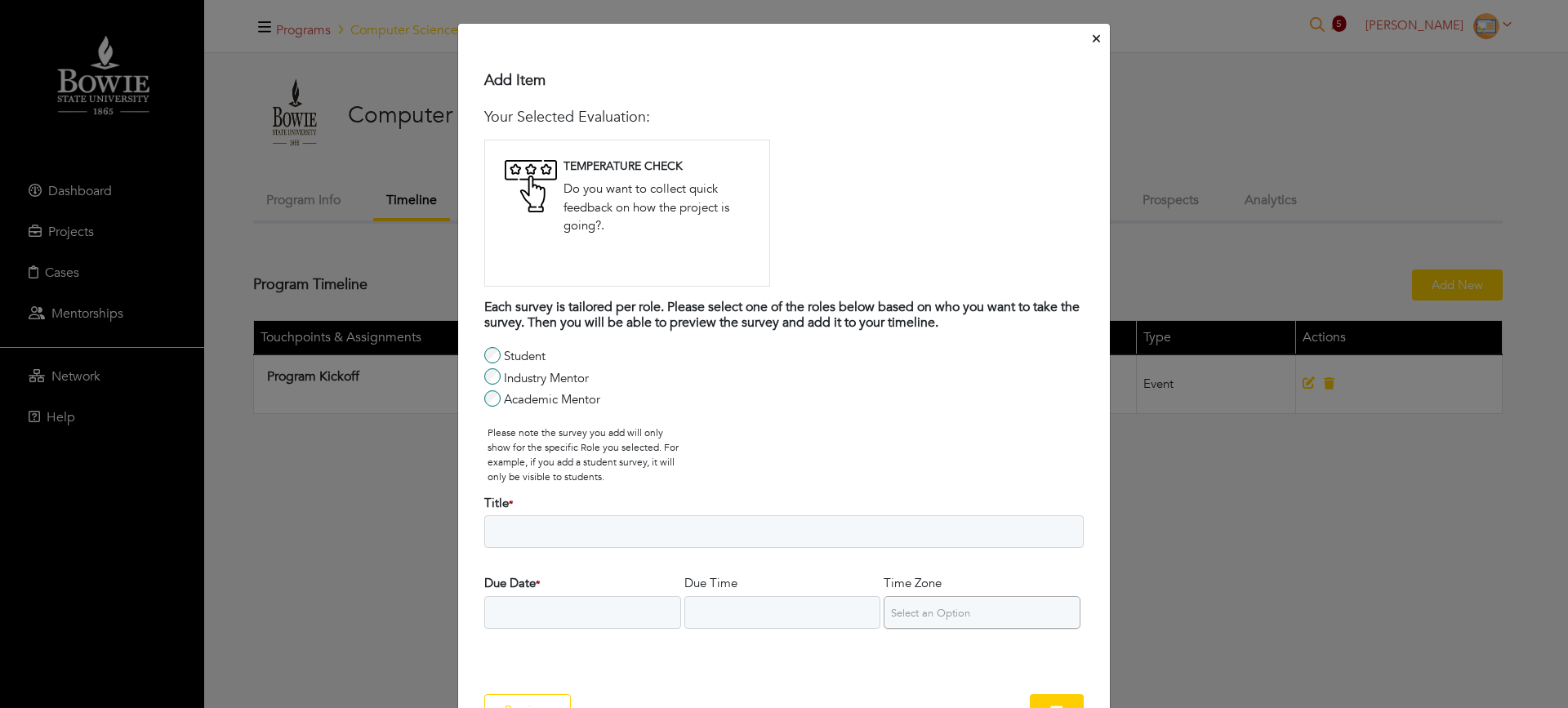
click at [484, 375] on div "Student Industry Mentor Academic Mentor" at bounding box center [583, 377] width 198 height 66
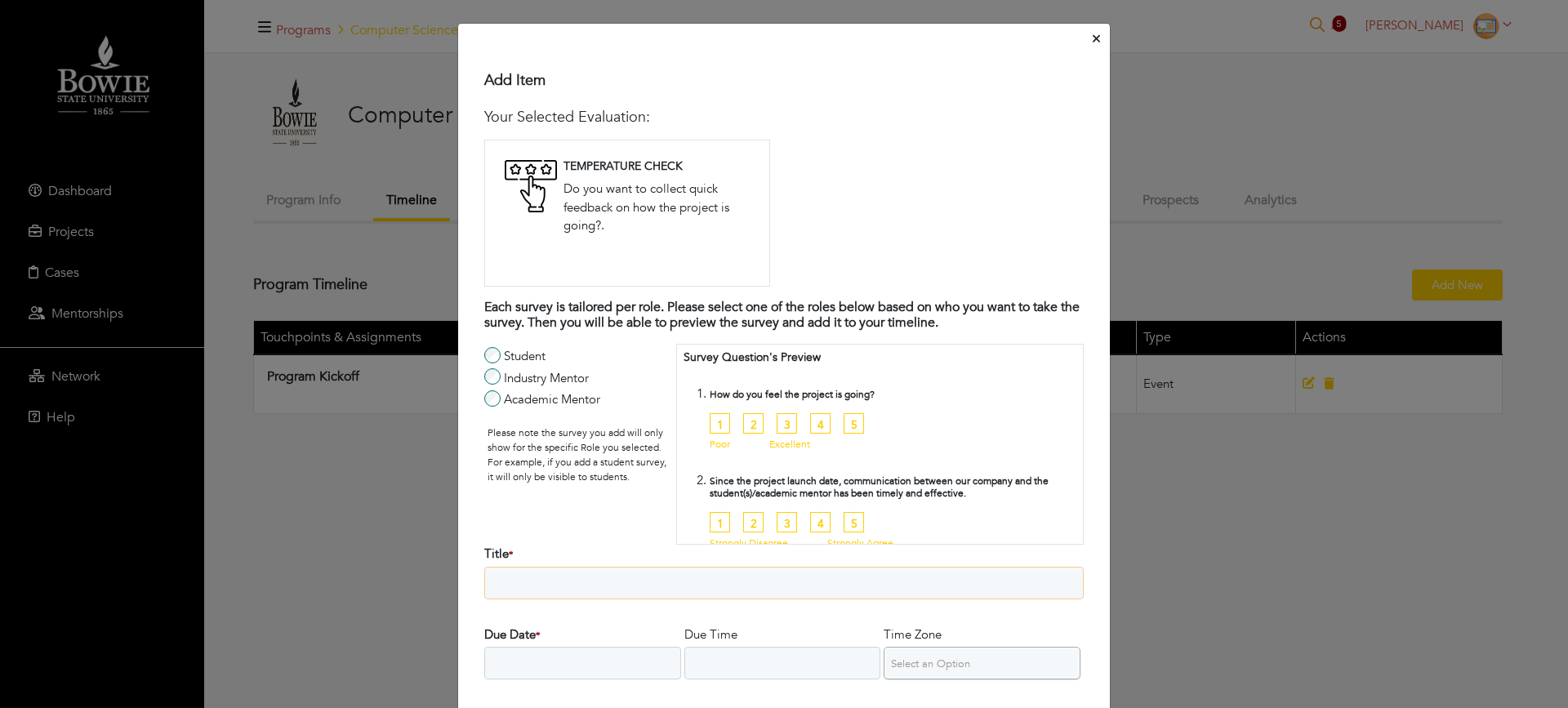
click at [516, 591] on input "Title *" at bounding box center [784, 583] width 600 height 33
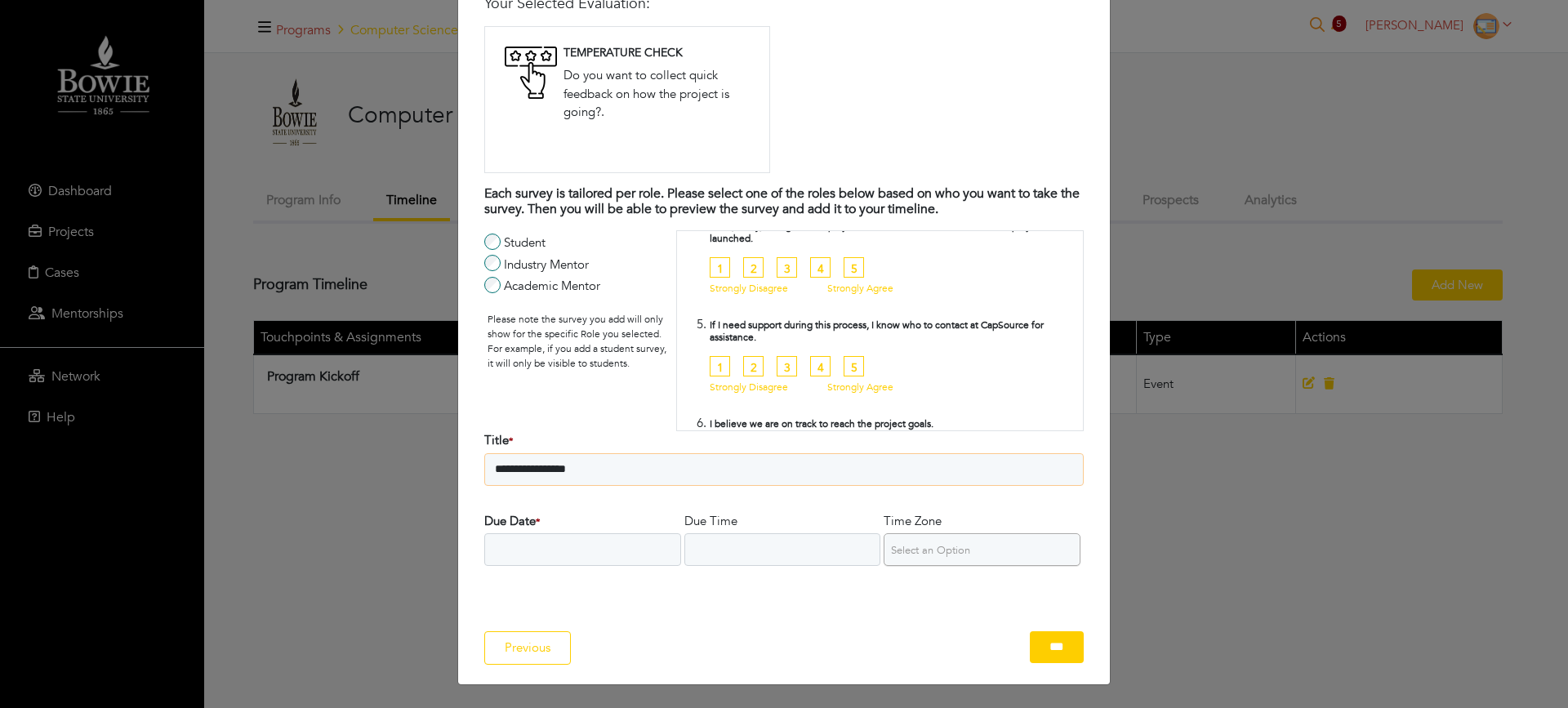
type input "**********"
click at [1040, 654] on input "***" at bounding box center [1057, 646] width 54 height 32
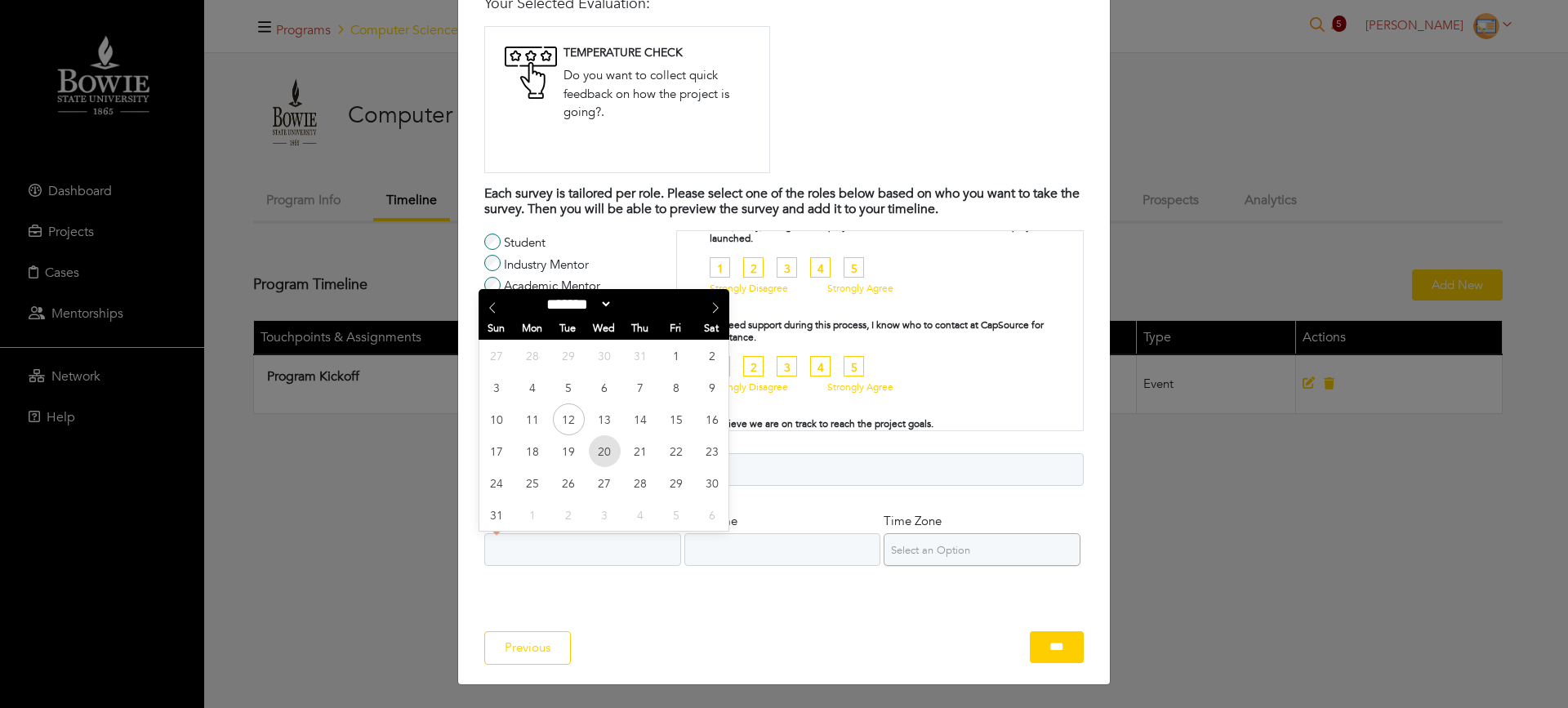
click at [611, 453] on span "20" at bounding box center [605, 450] width 32 height 32
type input "**********"
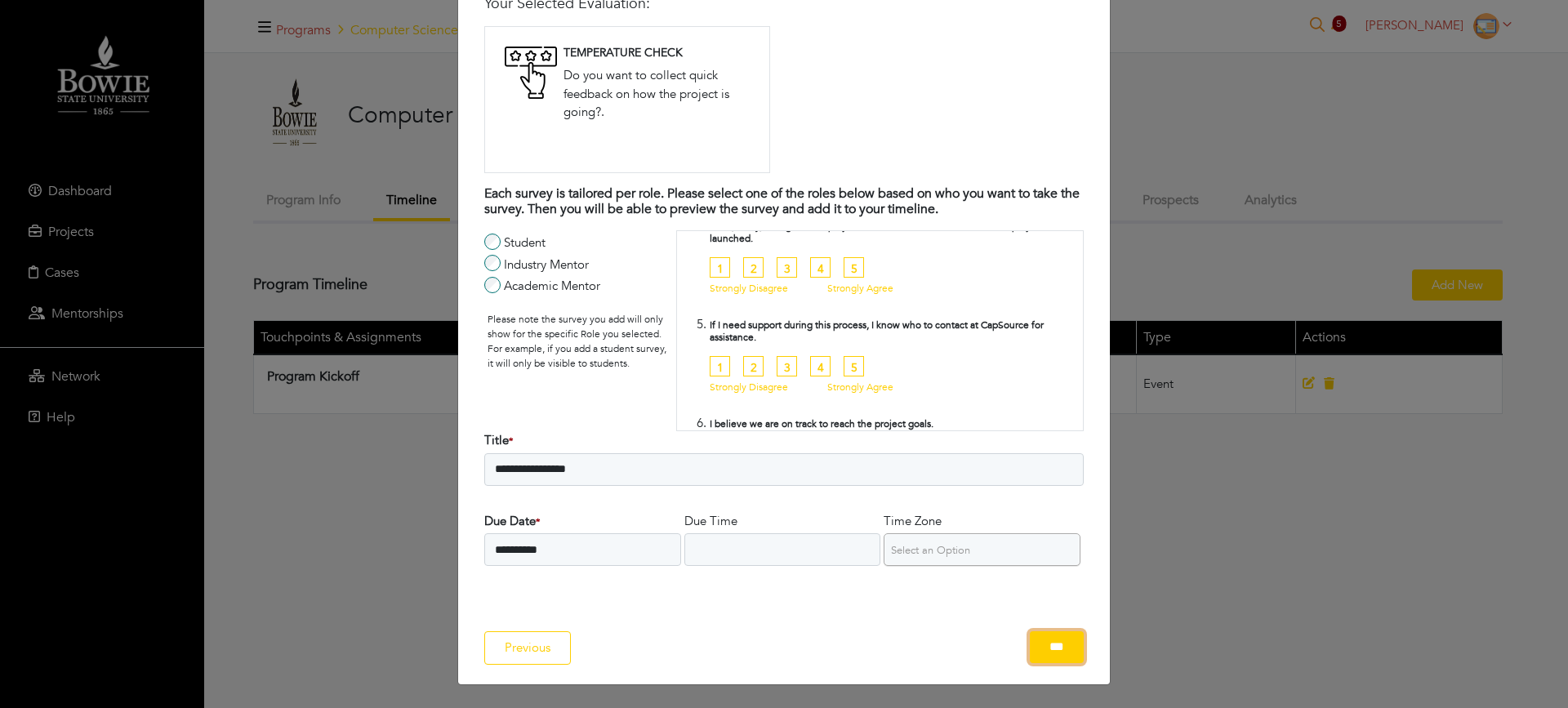
click at [1040, 654] on input "***" at bounding box center [1057, 646] width 54 height 32
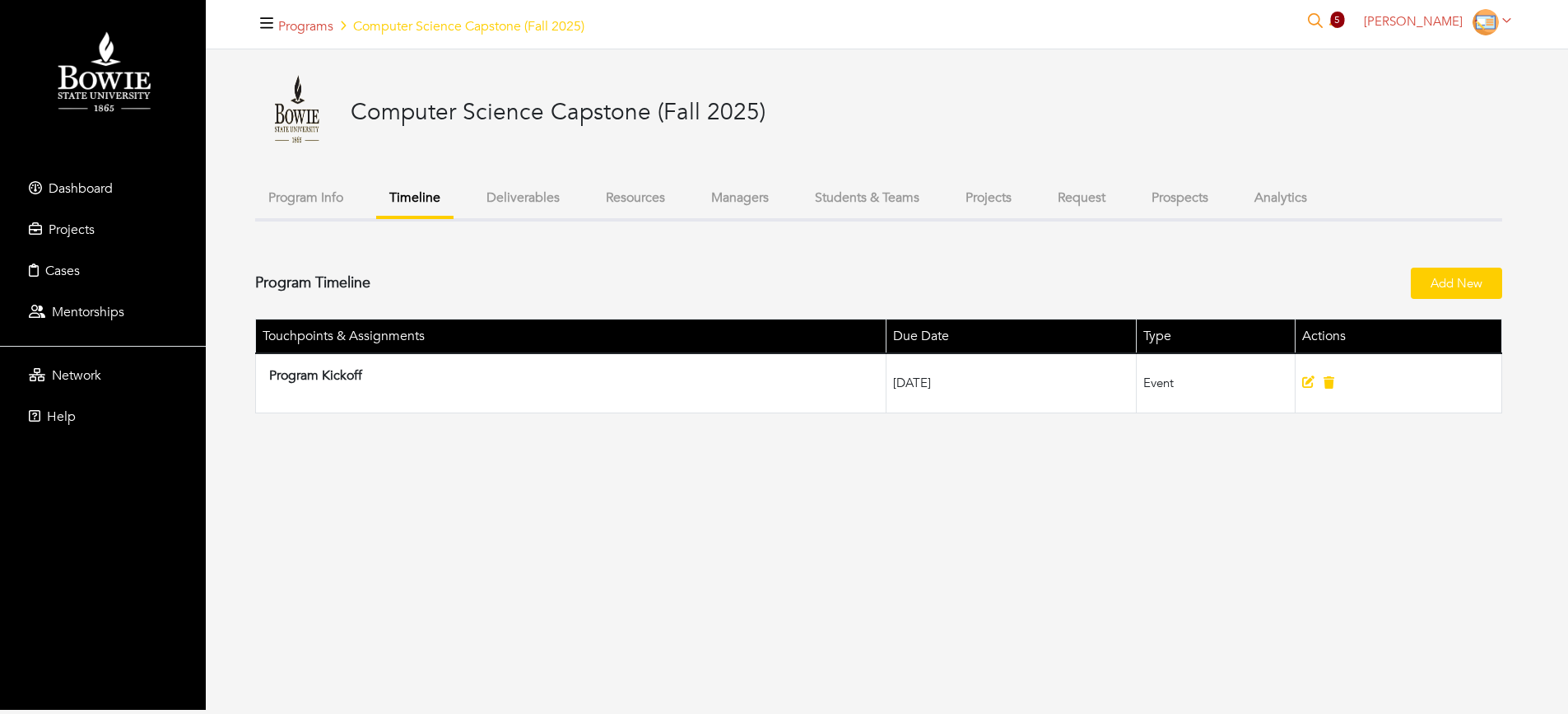
scroll to position [0, 0]
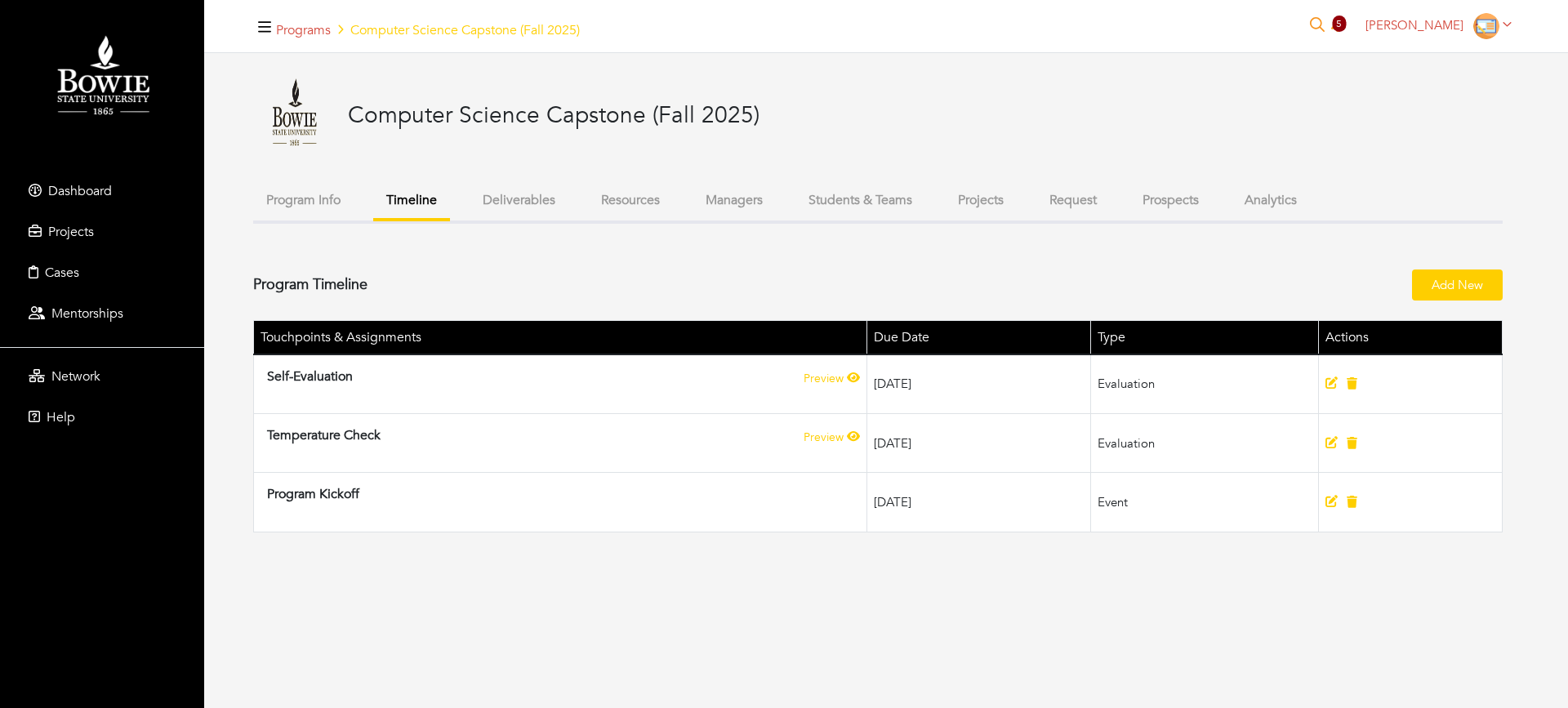
click at [1085, 197] on button "Request" at bounding box center [1073, 200] width 74 height 35
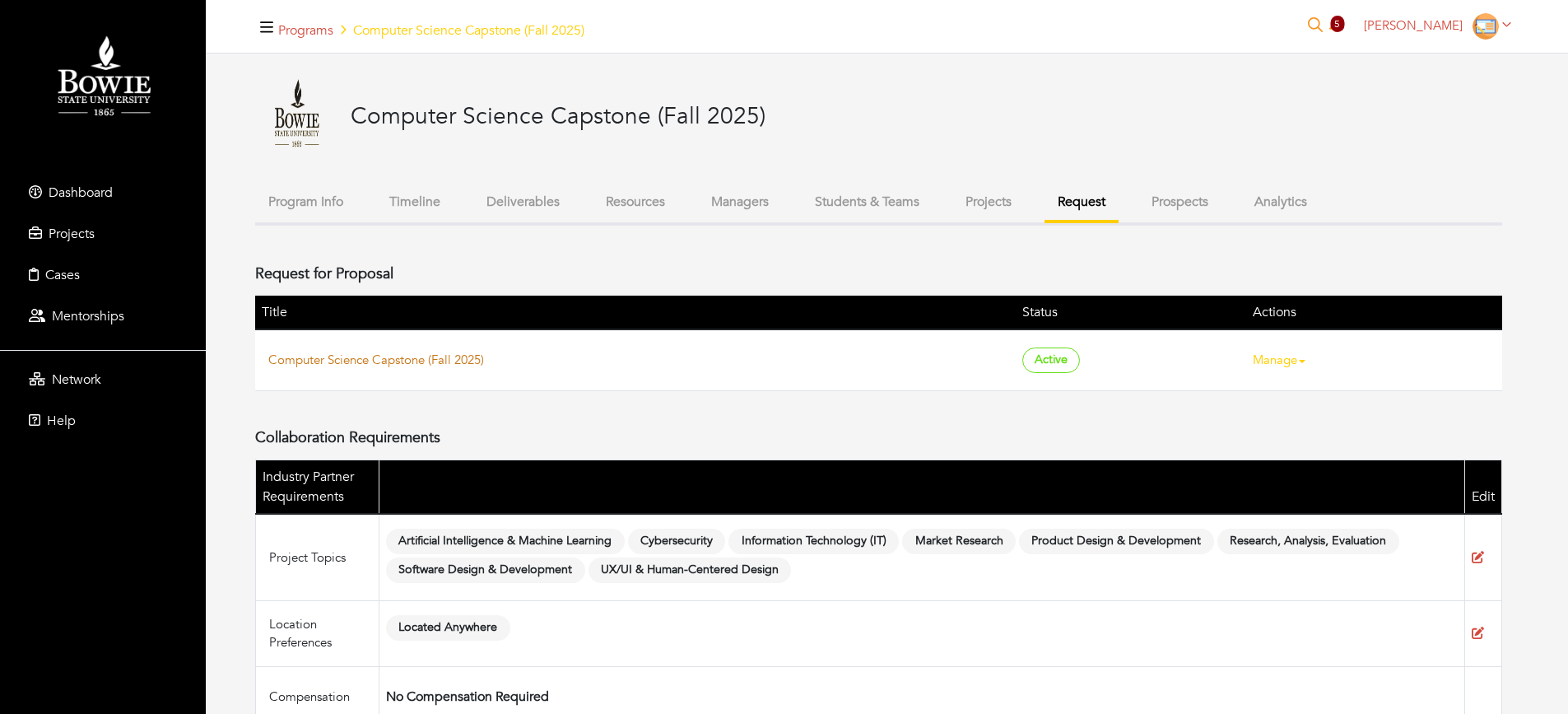
click at [427, 362] on link "Computer Science Capstone (Fall 2025)" at bounding box center [375, 360] width 216 height 17
